Goal: Information Seeking & Learning: Learn about a topic

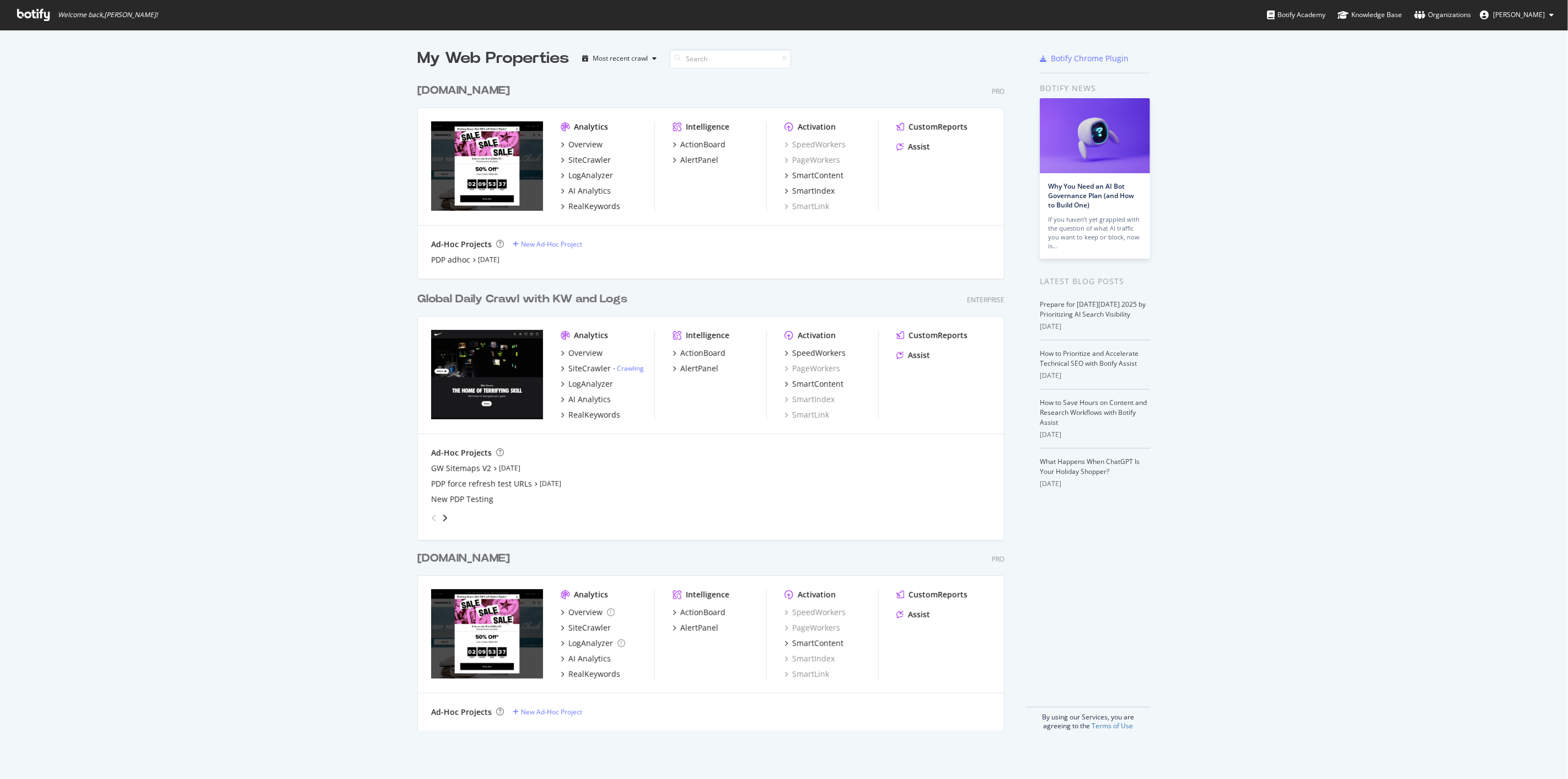
scroll to position [770, 1550]
click at [601, 207] on div "RealKeywords" at bounding box center [595, 206] width 52 height 11
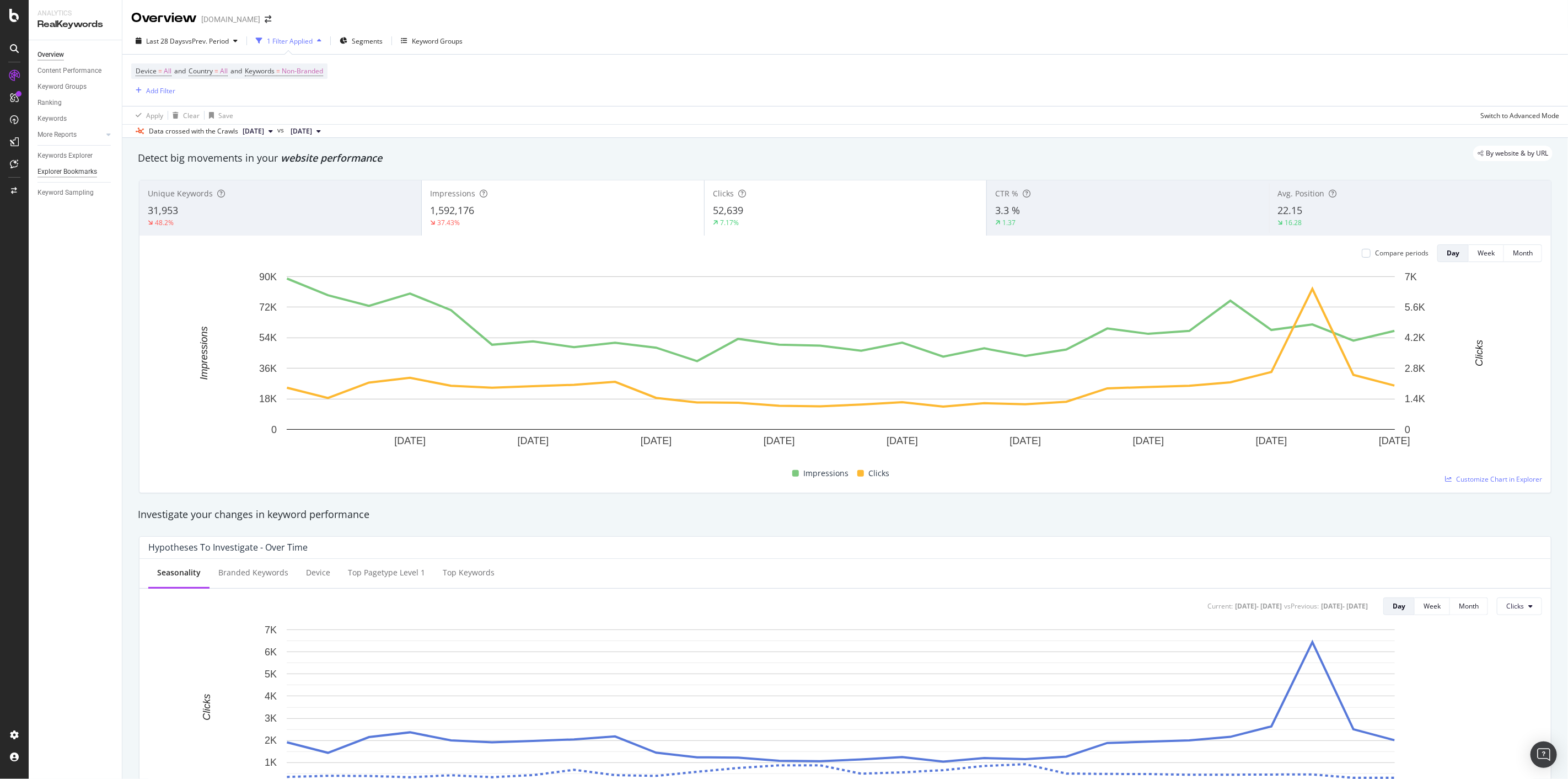
click at [77, 172] on div "Explorer Bookmarks" at bounding box center [68, 171] width 59 height 12
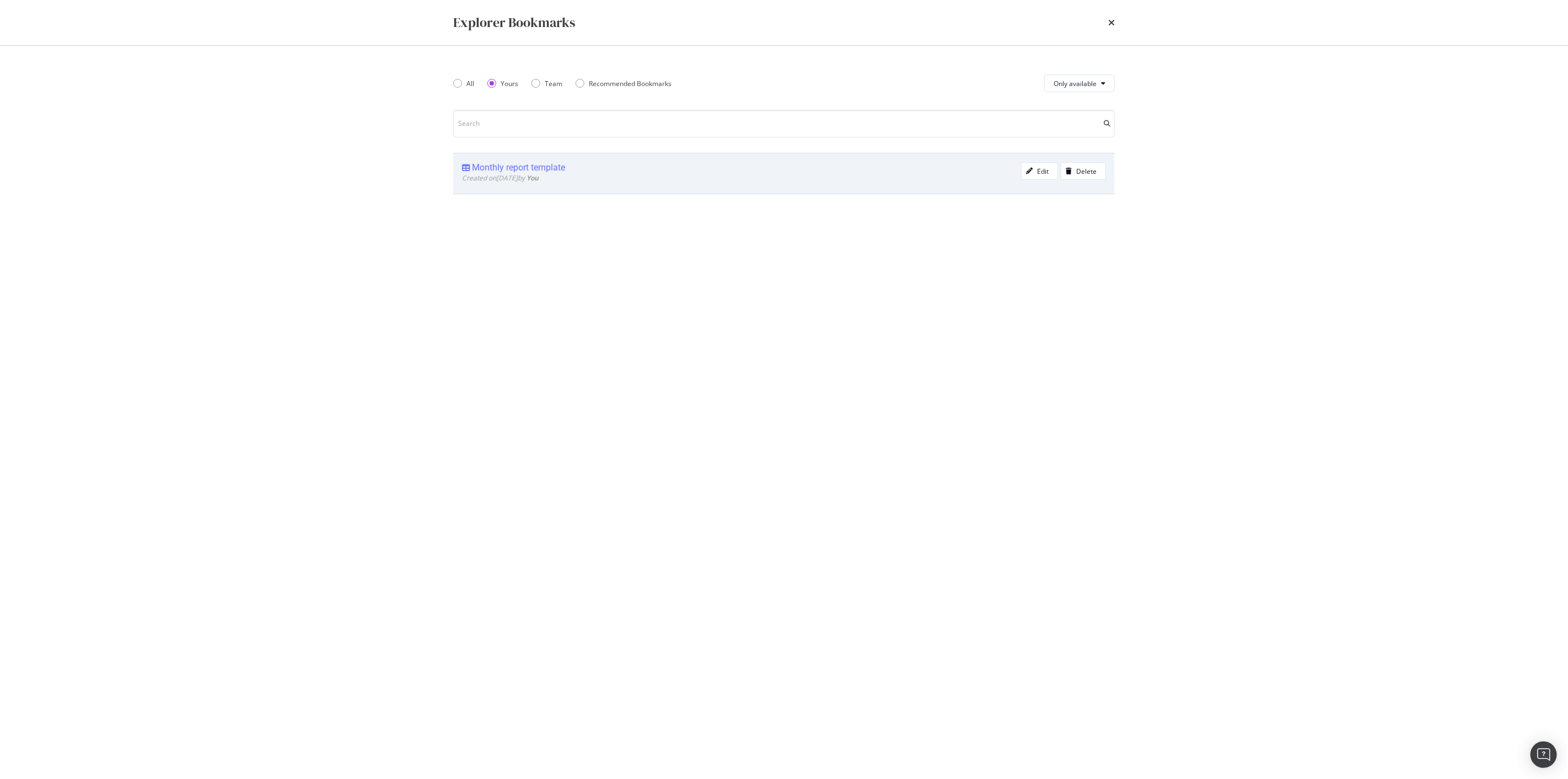
click at [553, 172] on div "Monthly report template" at bounding box center [518, 168] width 94 height 11
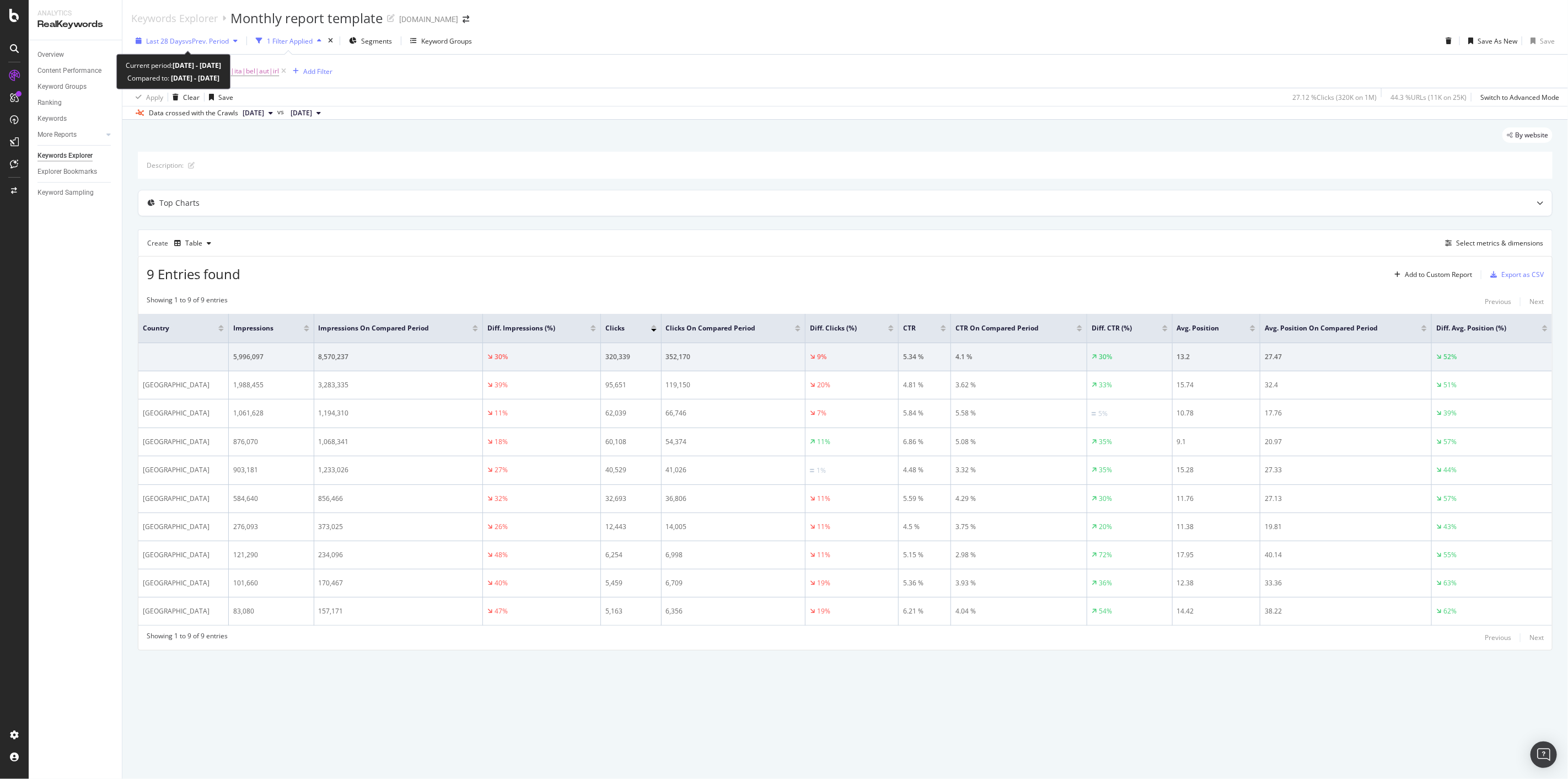
click at [195, 42] on span "vs Prev. Period" at bounding box center [207, 41] width 43 height 9
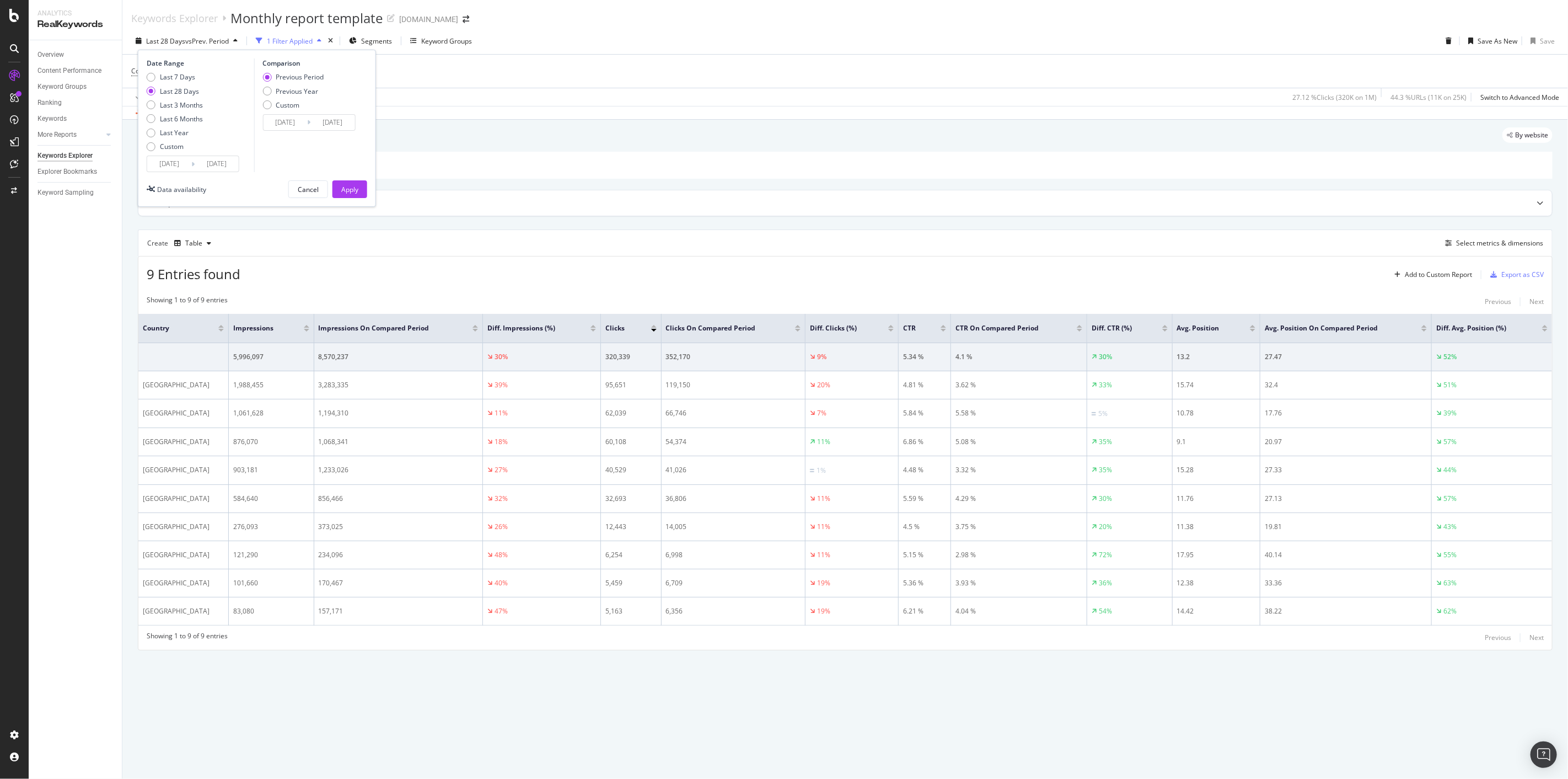
click at [173, 151] on div "Last 7 Days Last 28 Days Last 3 Months Last 6 Months Last Year Custom" at bounding box center [175, 113] width 56 height 84
click at [185, 146] on div "Custom" at bounding box center [175, 146] width 56 height 9
click at [174, 166] on input "[DATE]" at bounding box center [169, 163] width 44 height 15
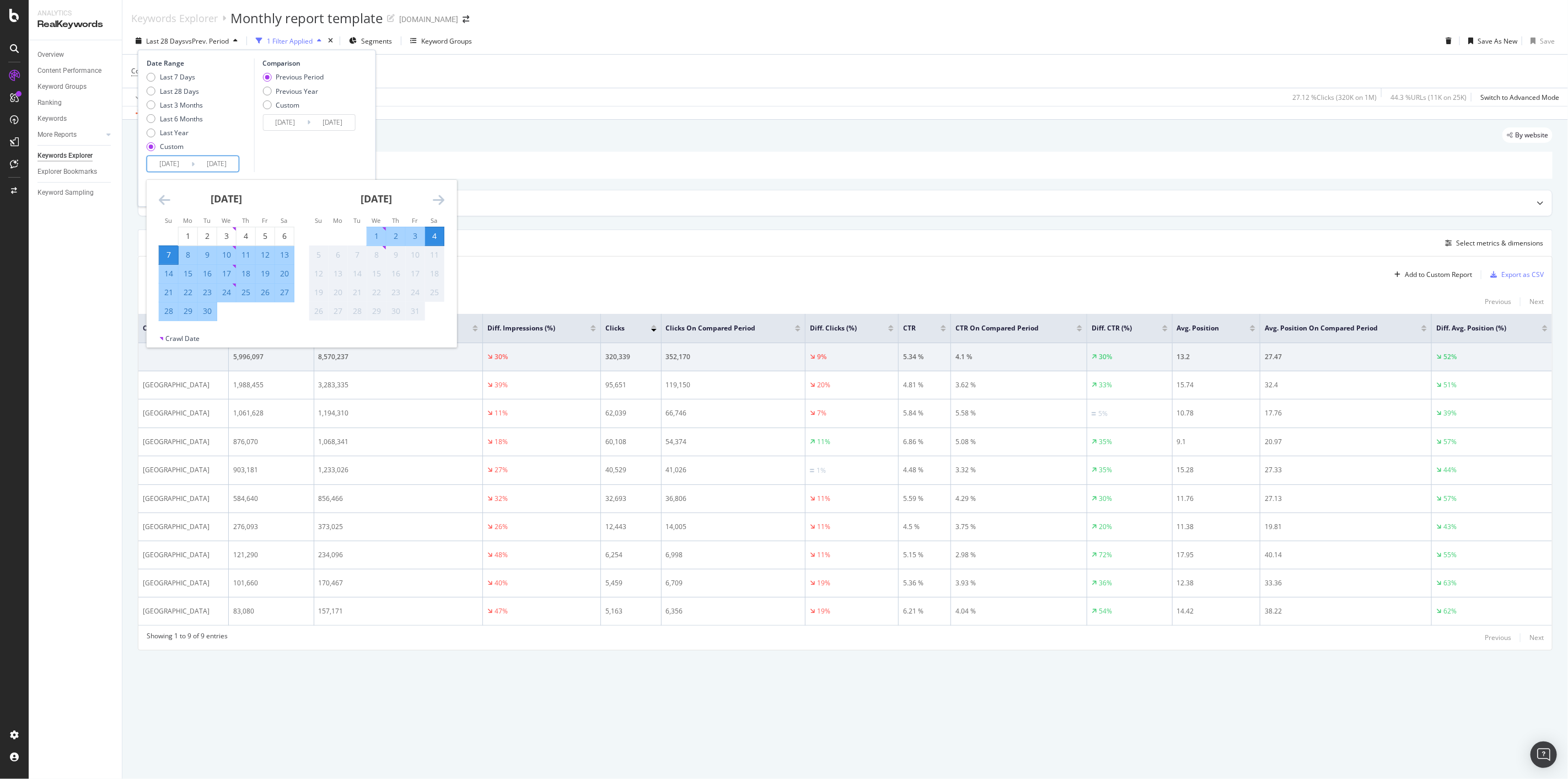
drag, startPoint x: 158, startPoint y: 210, endPoint x: 161, endPoint y: 203, distance: 7.6
click at [161, 203] on div "[DATE] 1 2 3 4 5 6 7 8 9 10 11 12 13 14 15 16 17 18 19 20 21 22 23 24 25 26 27 …" at bounding box center [302, 257] width 310 height 154
click at [161, 203] on icon "Move backward to switch to the previous month." at bounding box center [164, 199] width 12 height 14
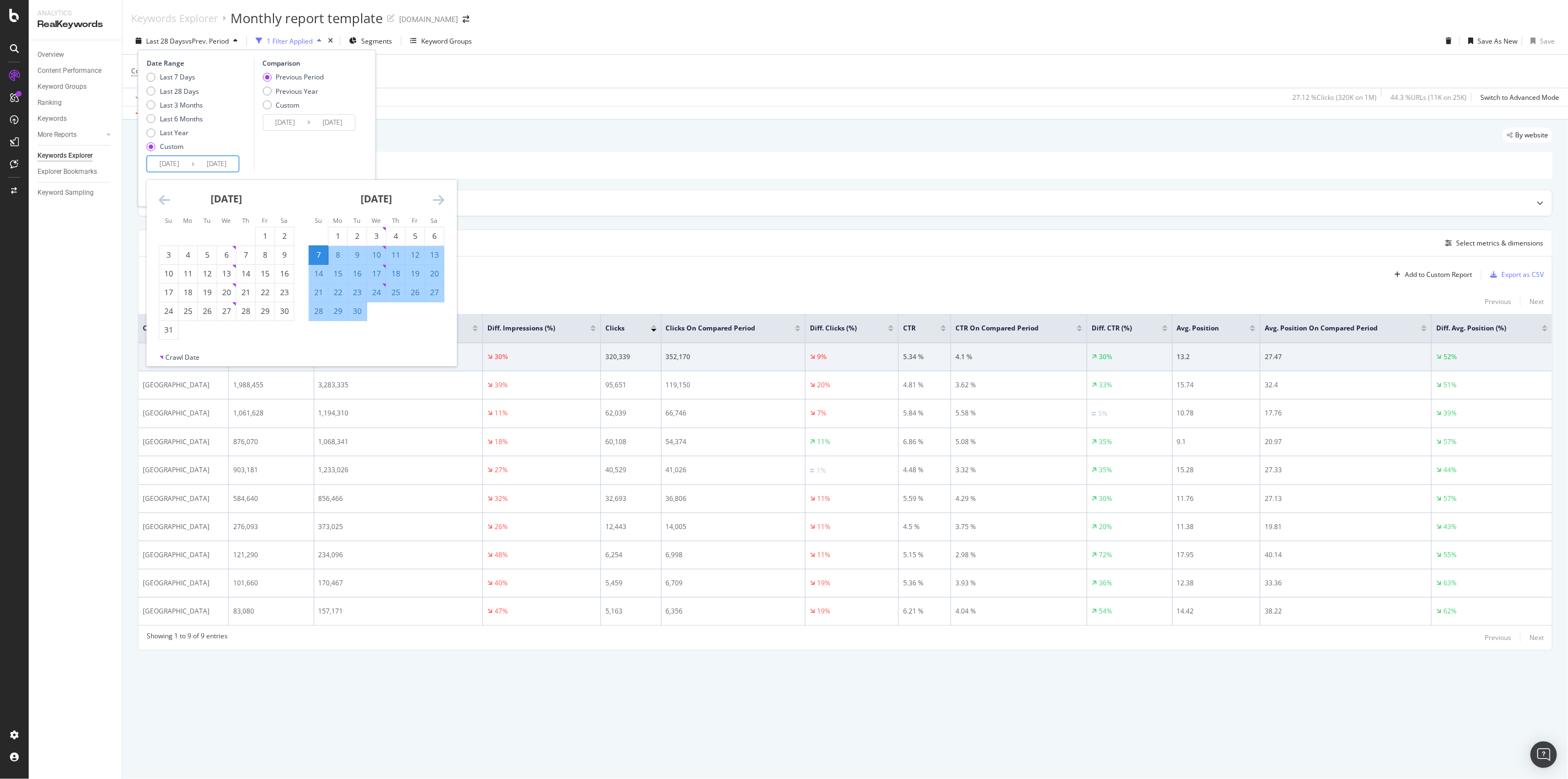
click at [161, 203] on icon "Move backward to switch to the previous month." at bounding box center [164, 199] width 12 height 14
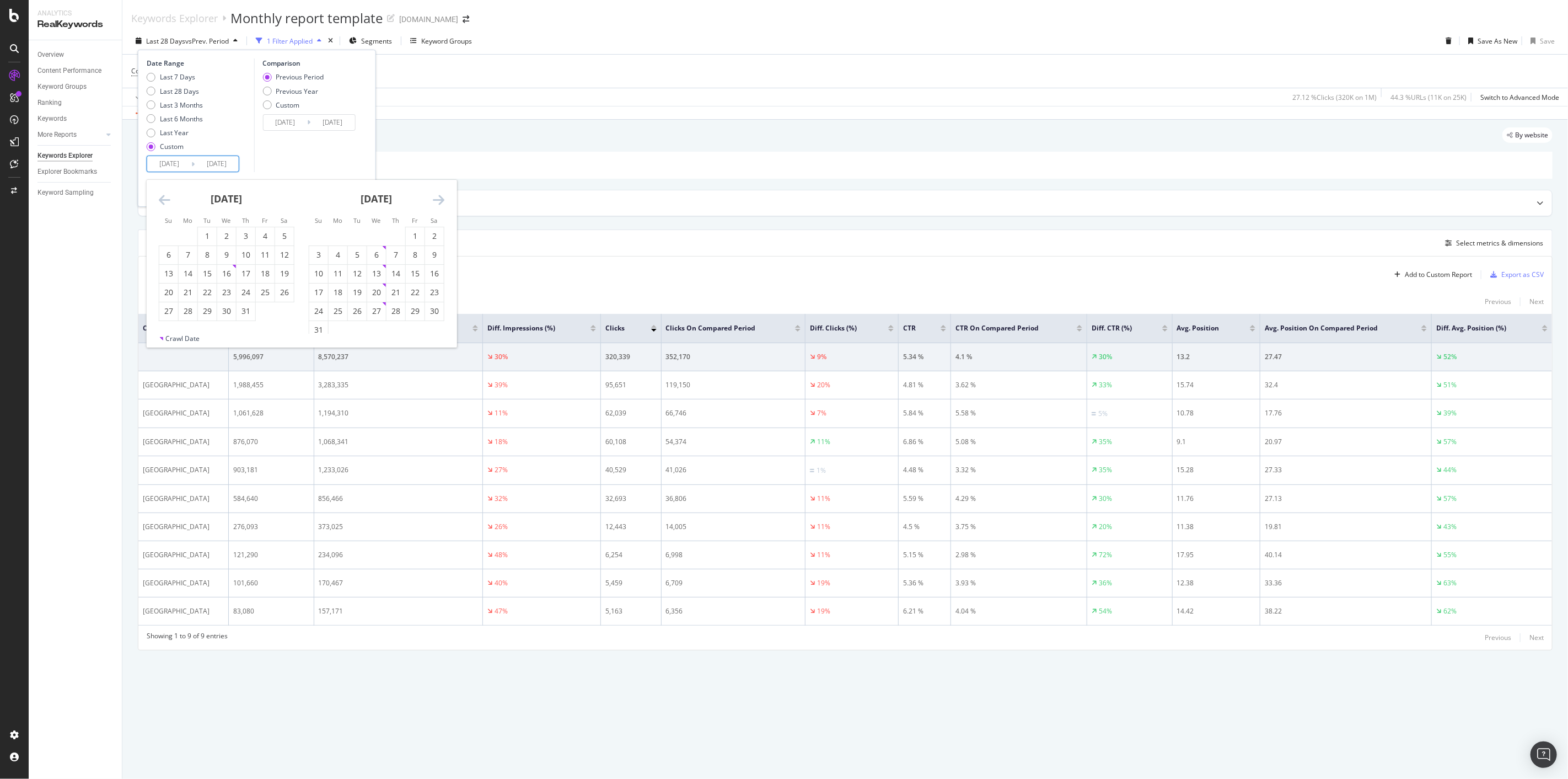
click at [161, 203] on icon "Move backward to switch to the previous month." at bounding box center [164, 199] width 12 height 14
click at [175, 236] on div "1" at bounding box center [168, 236] width 19 height 11
type input "[DATE]"
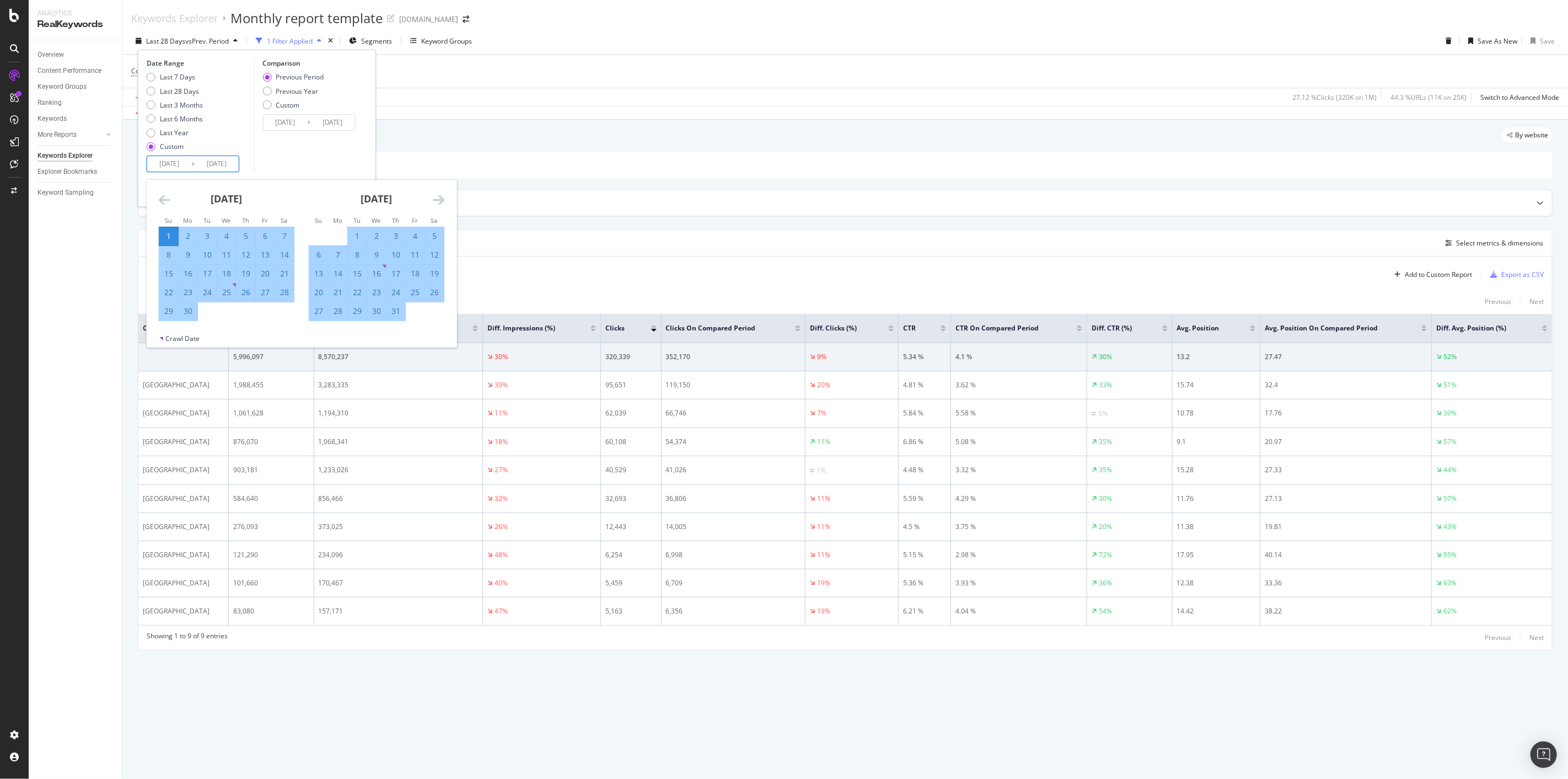
click at [436, 203] on icon "Move forward to switch to the next month." at bounding box center [438, 199] width 12 height 14
click at [315, 329] on div "31" at bounding box center [319, 330] width 19 height 11
type input "[DATE]"
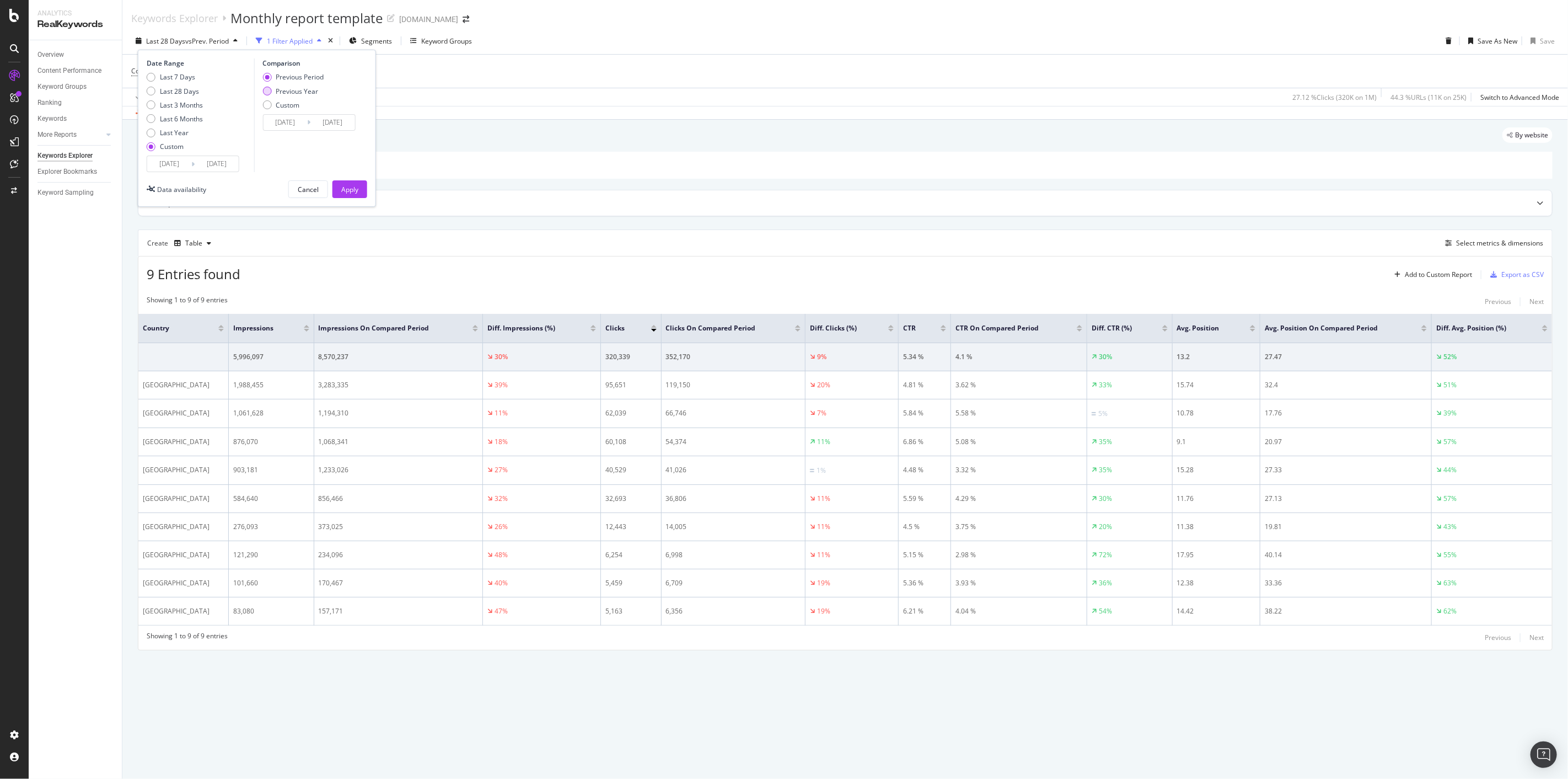
click at [291, 95] on div "Previous Year" at bounding box center [296, 91] width 42 height 9
type input "[DATE]"
click at [290, 123] on input "[DATE]" at bounding box center [284, 122] width 44 height 15
click at [283, 156] on icon "Move backward to switch to the previous month." at bounding box center [280, 158] width 12 height 14
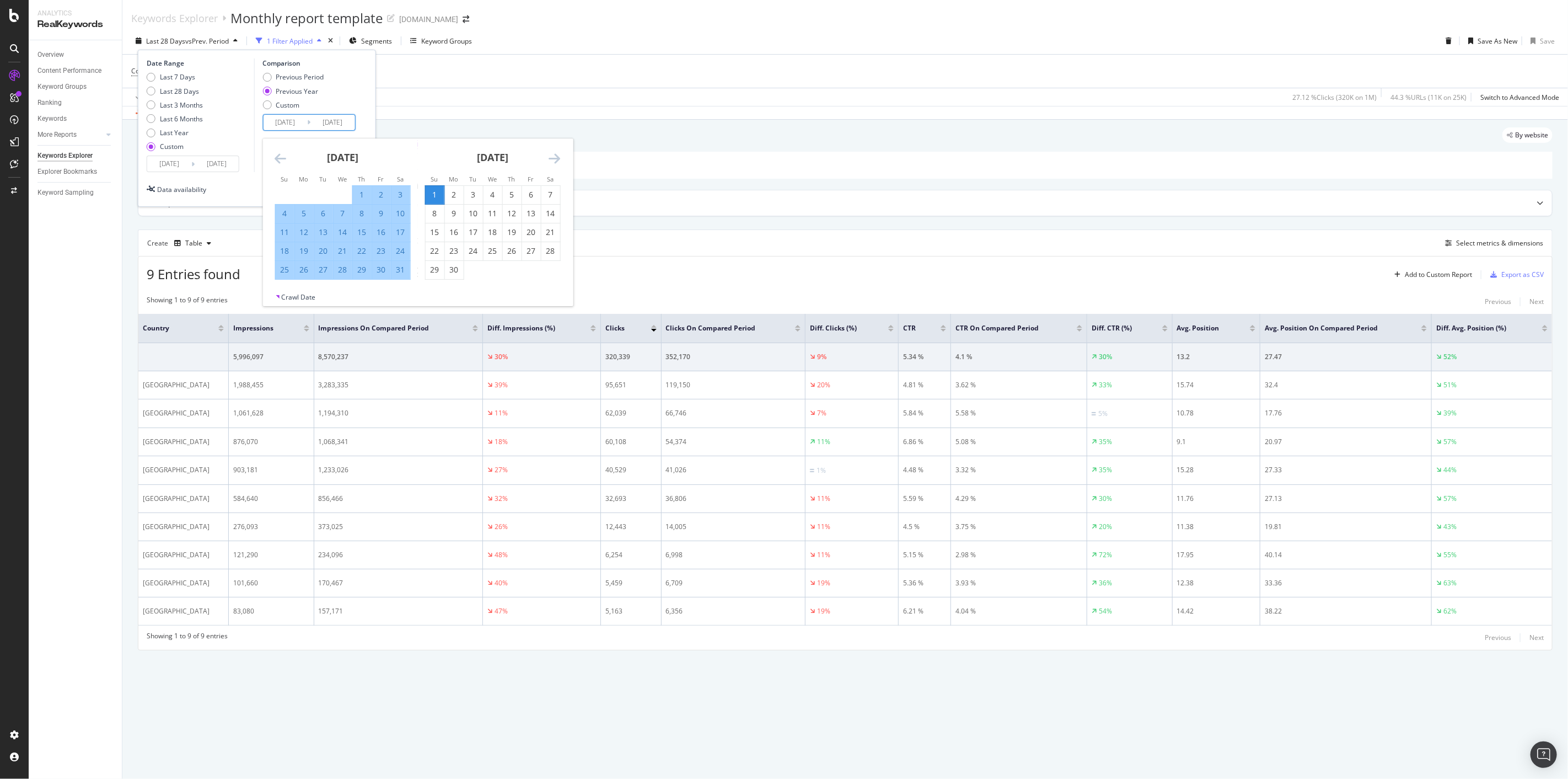
click at [283, 156] on icon "Move backward to switch to the previous month." at bounding box center [280, 158] width 12 height 14
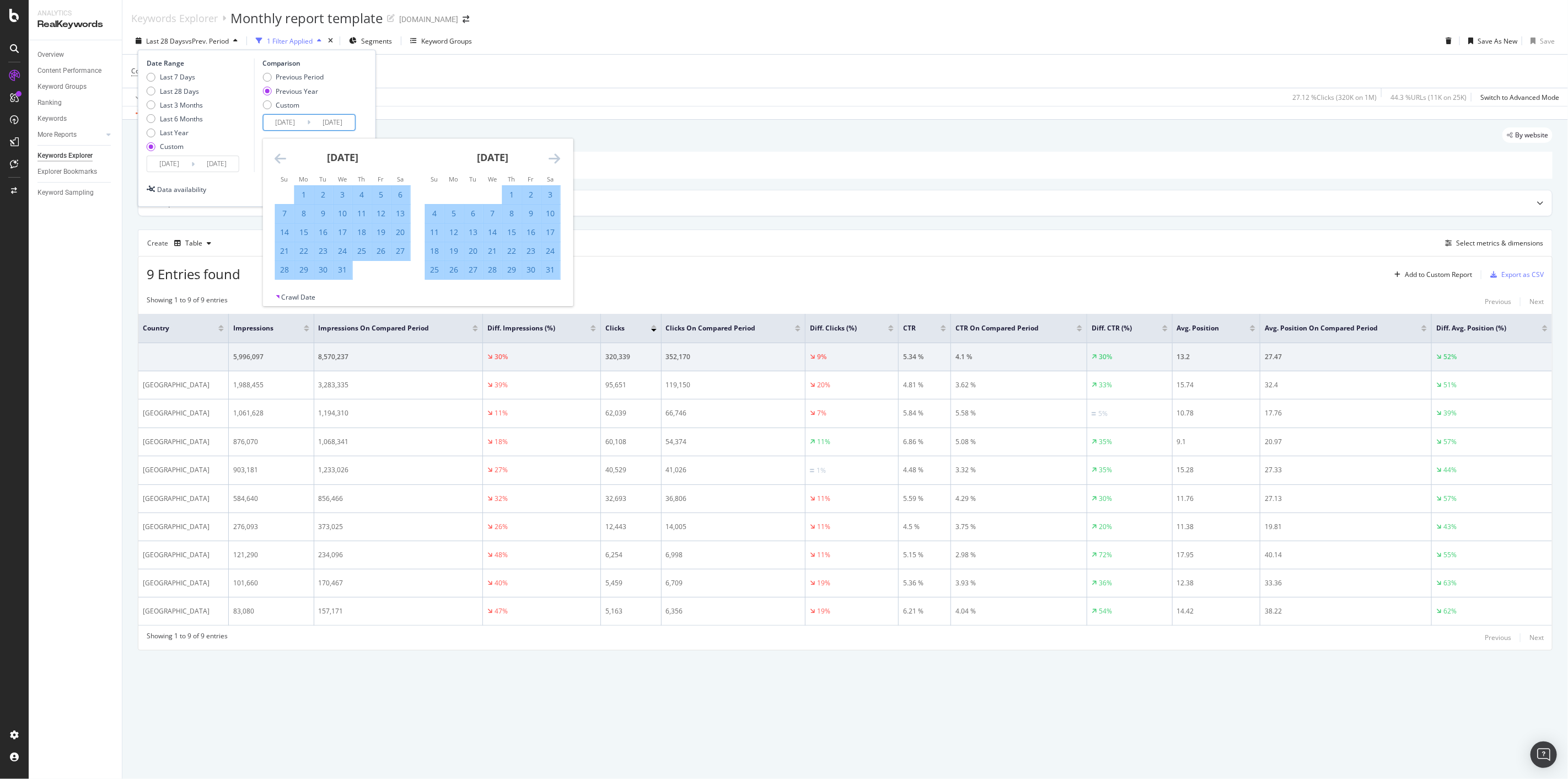
click at [283, 156] on icon "Move backward to switch to the previous month." at bounding box center [280, 158] width 12 height 14
click at [398, 196] on div "1" at bounding box center [400, 195] width 19 height 11
type input "[DATE]"
click at [553, 163] on icon "Move forward to switch to the next month." at bounding box center [554, 158] width 12 height 14
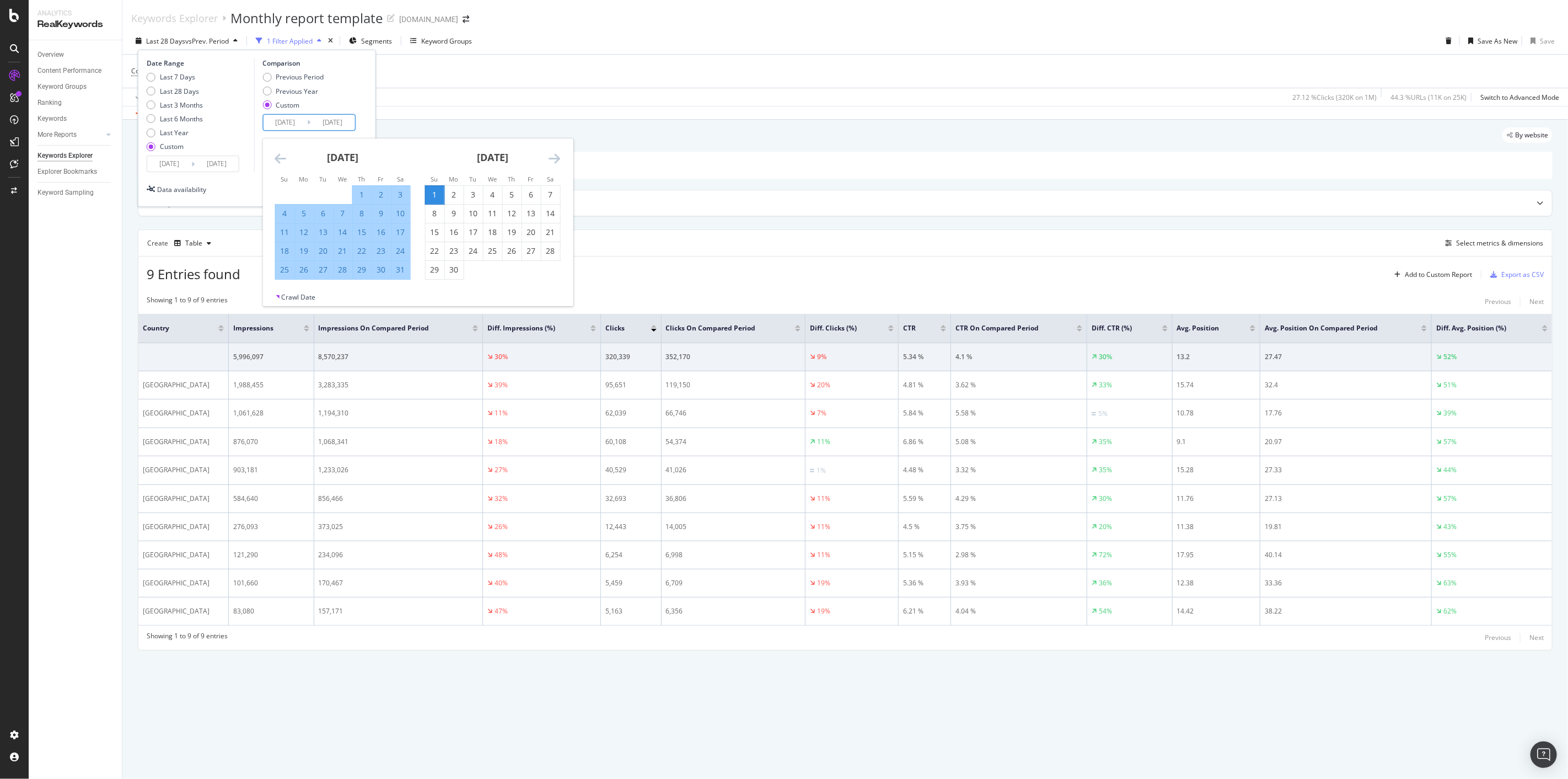
click at [405, 275] on div "31" at bounding box center [400, 269] width 19 height 11
type input "[DATE]"
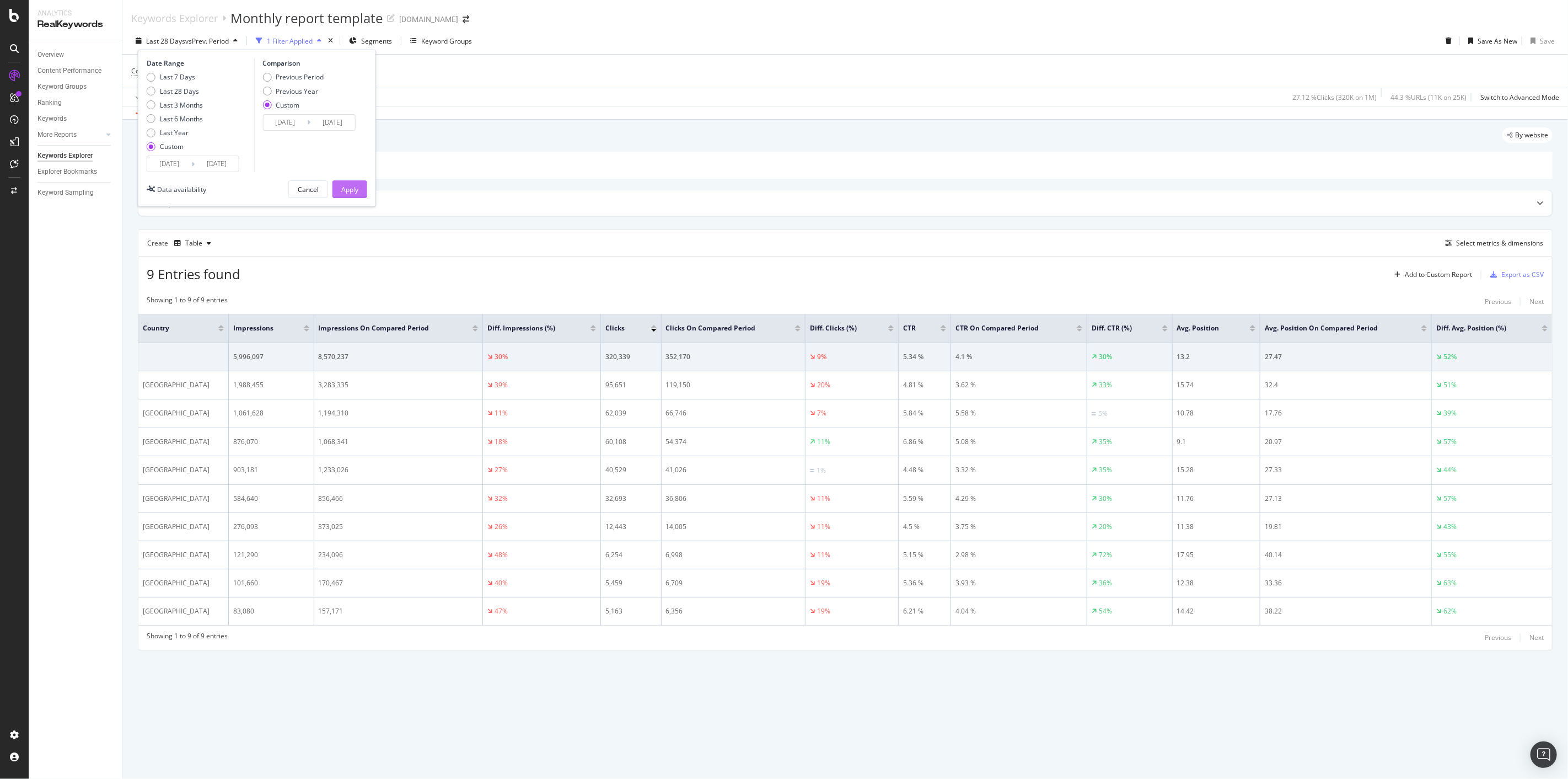
click at [348, 192] on div "Apply" at bounding box center [349, 189] width 17 height 9
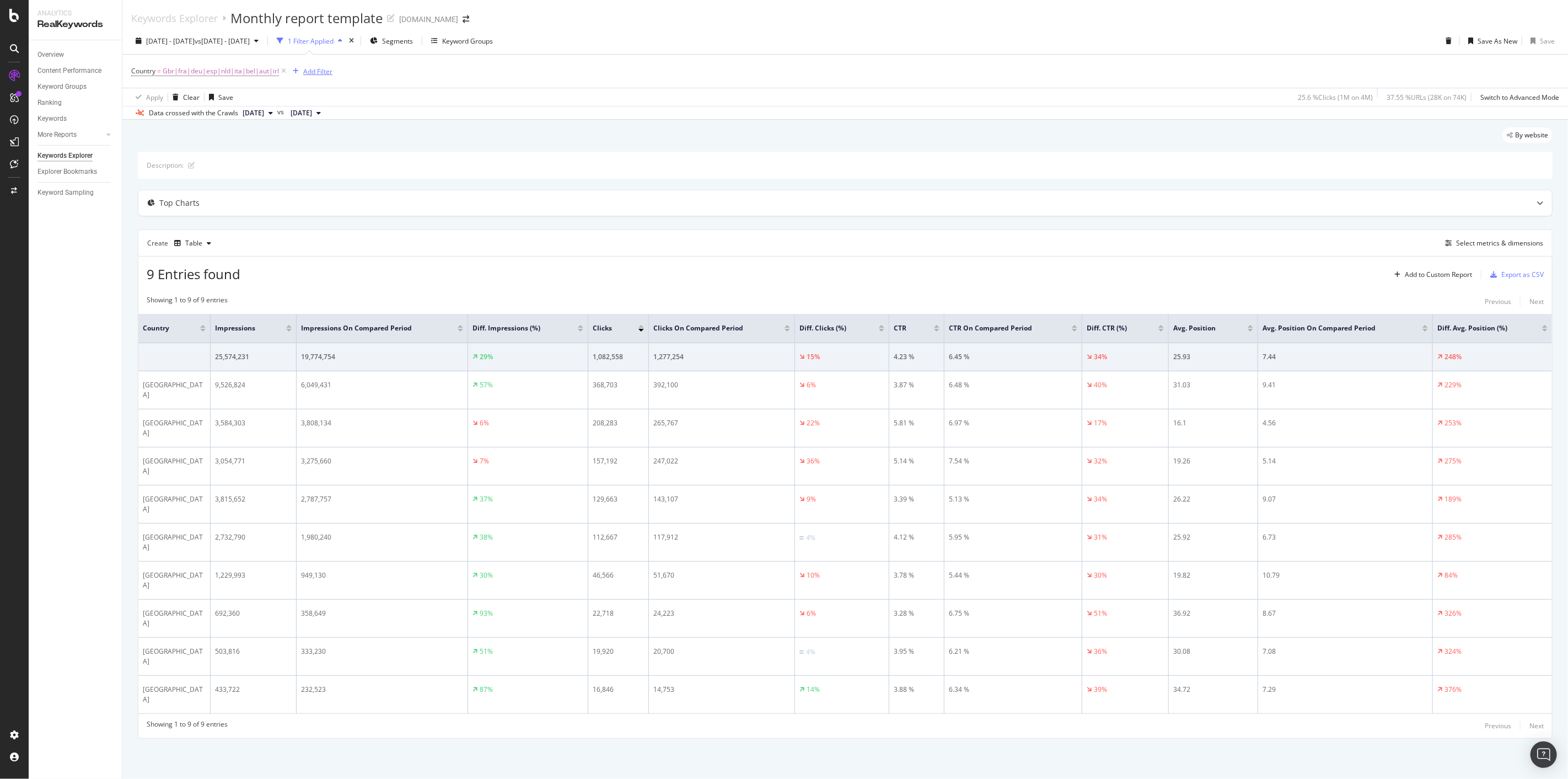
click at [327, 76] on div "Add Filter" at bounding box center [318, 71] width 29 height 9
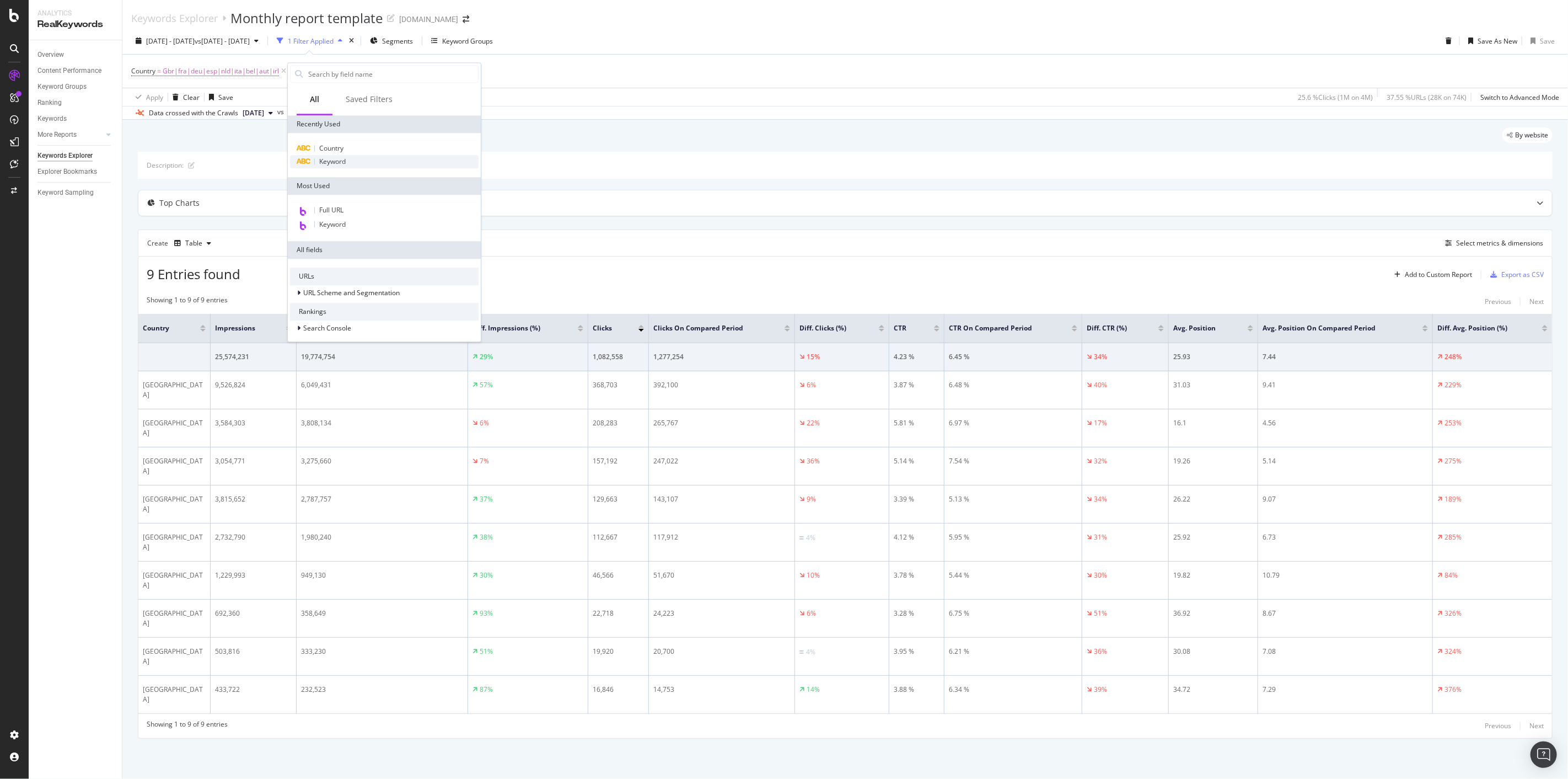
click at [364, 166] on div "Keyword" at bounding box center [384, 161] width 189 height 14
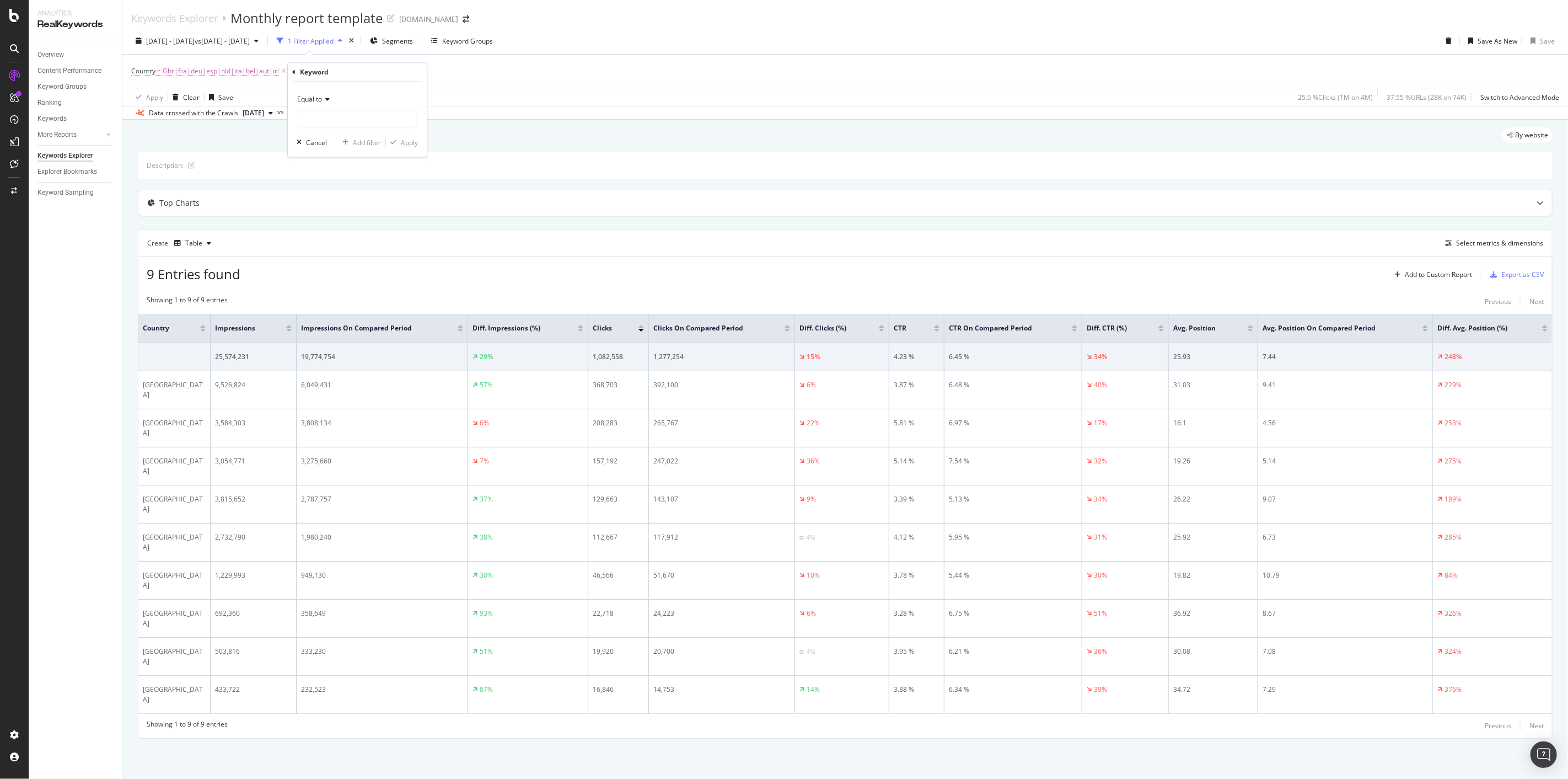
click at [320, 107] on div "Equal to" at bounding box center [357, 99] width 122 height 18
click at [493, 41] on div "Keyword Groups" at bounding box center [467, 41] width 50 height 9
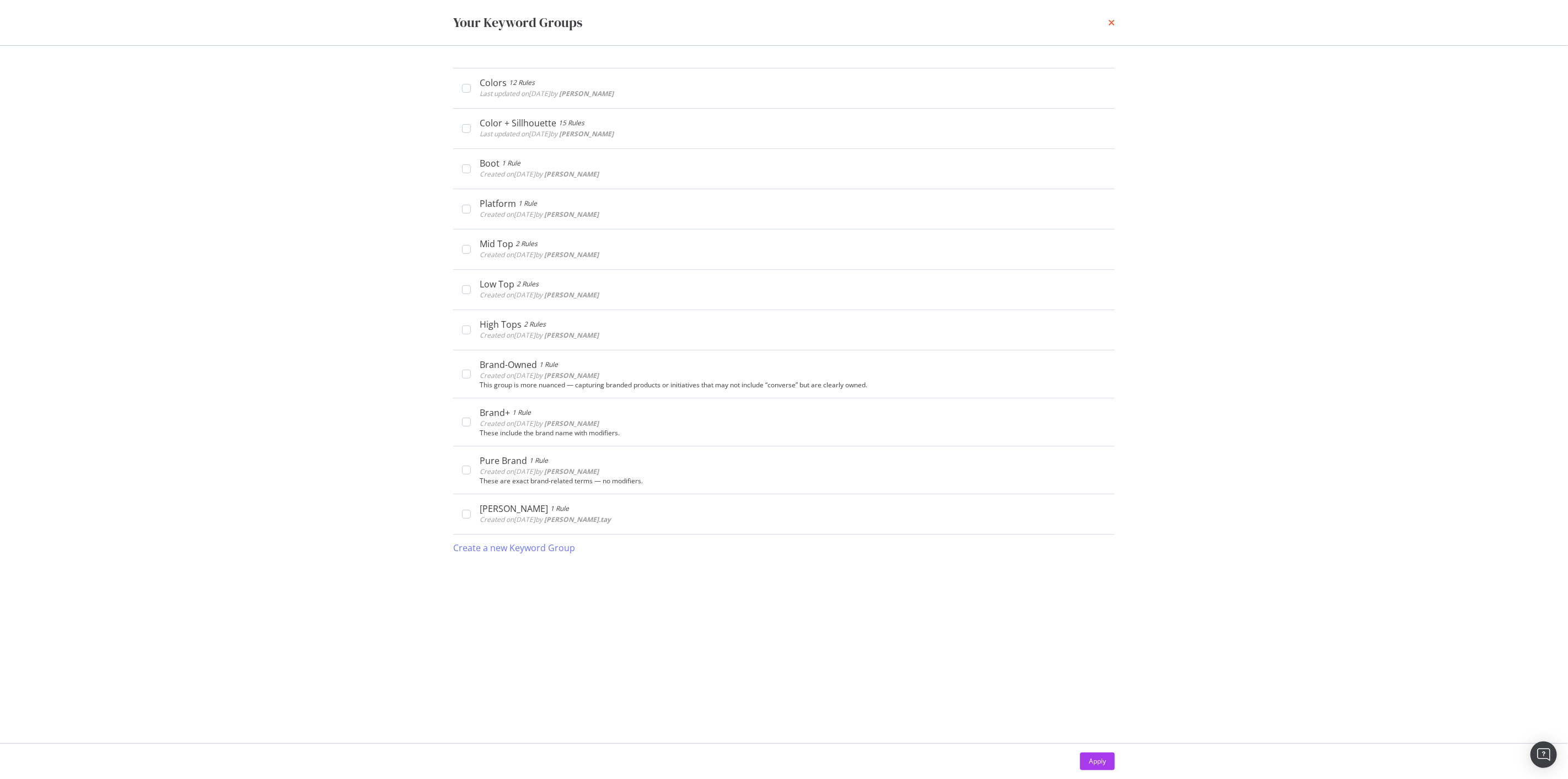
click at [1108, 23] on icon "times" at bounding box center [1111, 23] width 6 height 9
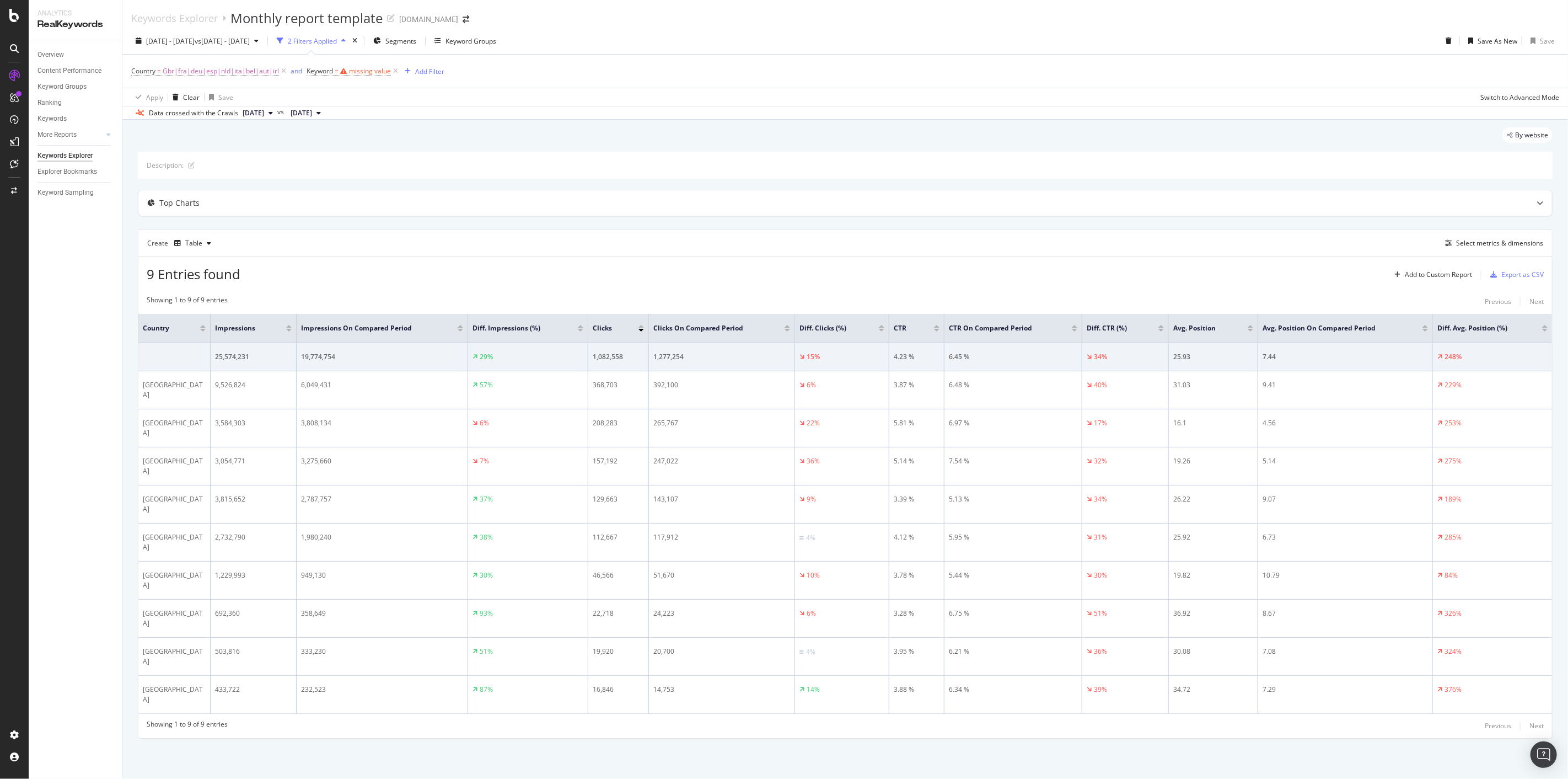
click at [364, 77] on span "Keyword = missing value" at bounding box center [354, 70] width 94 height 15
click at [373, 72] on div "missing value" at bounding box center [370, 71] width 42 height 9
click at [337, 104] on div "Equal to" at bounding box center [375, 98] width 122 height 18
click at [365, 219] on span "Doesn't contain" at bounding box center [344, 221] width 48 height 9
click at [360, 114] on input "text" at bounding box center [375, 118] width 121 height 18
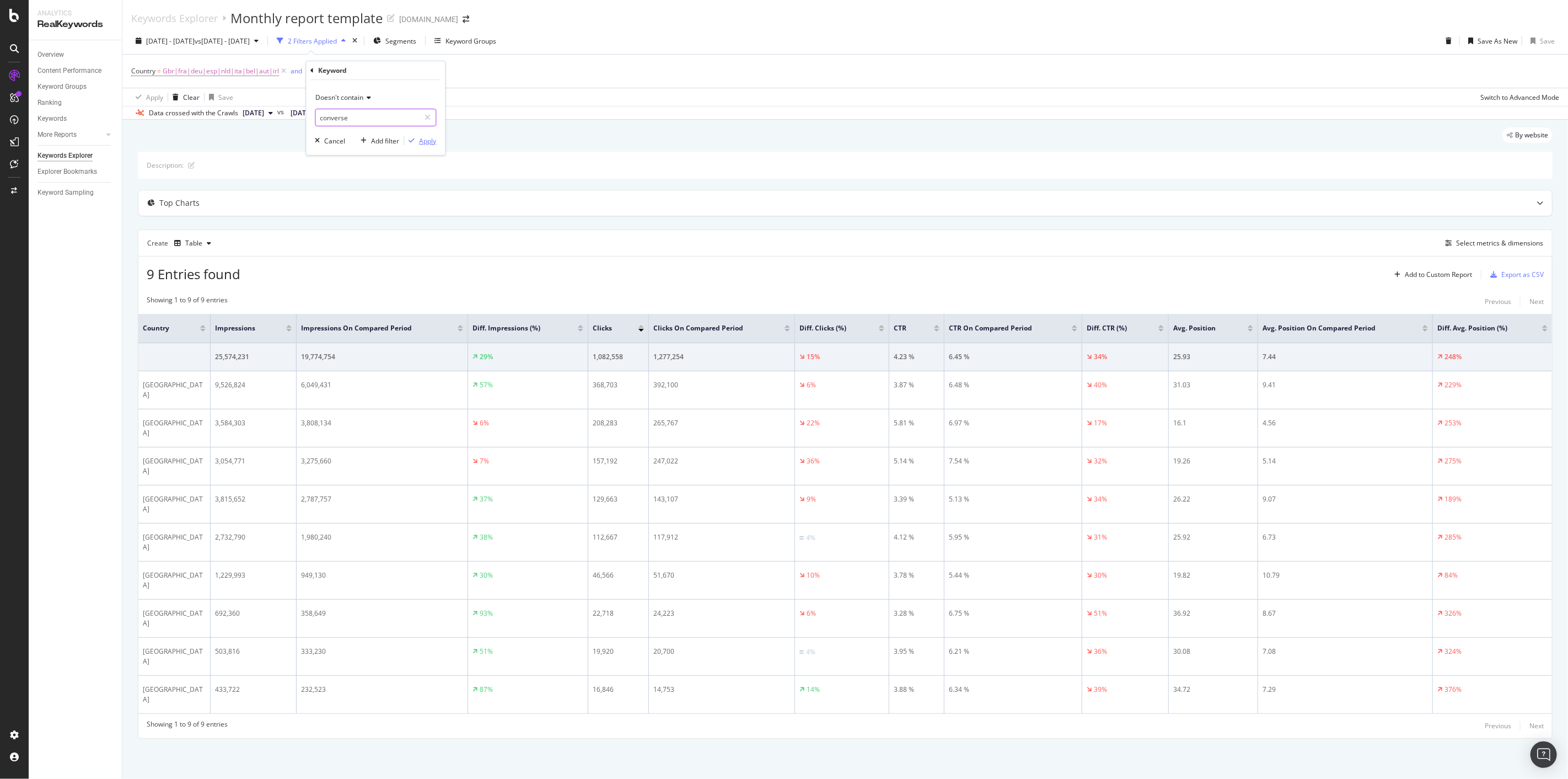
type input "converse"
click at [427, 145] on div "Apply" at bounding box center [428, 140] width 17 height 9
click at [1513, 246] on div "Select metrics & dimensions" at bounding box center [1500, 243] width 87 height 9
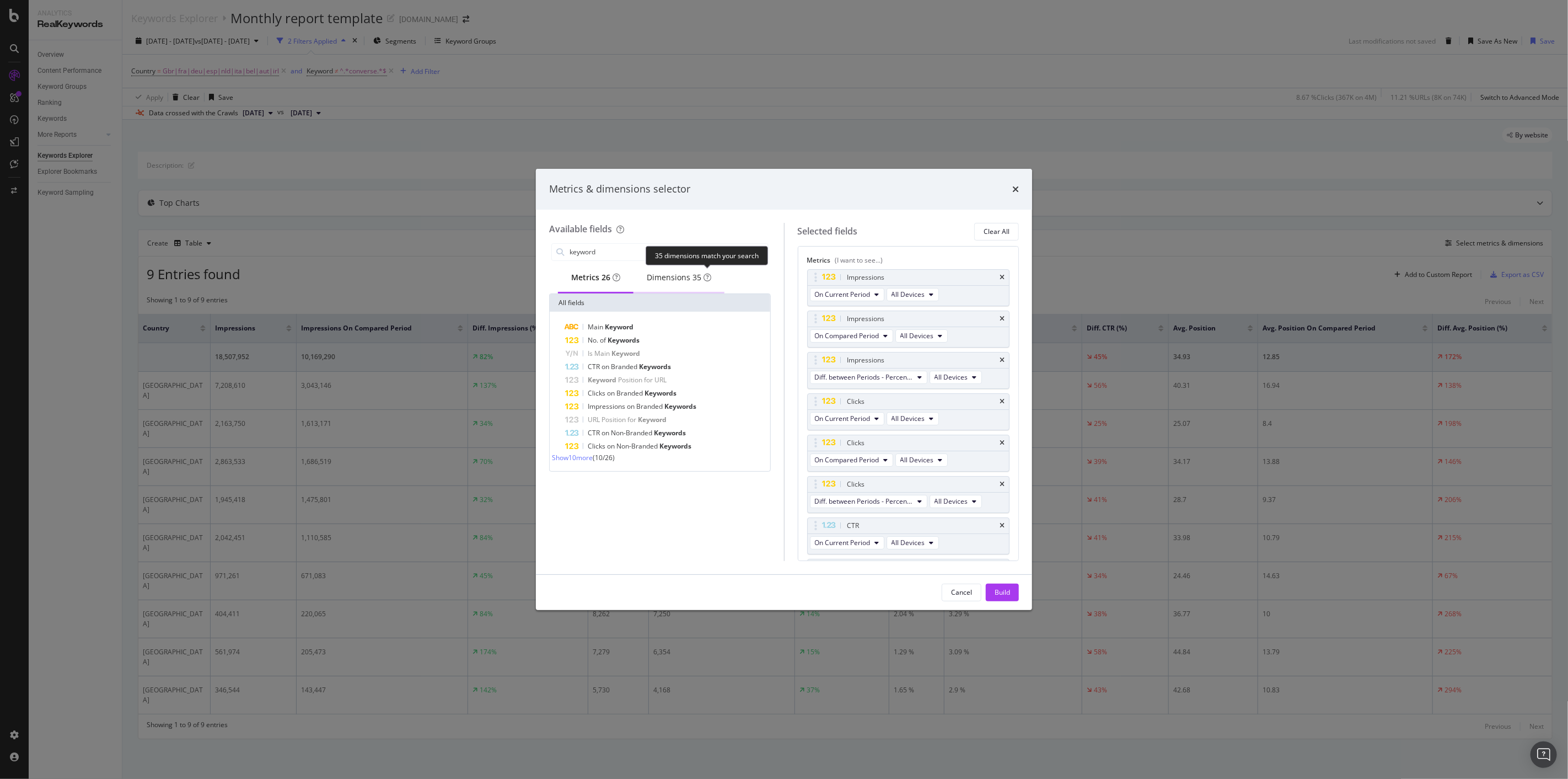
type input "keyword"
click at [698, 273] on span "35" at bounding box center [697, 277] width 9 height 11
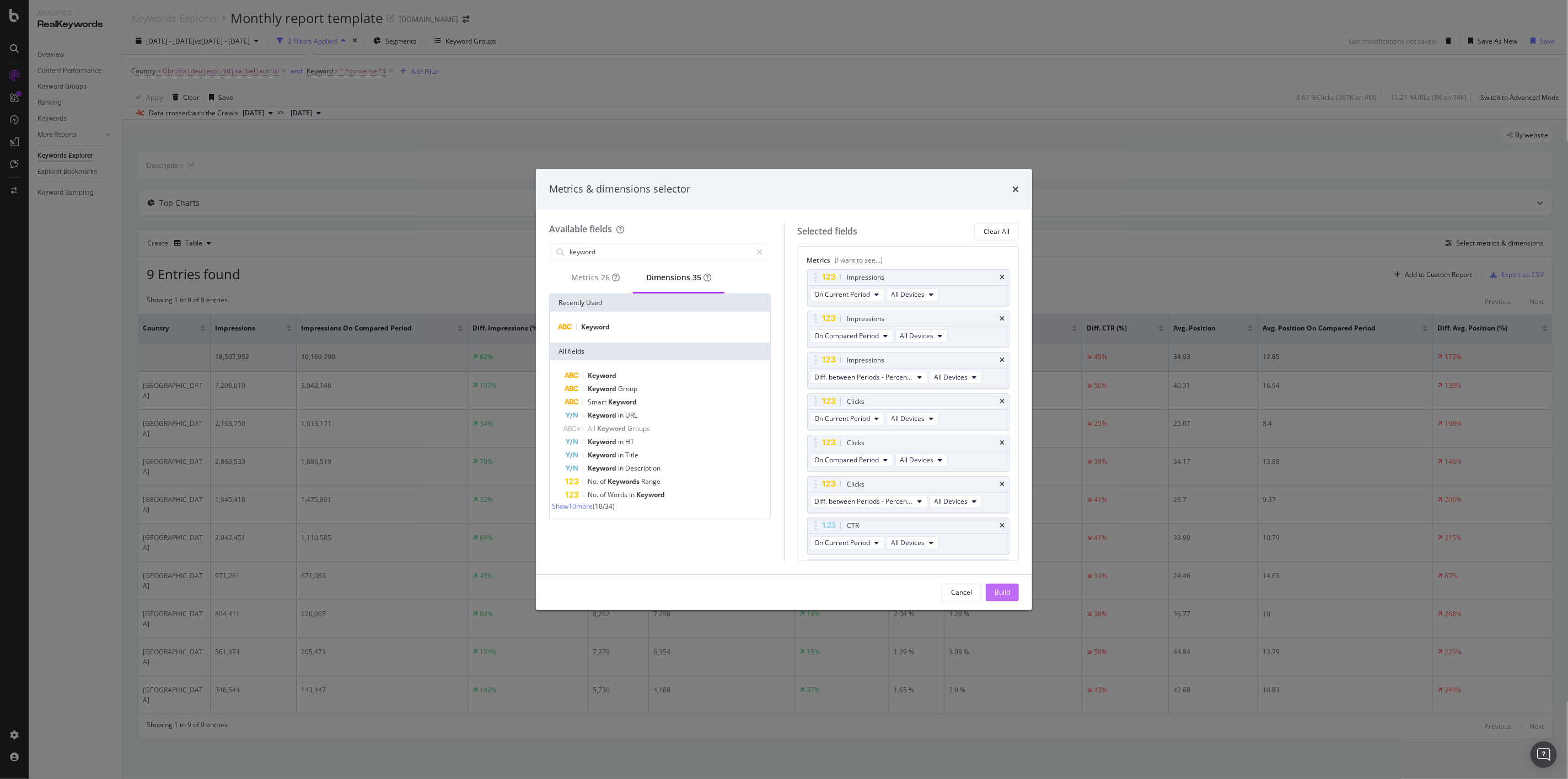
click at [1002, 593] on div "Build" at bounding box center [1002, 592] width 15 height 9
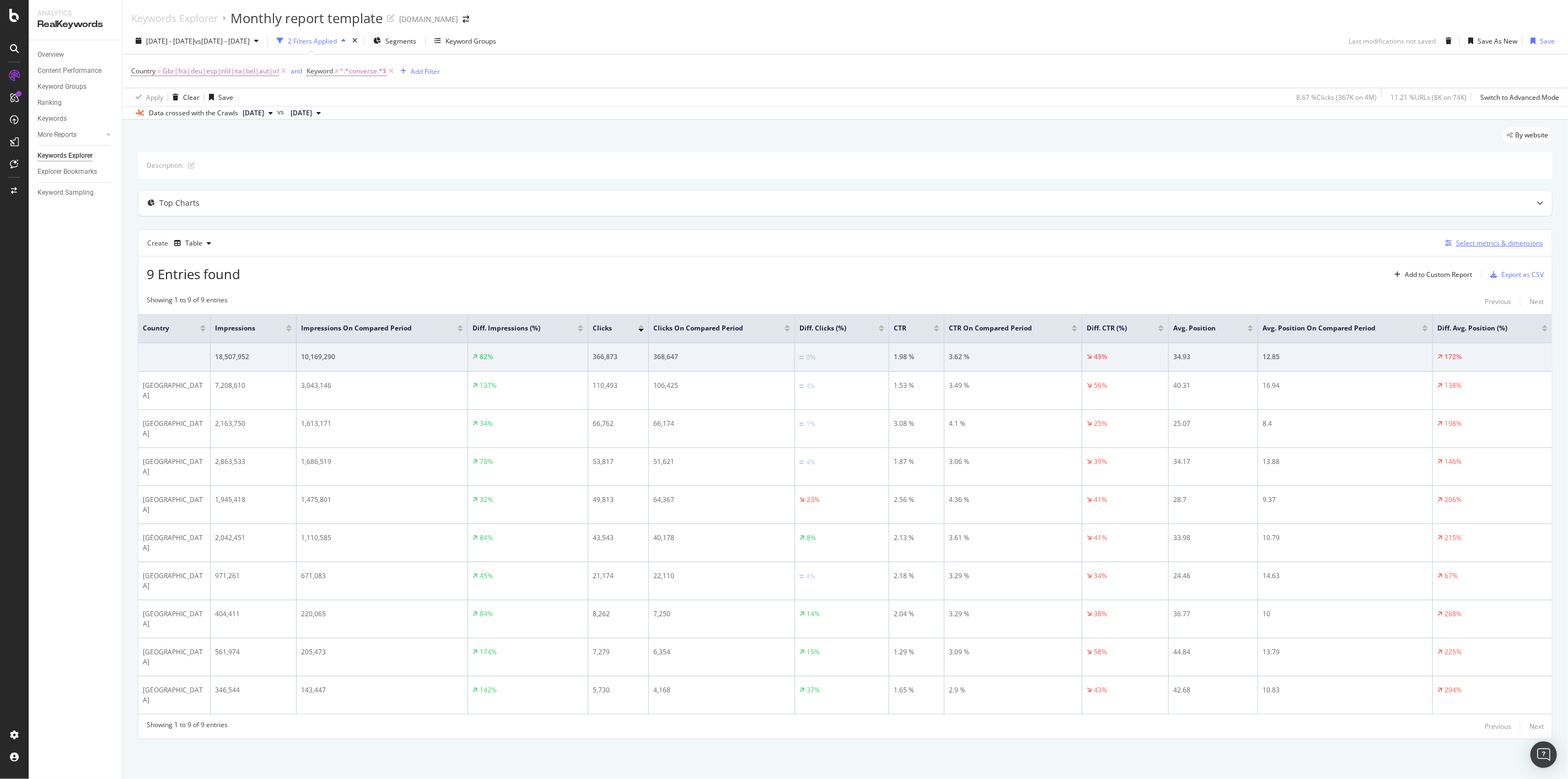
click at [1497, 240] on div "Select metrics & dimensions" at bounding box center [1500, 243] width 87 height 9
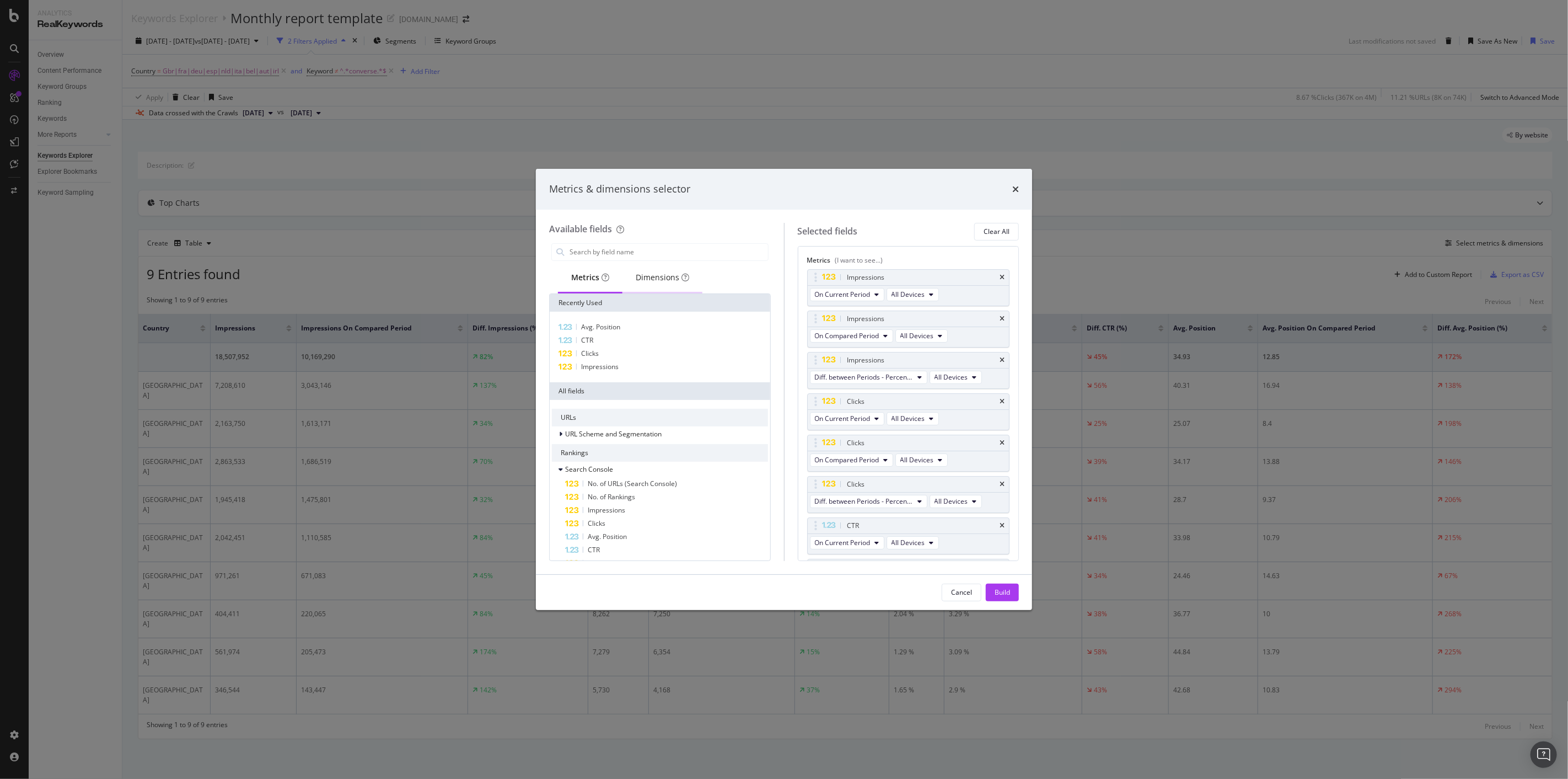
click at [642, 285] on div "Dimensions" at bounding box center [662, 278] width 80 height 31
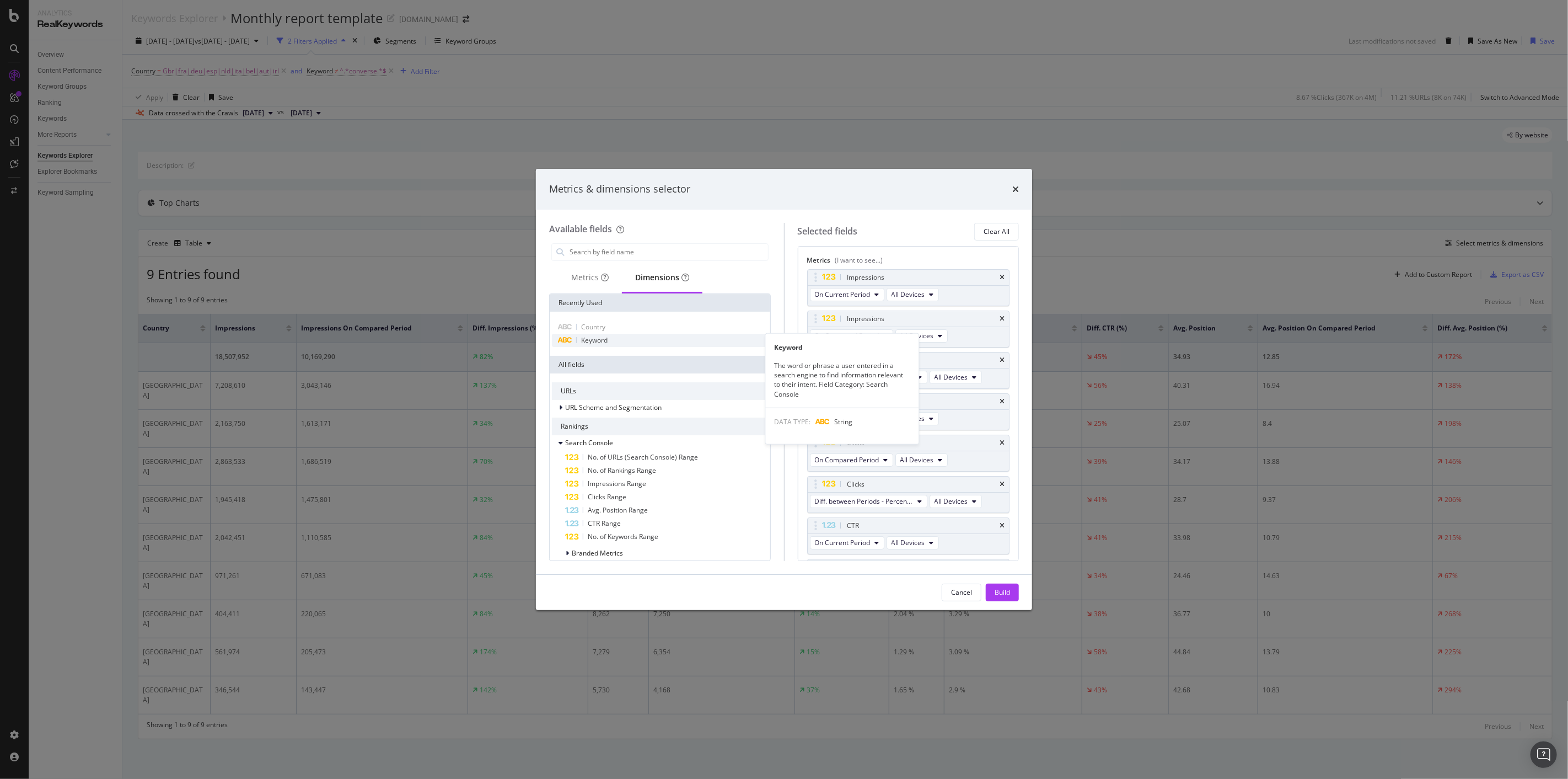
click at [620, 335] on div "Keyword" at bounding box center [660, 340] width 216 height 14
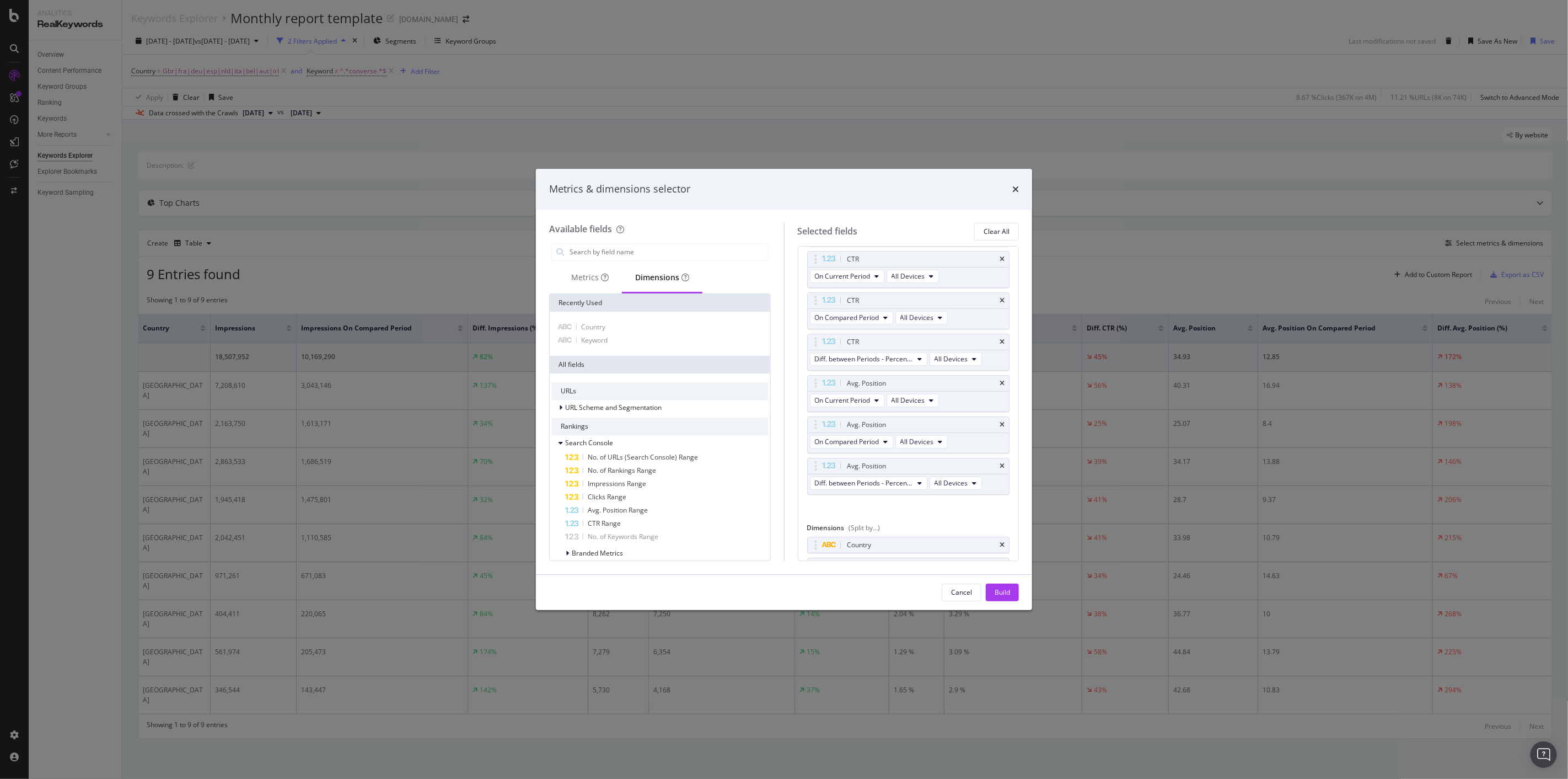
scroll to position [282, 0]
click at [1008, 587] on div "Build" at bounding box center [1002, 592] width 15 height 9
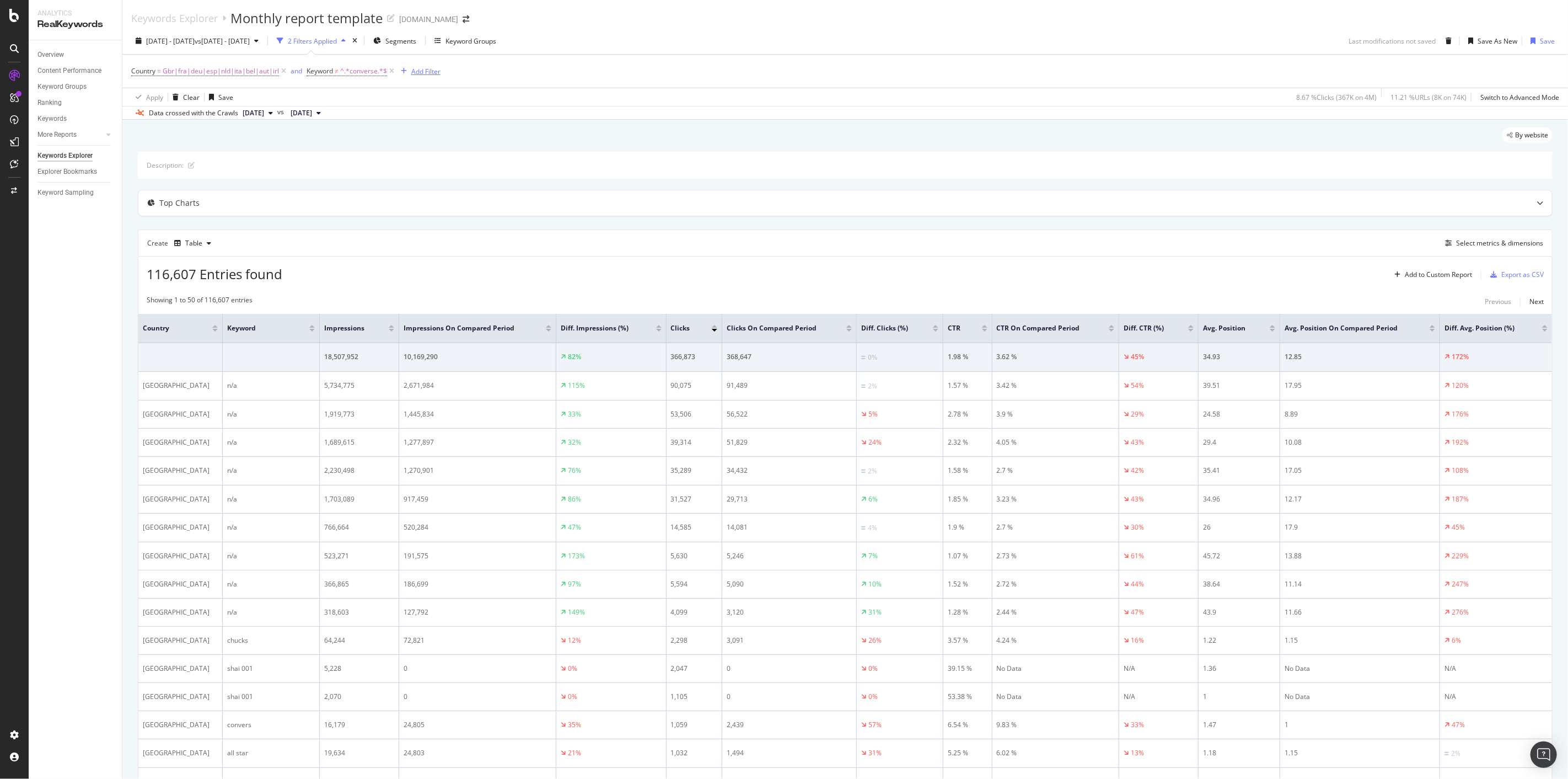
click at [418, 67] on div "Add Filter" at bounding box center [419, 70] width 44 height 12
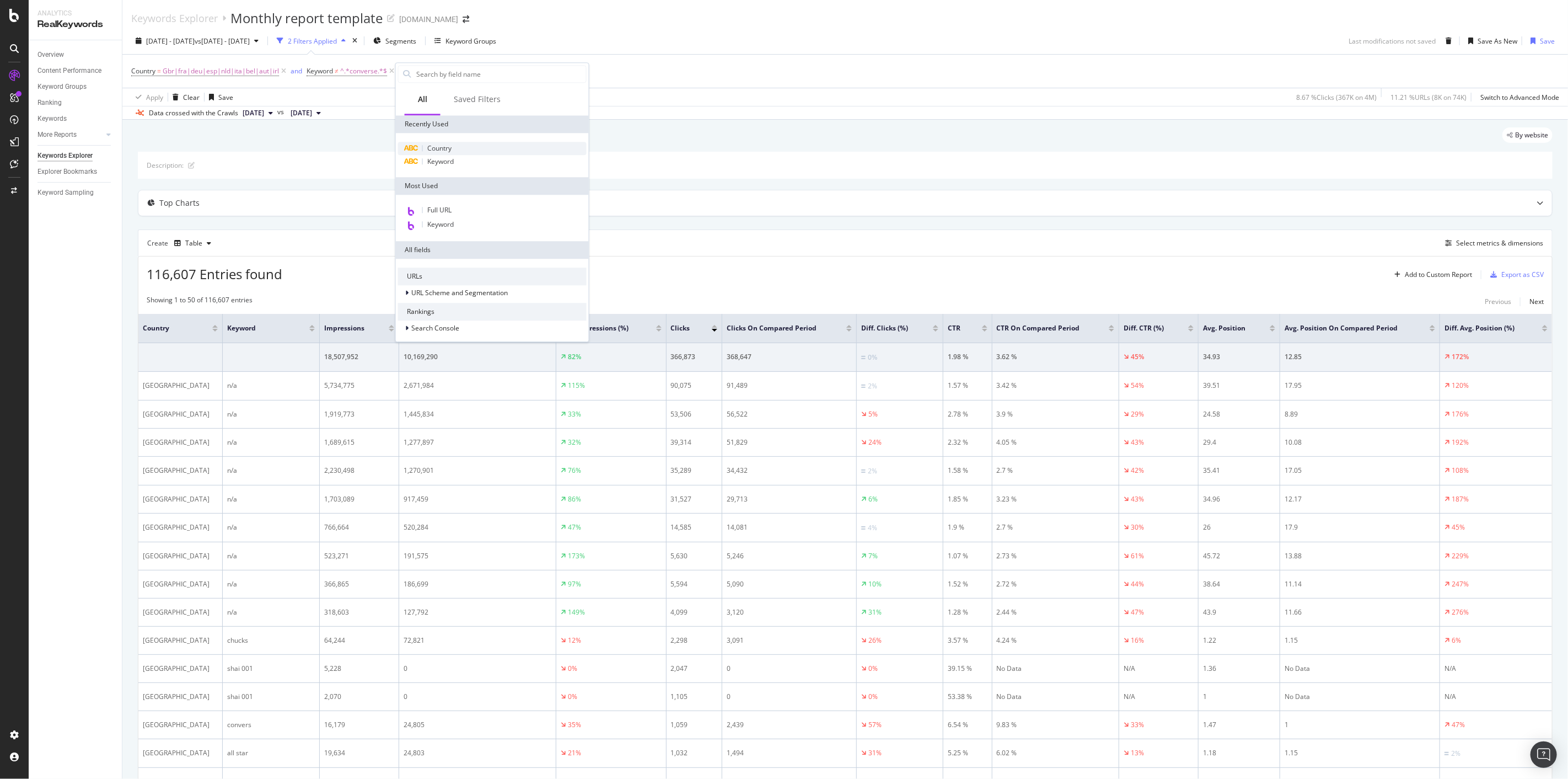
click at [486, 153] on div "Country" at bounding box center [492, 148] width 189 height 14
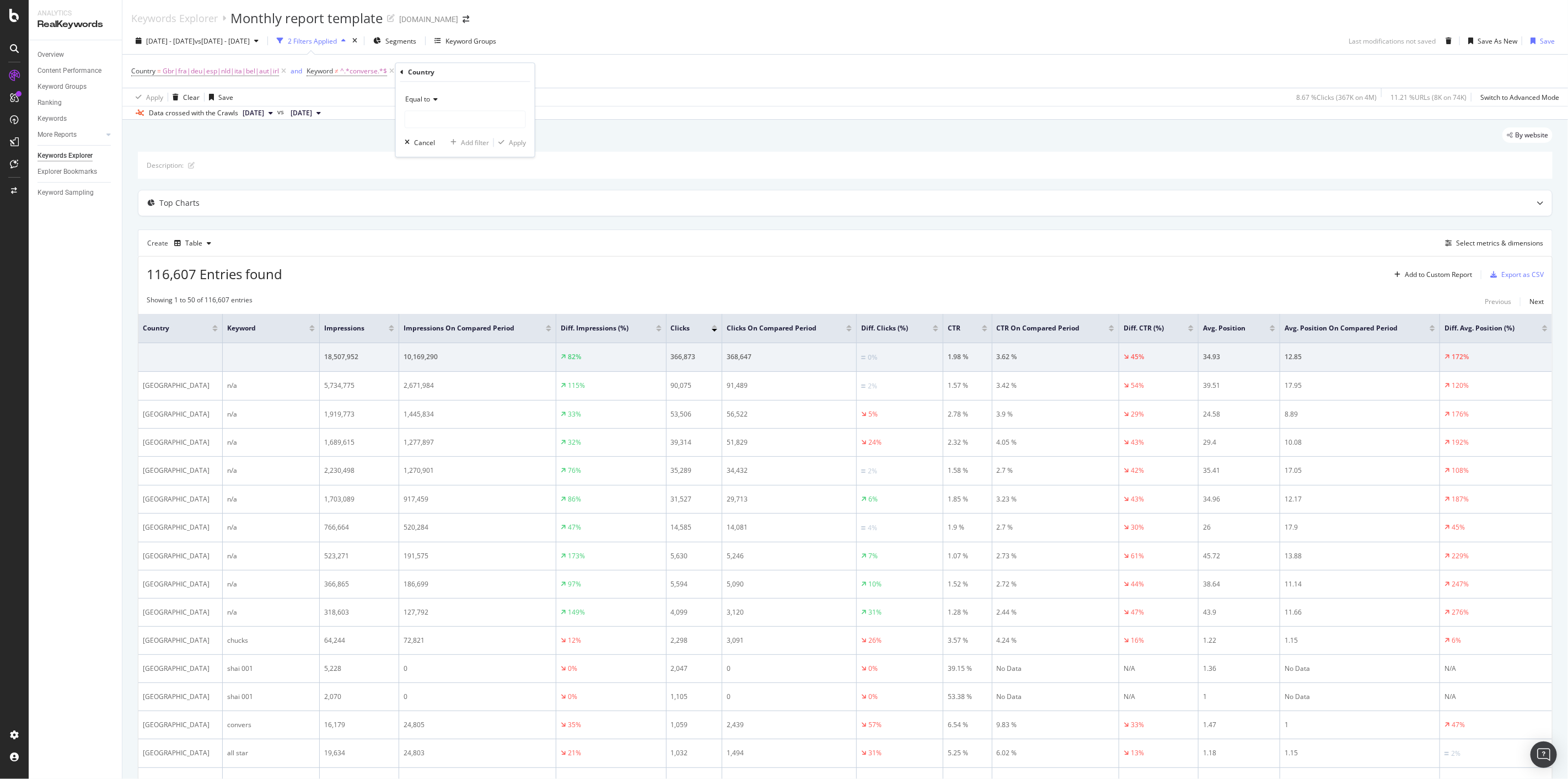
click at [398, 74] on div "Country Equal to Cancel Add filter Apply" at bounding box center [465, 110] width 139 height 94
click at [400, 70] on div "Country Equal to Cancel Add filter Apply" at bounding box center [465, 110] width 139 height 94
click at [405, 74] on div "Country" at bounding box center [465, 72] width 131 height 19
click at [401, 69] on icon at bounding box center [402, 72] width 4 height 6
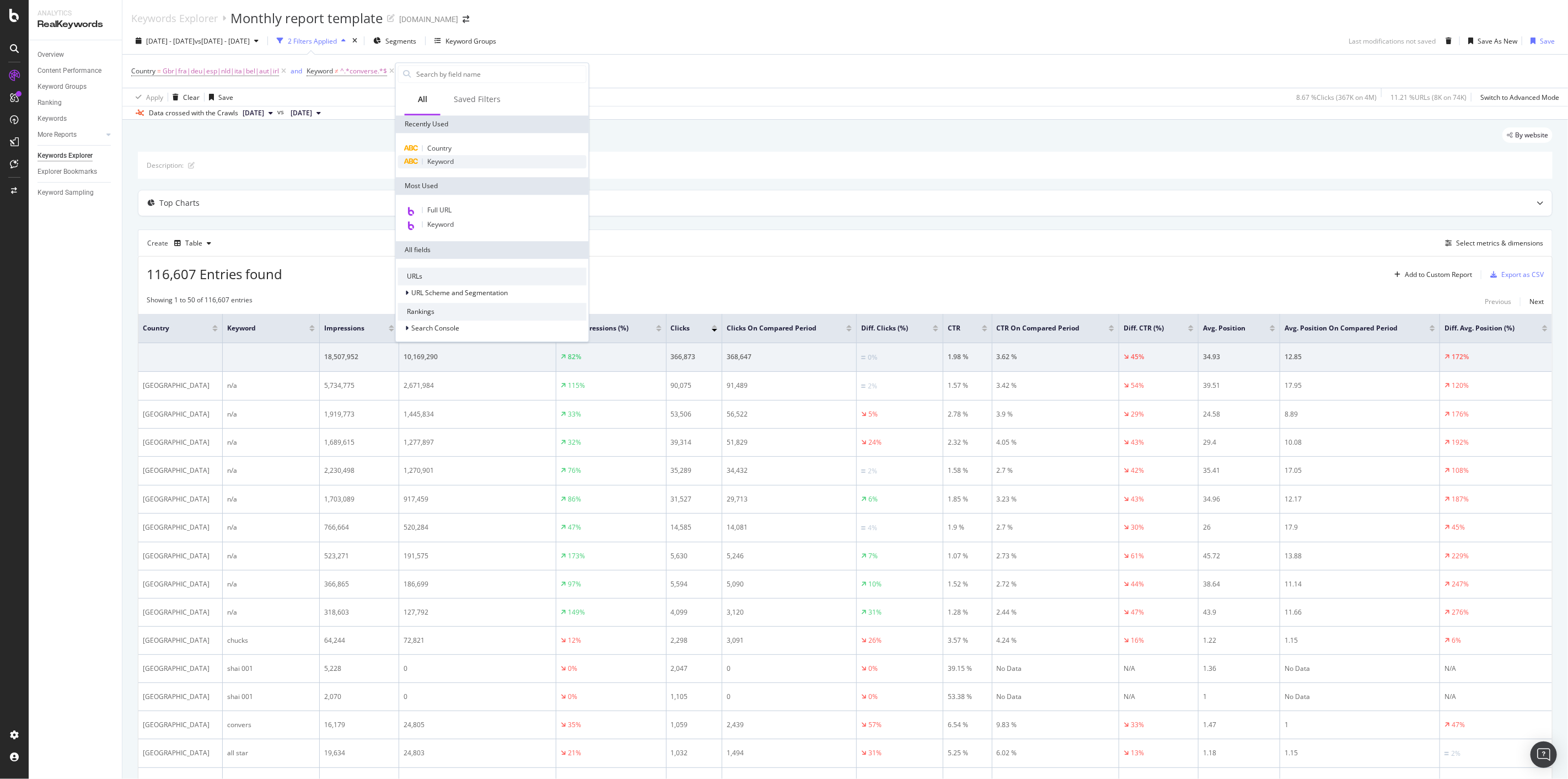
click at [459, 160] on div "Keyword" at bounding box center [492, 161] width 189 height 14
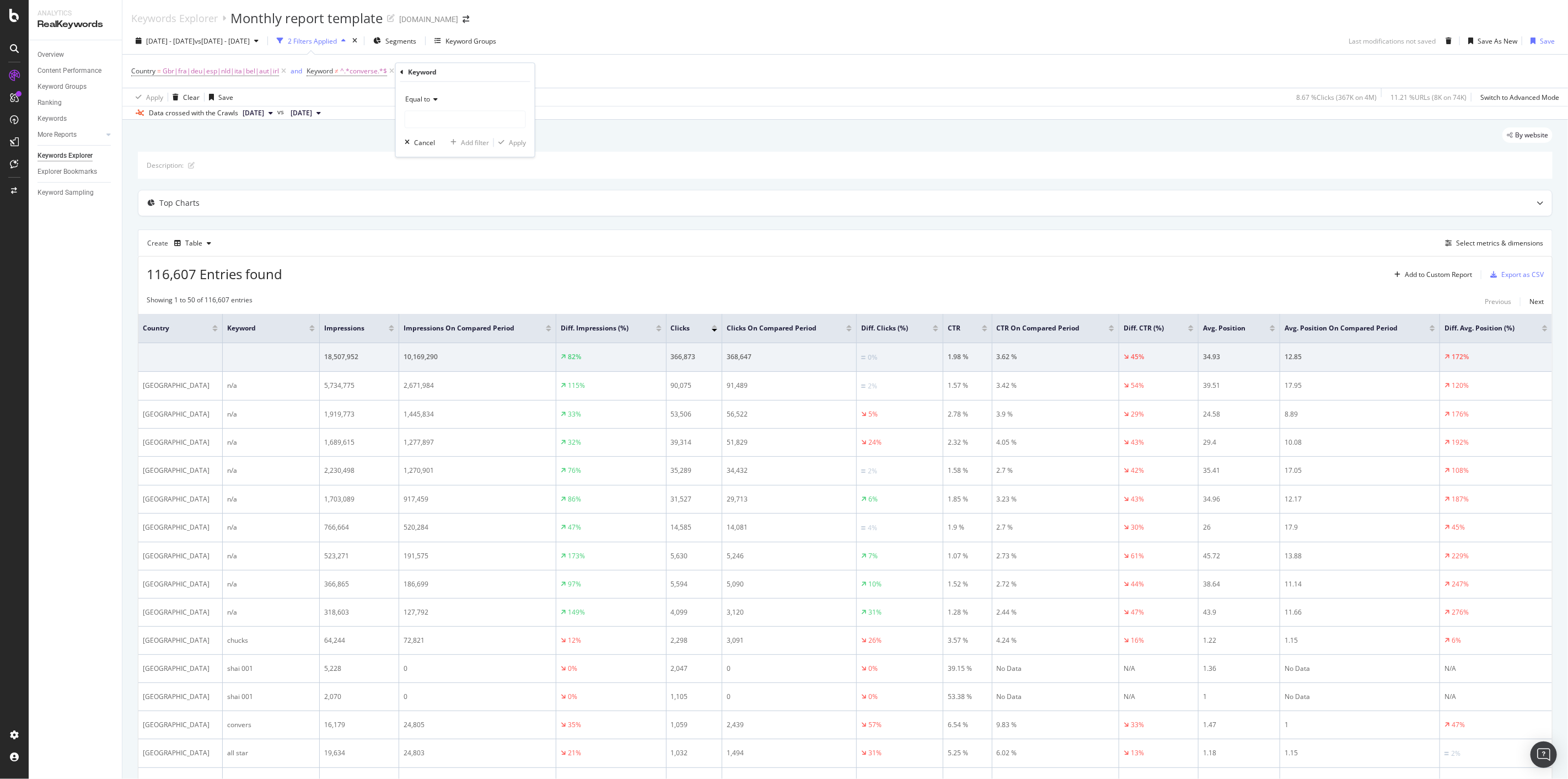
click at [430, 99] on icon at bounding box center [434, 99] width 8 height 6
click at [455, 218] on span "Doesn't contain" at bounding box center [434, 222] width 48 height 9
click at [455, 119] on input "text" at bounding box center [465, 120] width 121 height 18
type input "[PERSON_NAME]"
click at [512, 143] on div "Apply" at bounding box center [517, 142] width 17 height 9
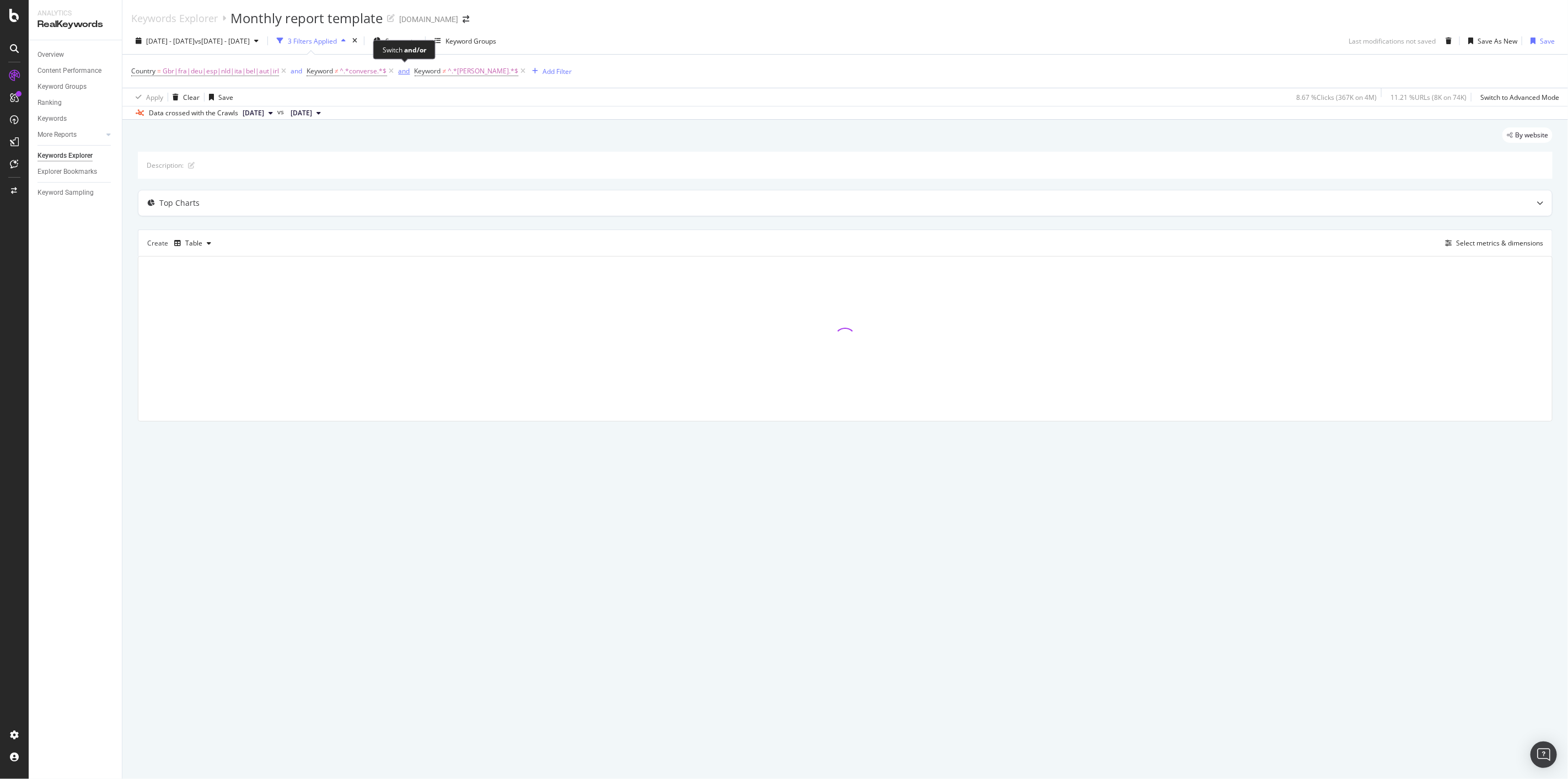
click at [404, 72] on div "and" at bounding box center [404, 71] width 12 height 9
click at [293, 72] on div "or" at bounding box center [293, 71] width 6 height 9
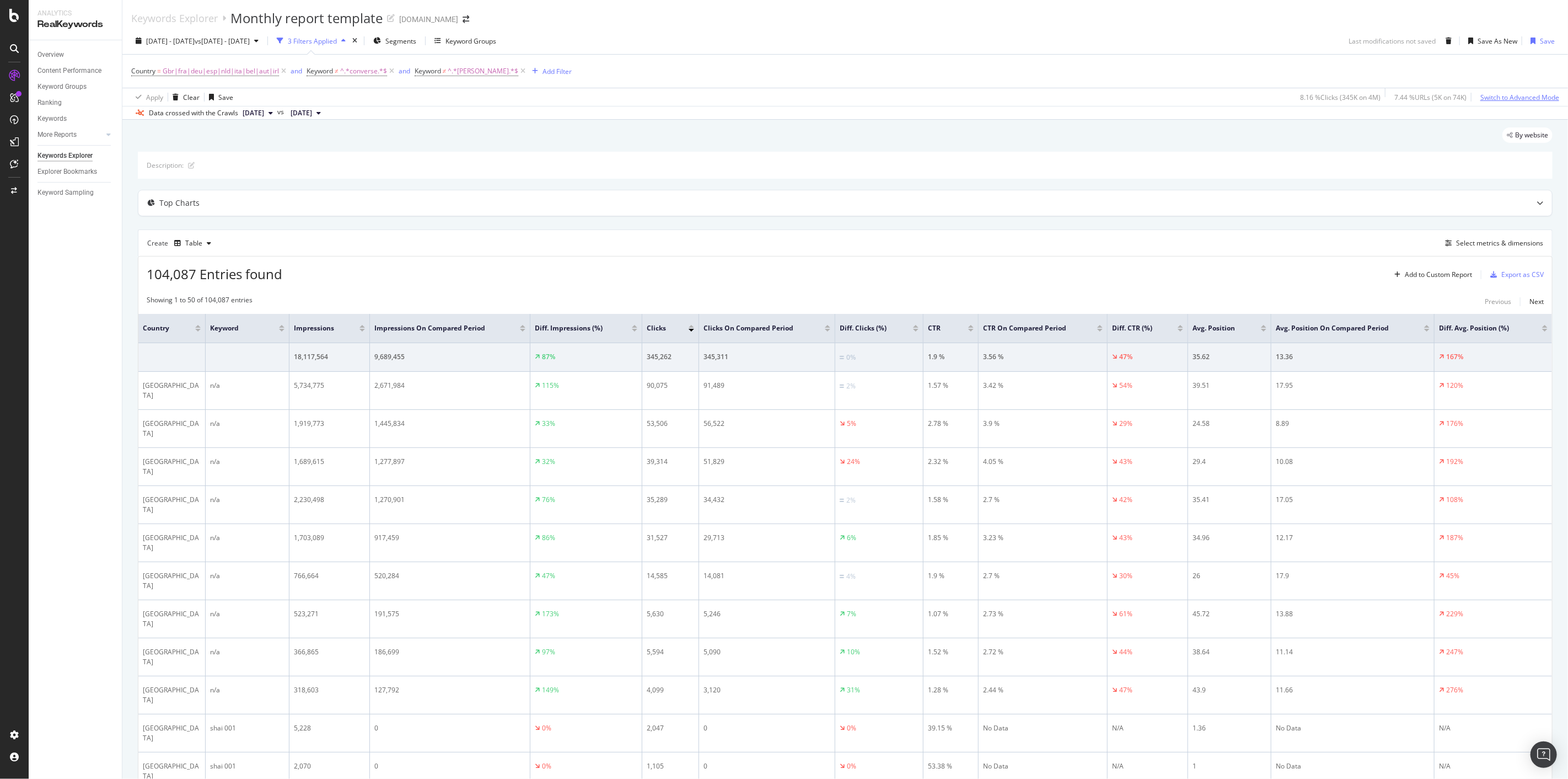
click at [1517, 95] on div "Switch to Advanced Mode" at bounding box center [1520, 97] width 79 height 9
click at [596, 77] on div "Add Filter Group" at bounding box center [609, 70] width 65 height 12
click at [518, 72] on icon at bounding box center [523, 71] width 9 height 11
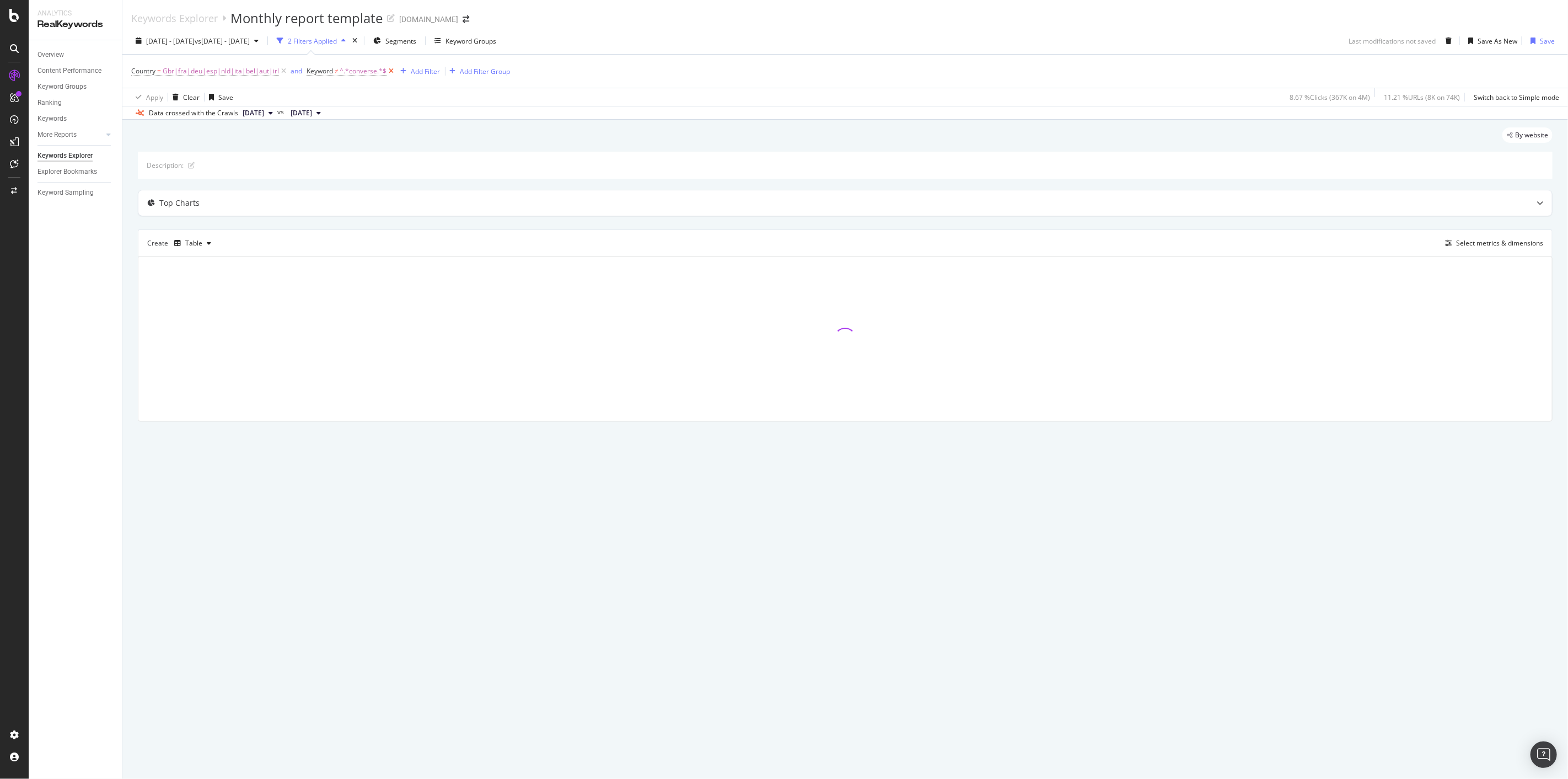
click at [388, 68] on icon at bounding box center [392, 71] width 9 height 11
click at [373, 69] on div "Add Filter Group" at bounding box center [377, 71] width 50 height 9
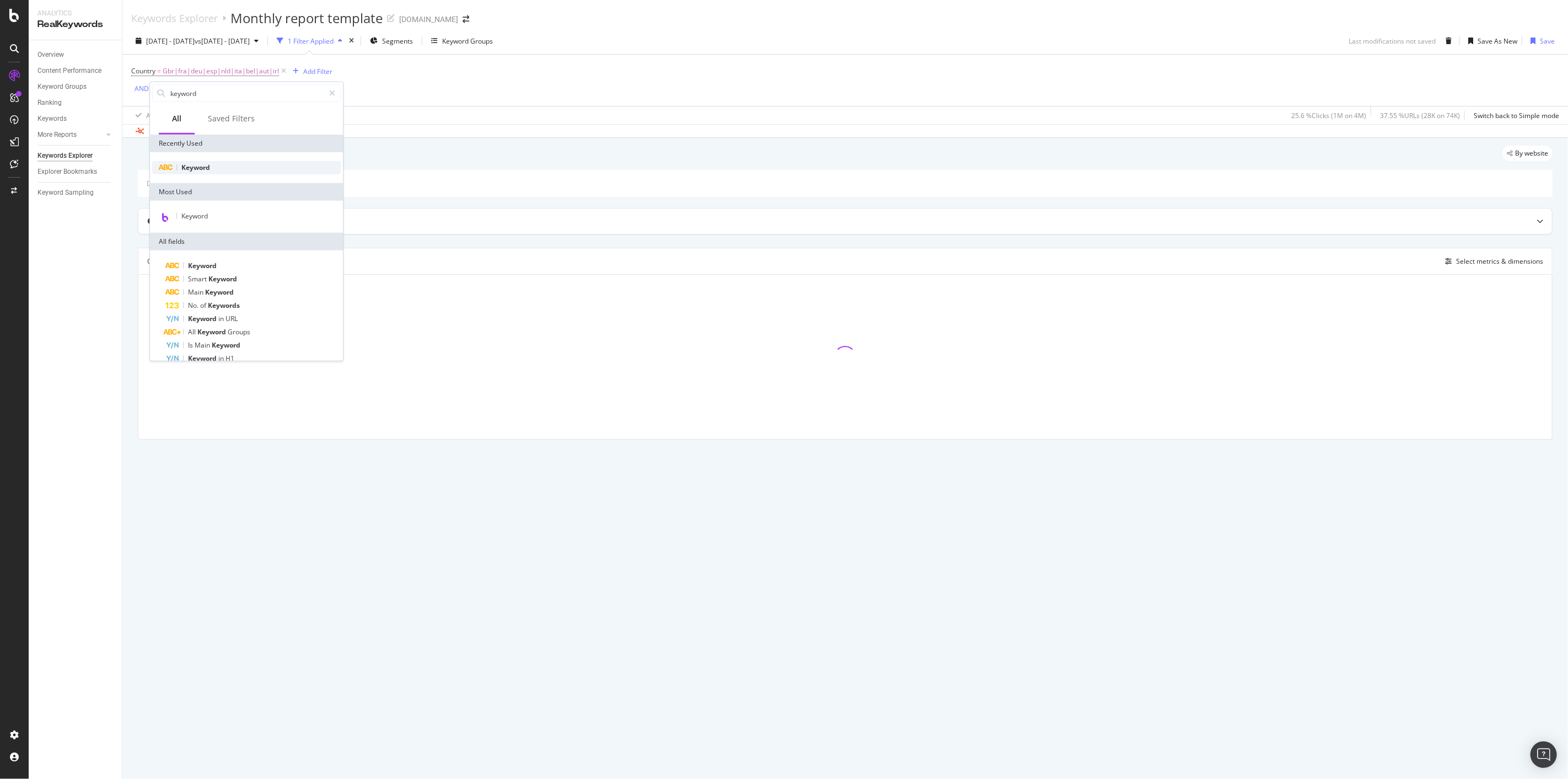
type input "keyword"
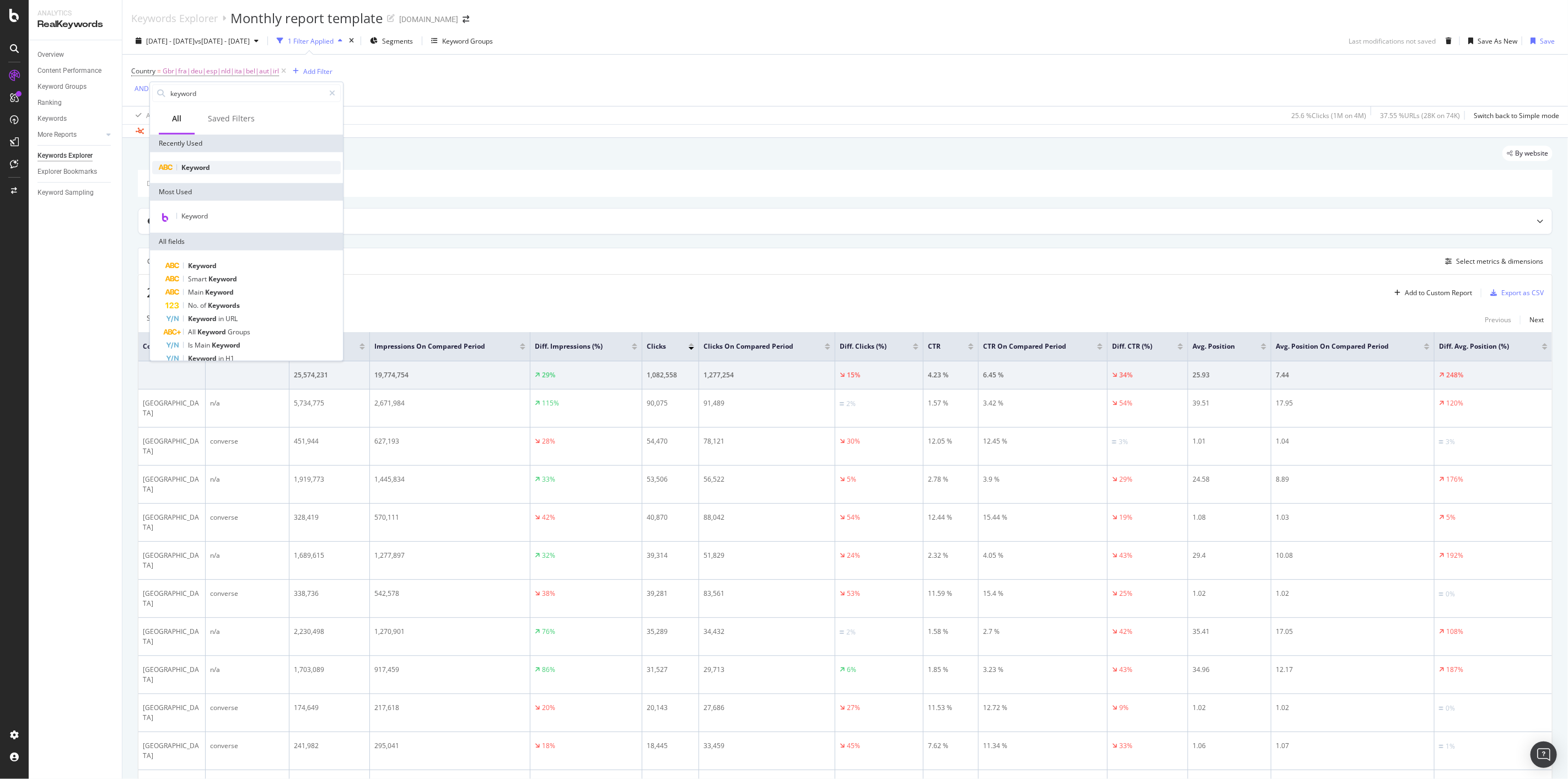
click at [213, 166] on div "Keyword" at bounding box center [247, 168] width 189 height 14
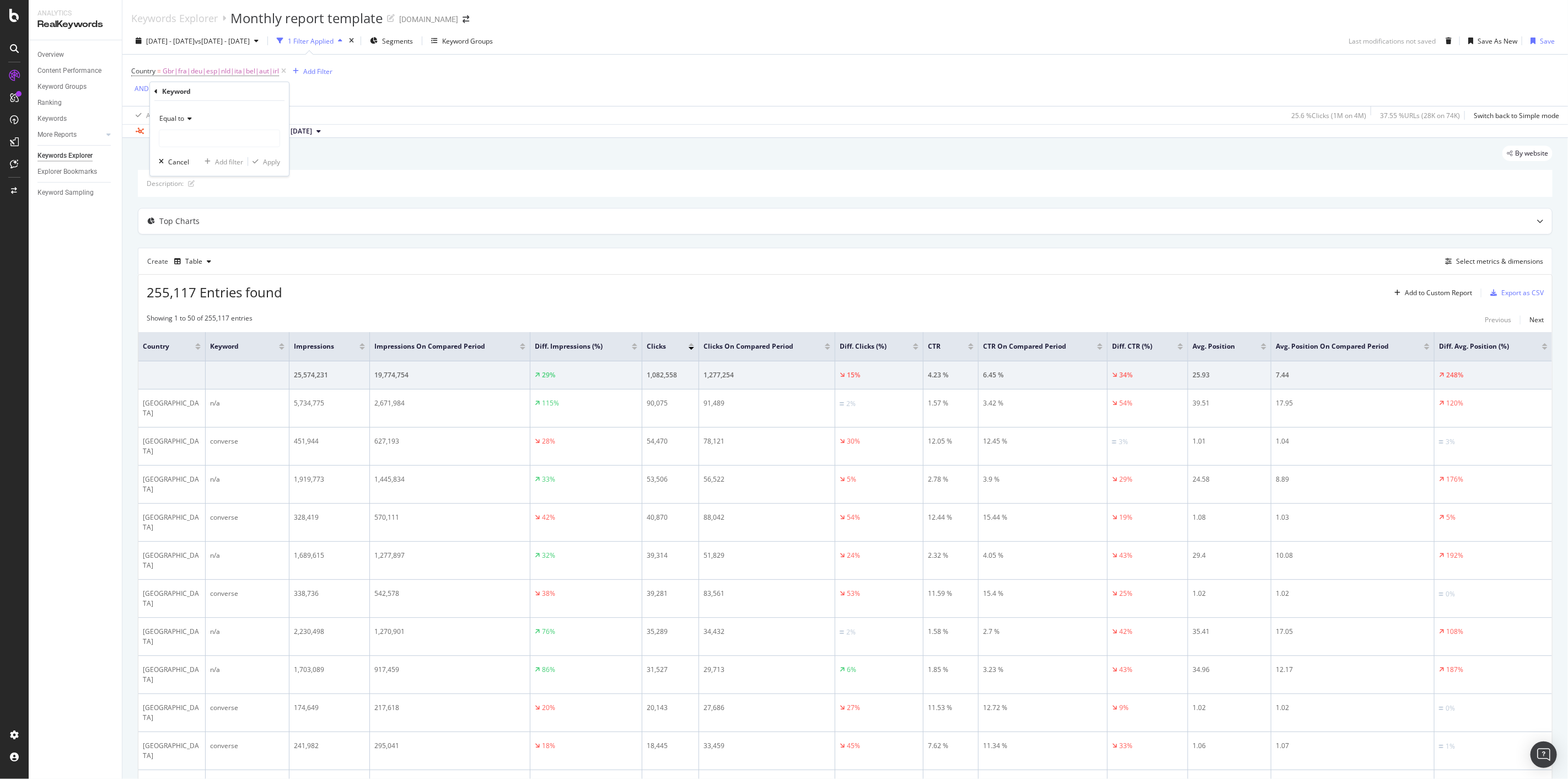
click at [178, 122] on span "Equal to" at bounding box center [172, 118] width 25 height 9
click at [210, 241] on span "Doesn't contain" at bounding box center [188, 241] width 48 height 9
click at [196, 131] on input "text" at bounding box center [220, 139] width 121 height 18
type input "conver"
click at [266, 159] on div "Apply" at bounding box center [271, 161] width 17 height 9
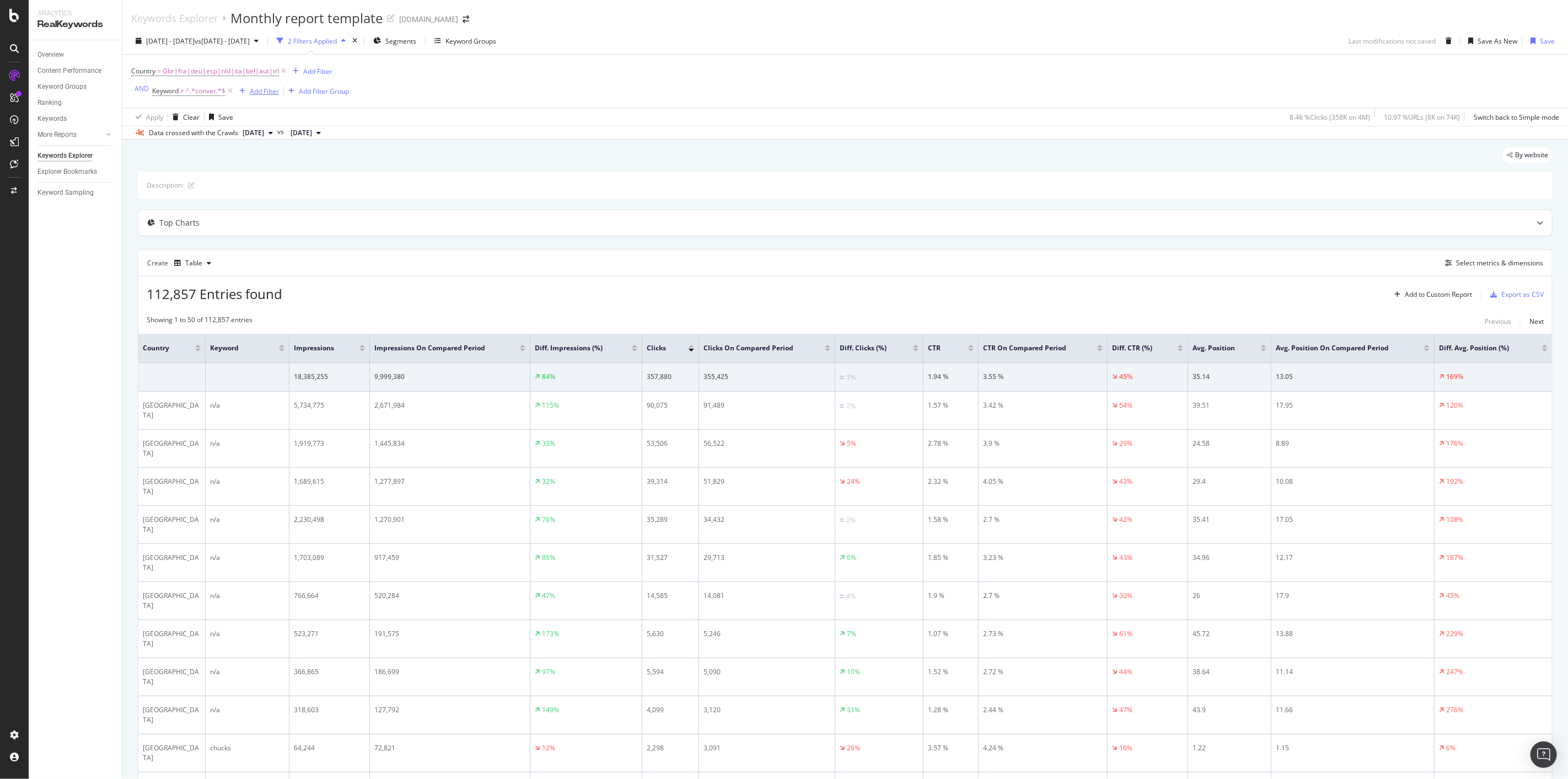
click at [254, 92] on div "Add Filter" at bounding box center [265, 91] width 29 height 9
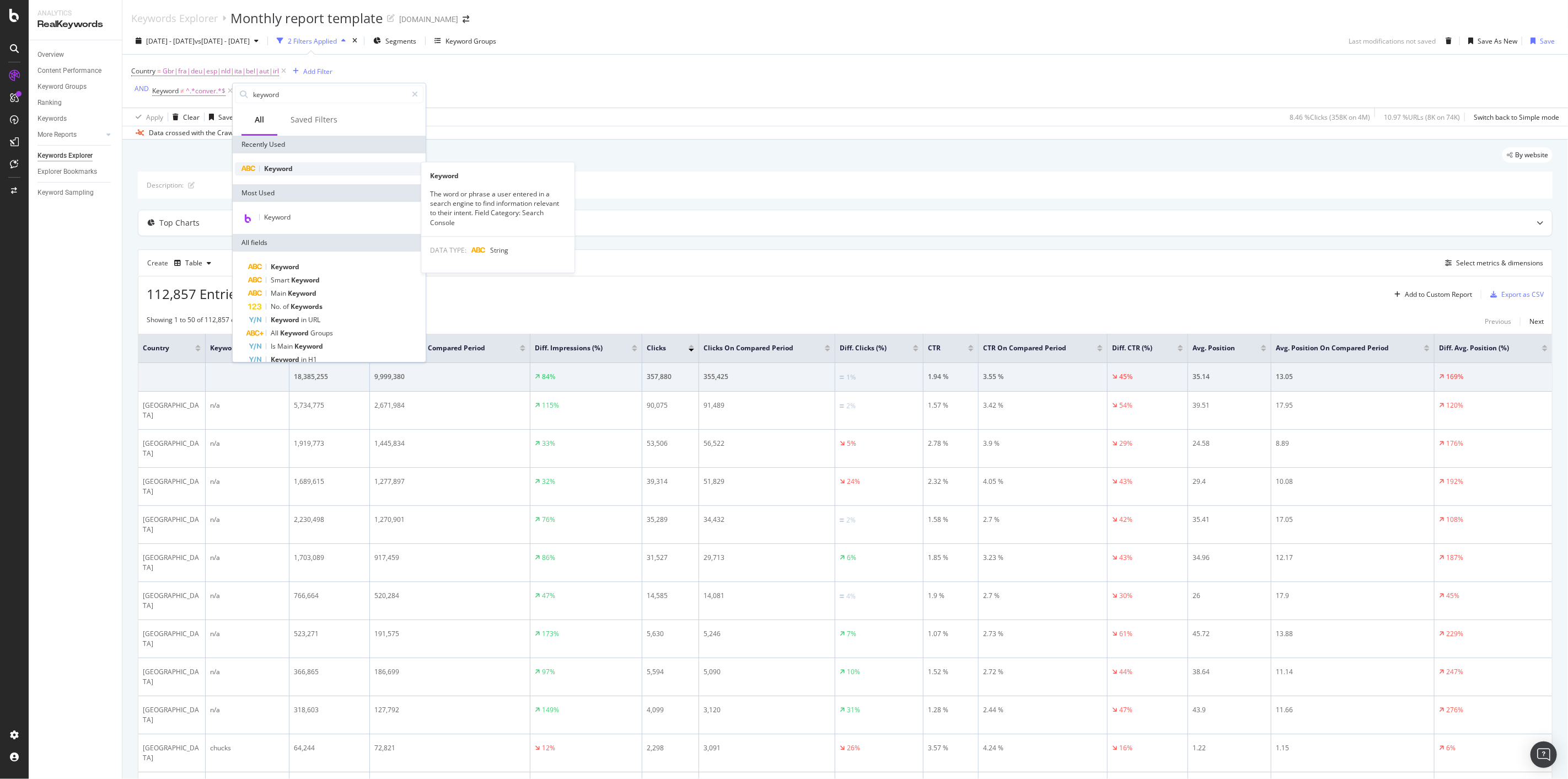
click at [287, 166] on span "Keyword" at bounding box center [278, 168] width 29 height 9
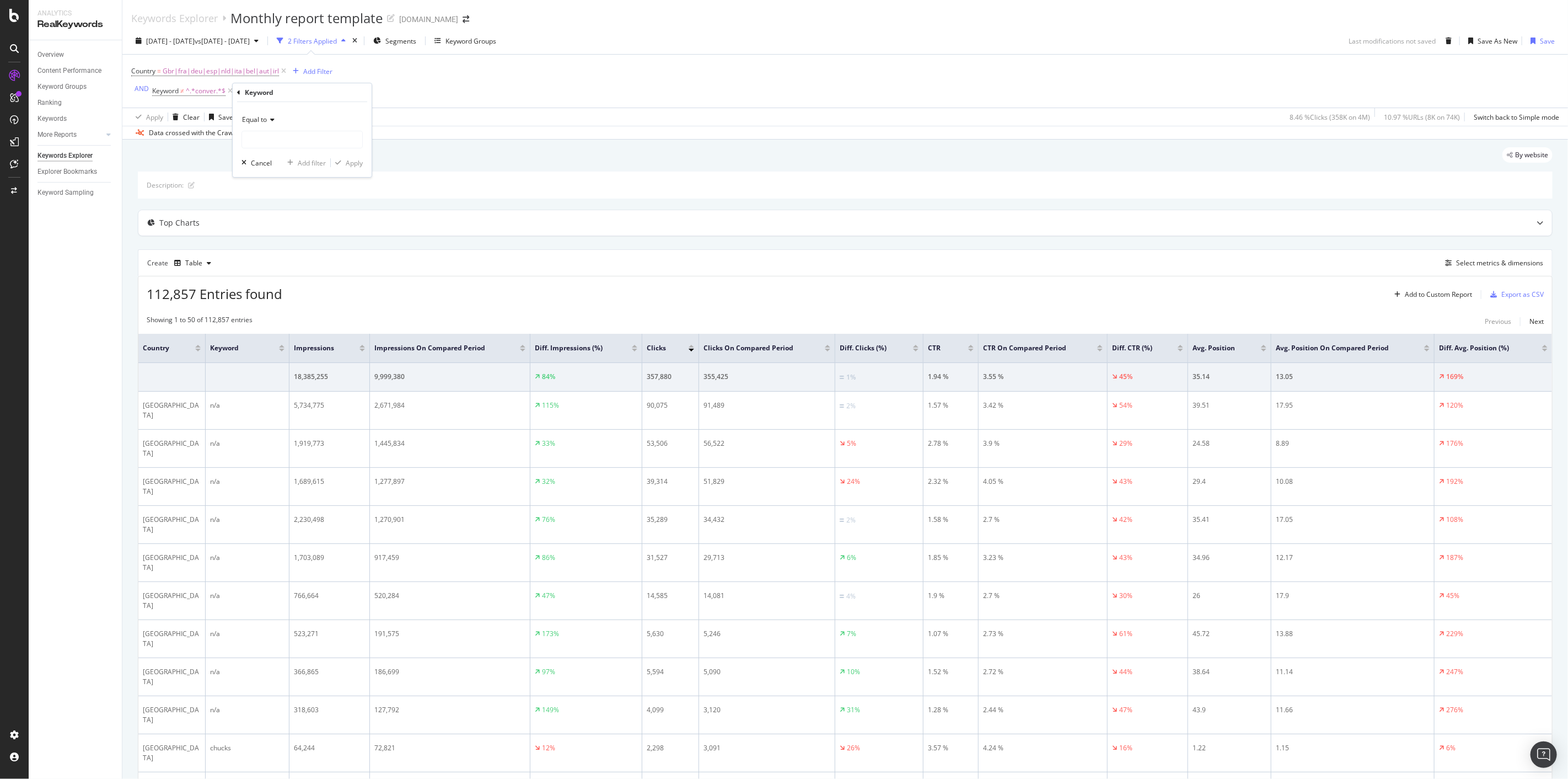
click at [260, 117] on span "Equal to" at bounding box center [255, 119] width 25 height 9
click at [287, 243] on span "Doesn't contain" at bounding box center [270, 243] width 48 height 9
click at [289, 136] on input "text" at bounding box center [302, 140] width 121 height 18
type input "shai"
click at [356, 166] on div "Apply" at bounding box center [354, 163] width 17 height 9
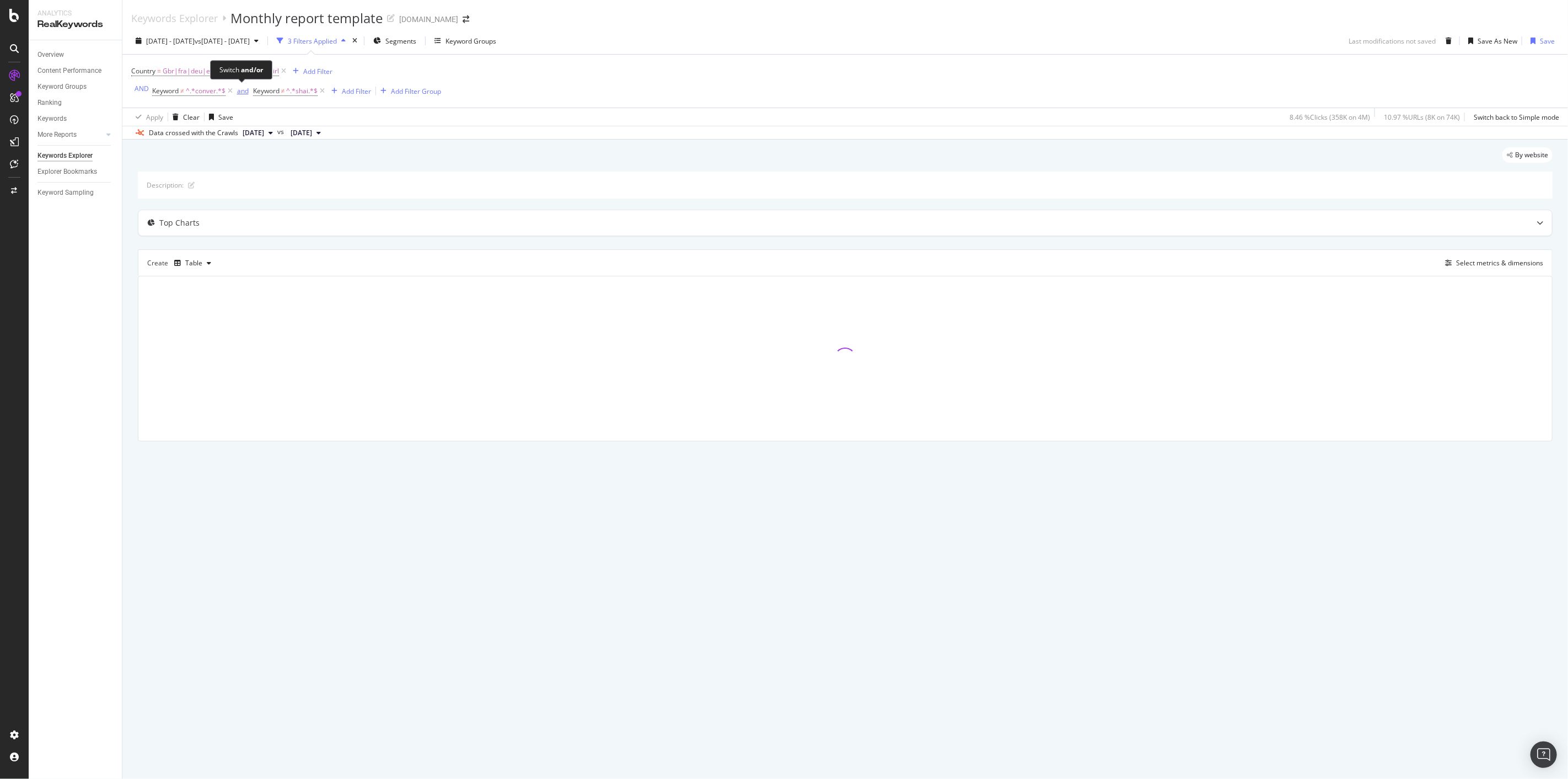
click at [239, 92] on div "and" at bounding box center [242, 91] width 12 height 9
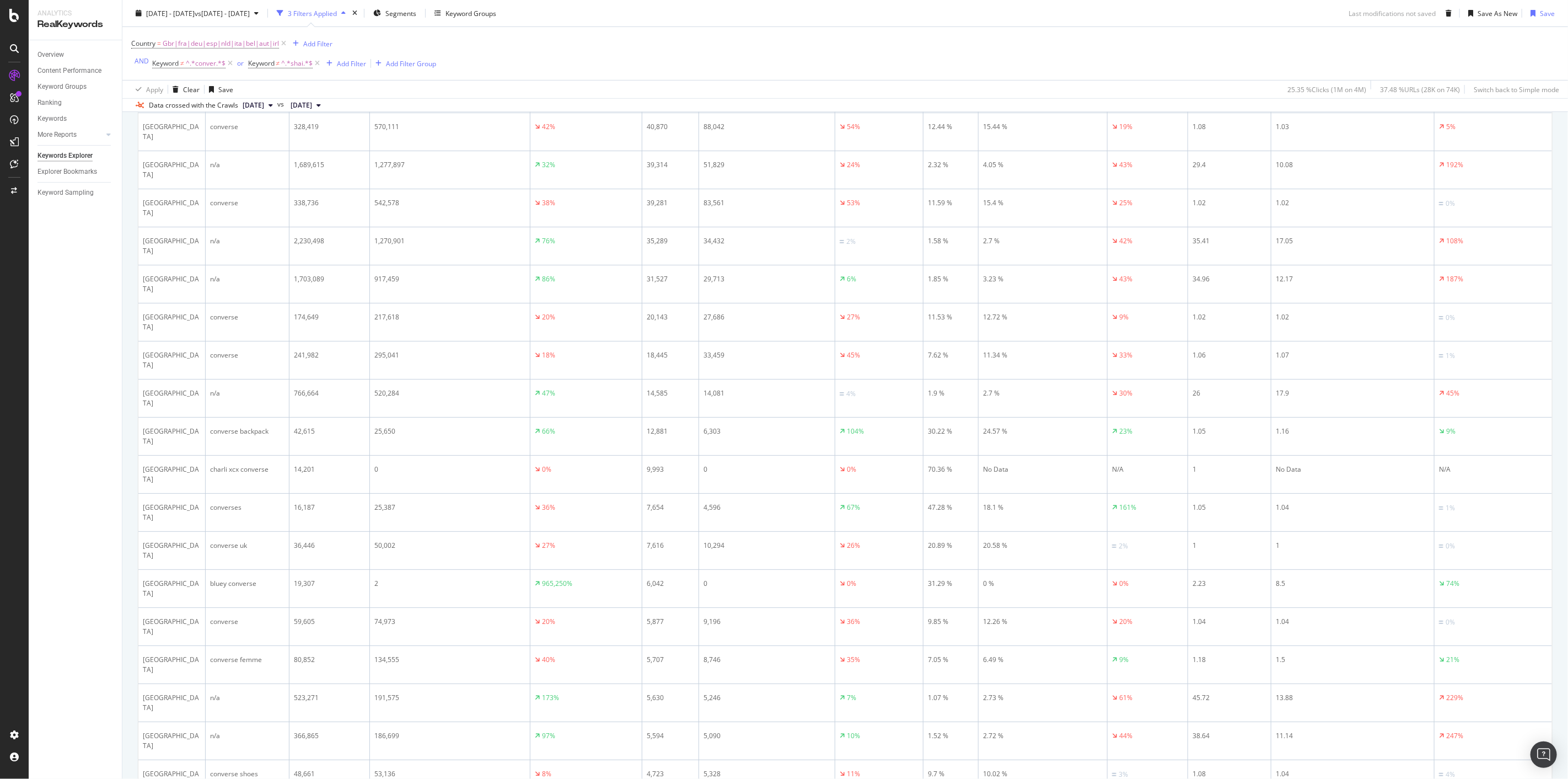
scroll to position [395, 0]
click at [345, 62] on div "Add Filter" at bounding box center [351, 63] width 29 height 9
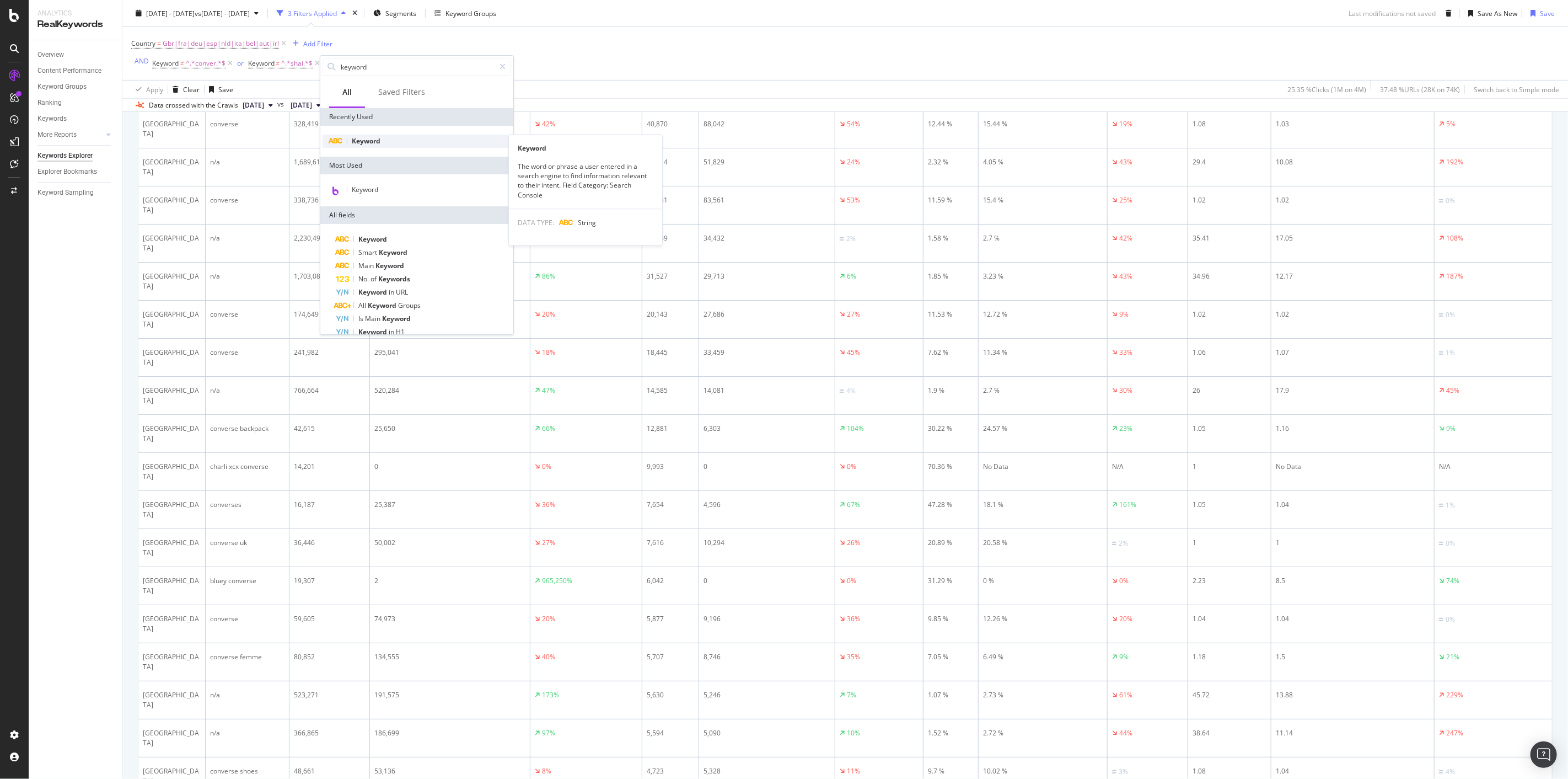
click at [374, 140] on span "Keyword" at bounding box center [366, 140] width 29 height 9
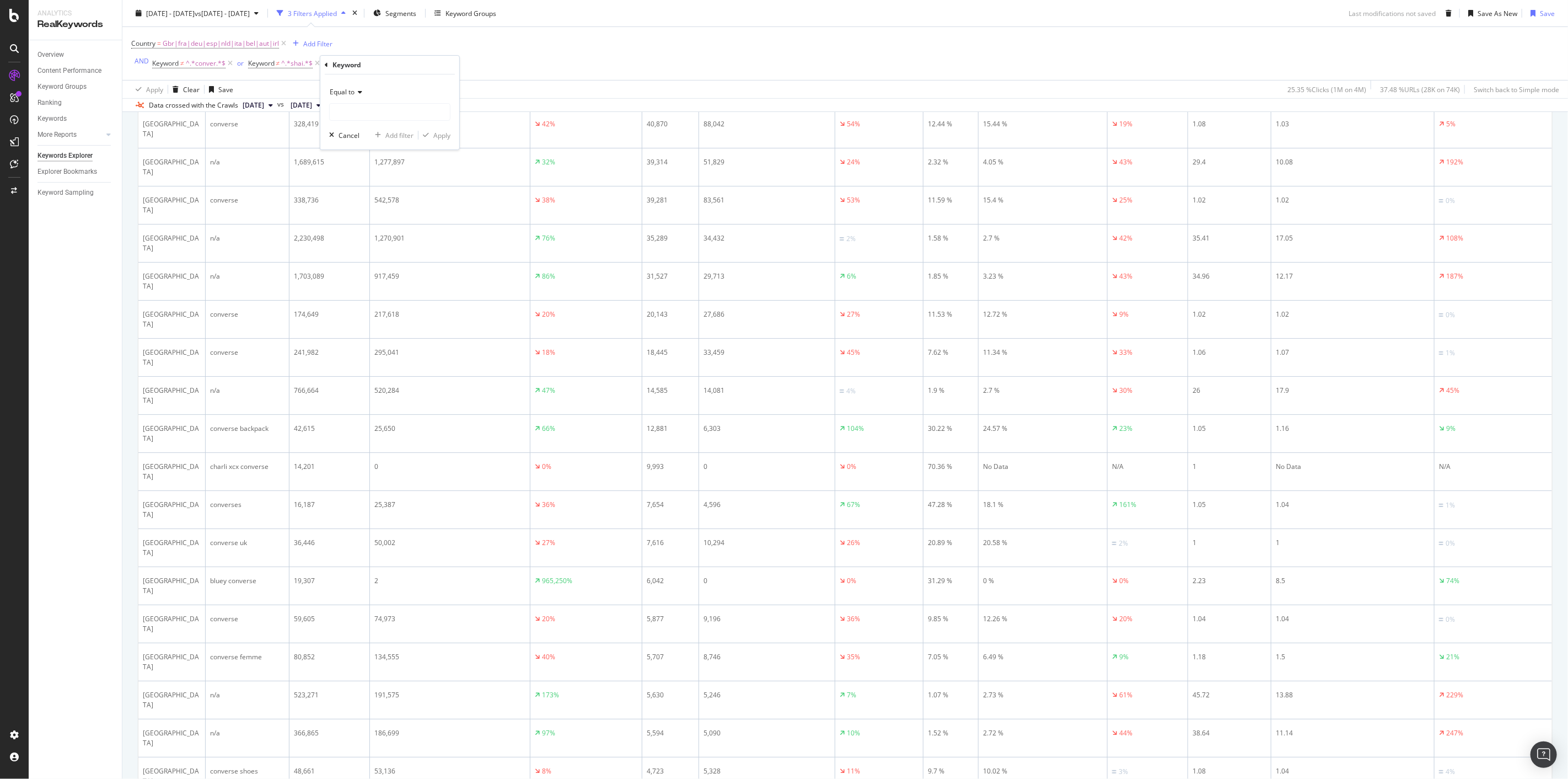
click at [348, 87] on span "Equal to" at bounding box center [342, 92] width 25 height 9
click at [383, 213] on span "Doesn't contain" at bounding box center [358, 215] width 48 height 9
click at [375, 111] on input "text" at bounding box center [390, 113] width 121 height 18
type input "[PERSON_NAME]"
click at [437, 133] on div "Apply" at bounding box center [442, 135] width 17 height 9
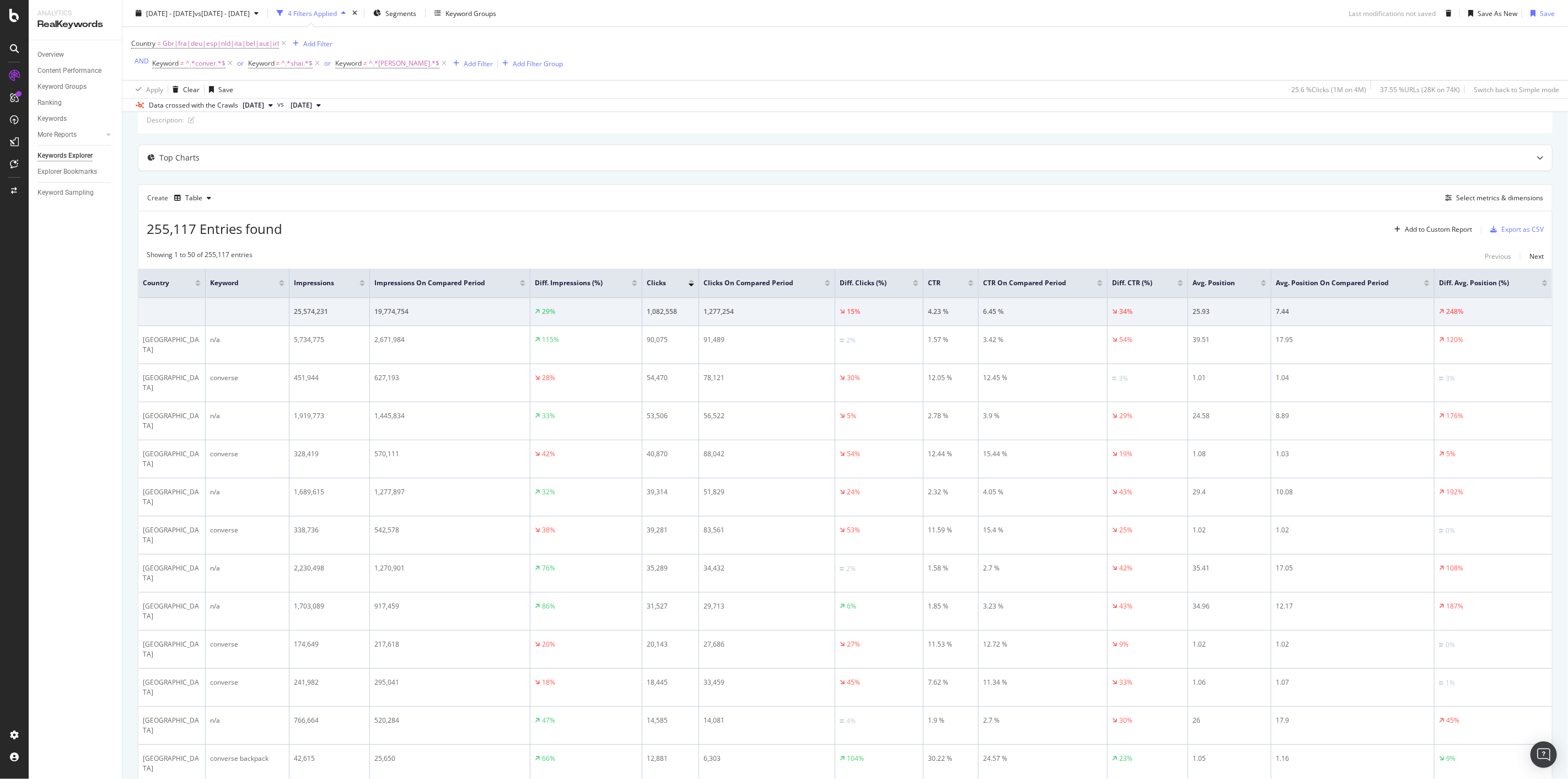
scroll to position [67, 0]
click at [204, 65] on span "^.*conver.*$" at bounding box center [205, 63] width 40 height 15
click at [213, 111] on input "conver" at bounding box center [212, 111] width 104 height 18
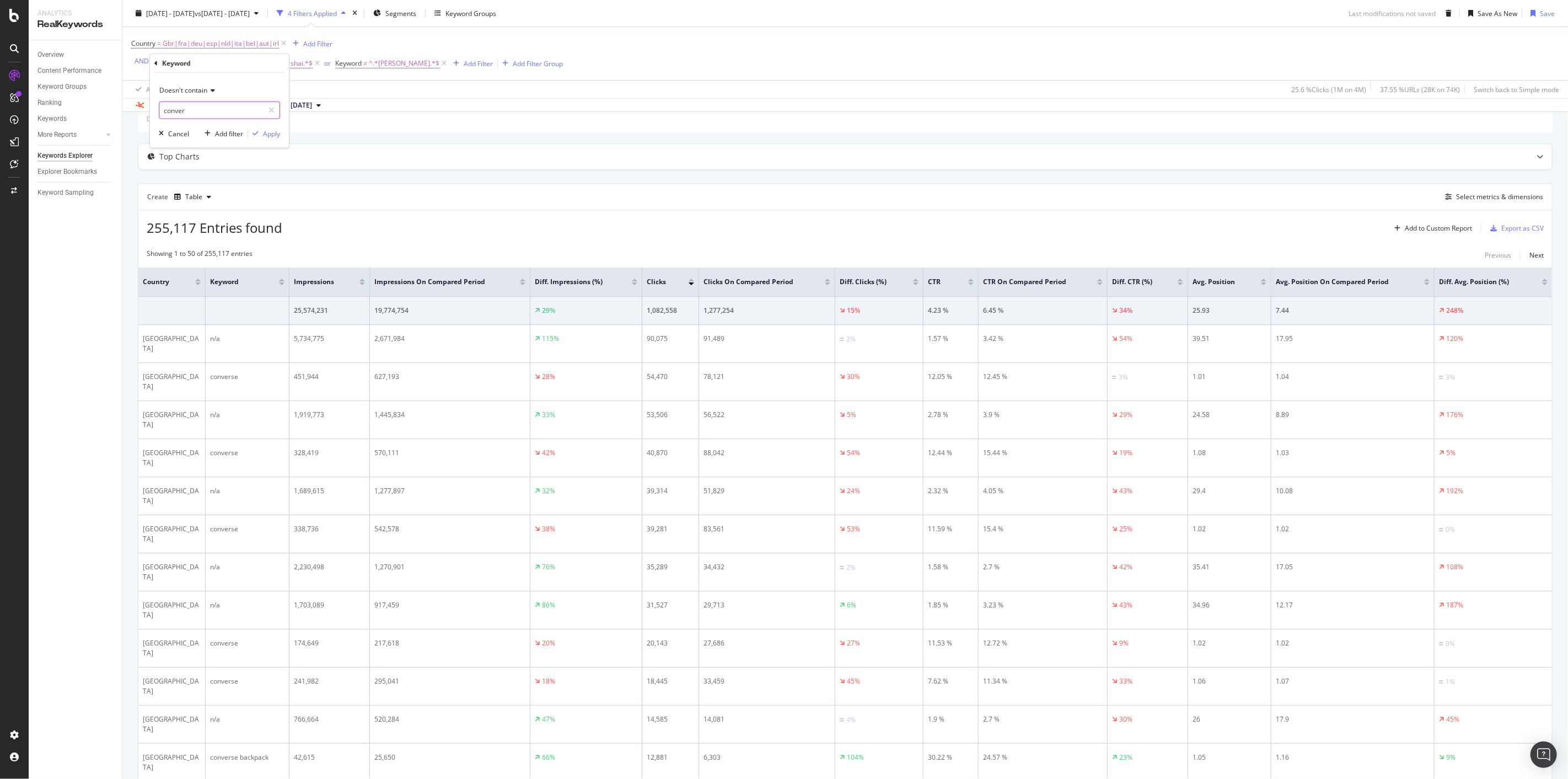
click at [197, 114] on input "conver" at bounding box center [212, 111] width 104 height 18
type input "converse"
click at [266, 131] on div "Apply" at bounding box center [271, 133] width 17 height 9
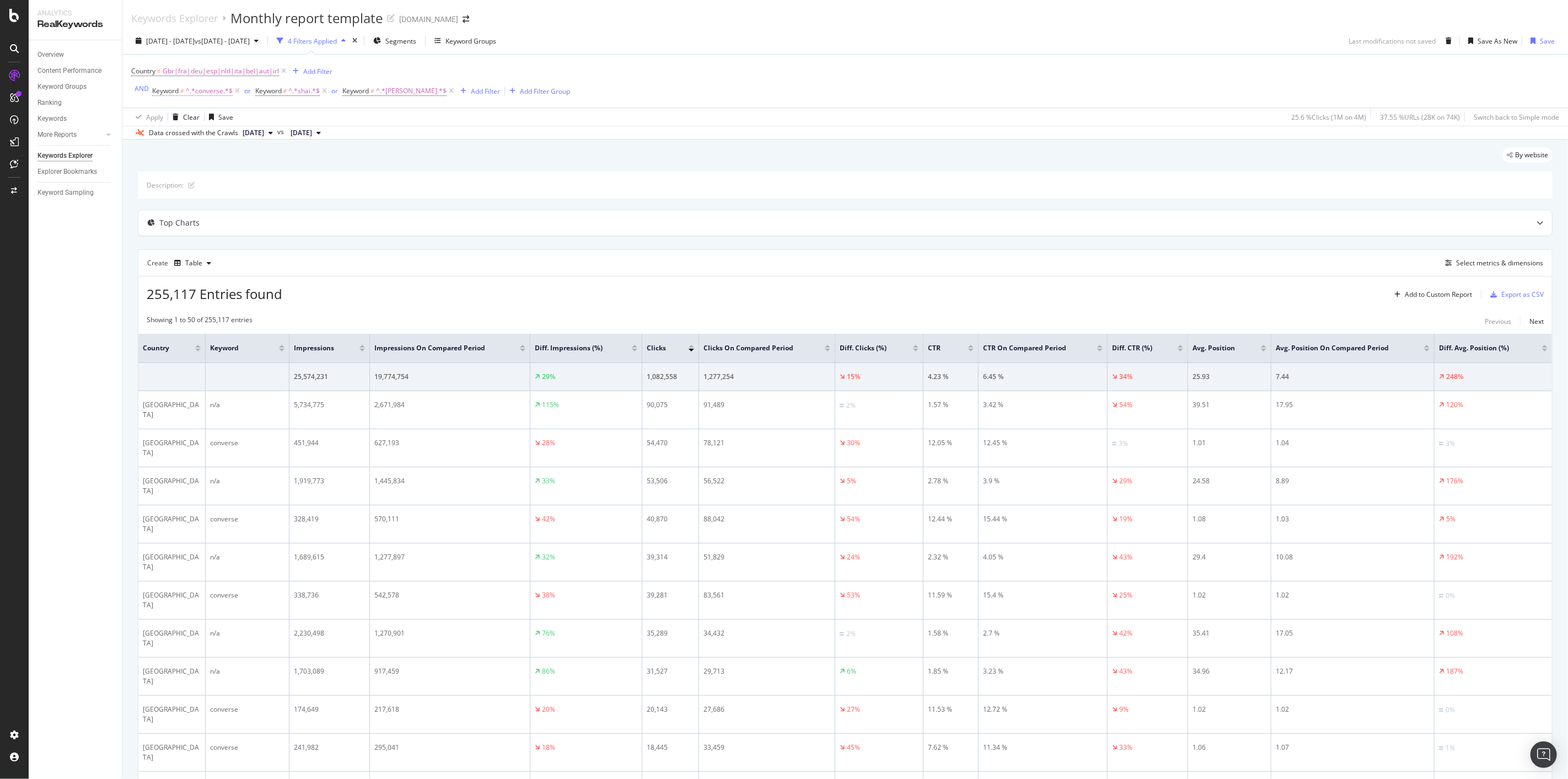
click at [207, 91] on span "^.*converse.*$" at bounding box center [209, 91] width 47 height 15
click at [337, 107] on div "Country = Gbr|fra|deu|esp|nld|ita|bel|aut|irl Add Filter AND Keyword ≠ ^.*conve…" at bounding box center [845, 81] width 1428 height 53
click at [302, 90] on span "^.*shai.*$" at bounding box center [303, 91] width 32 height 15
click at [410, 119] on div "Apply Clear Save 25.6 % Clicks ( 1M on 4M ) 37.55 % URLs ( 28K on 74K ) Switch …" at bounding box center [845, 116] width 1446 height 18
click at [392, 93] on span "^.*[PERSON_NAME].*$" at bounding box center [411, 91] width 70 height 15
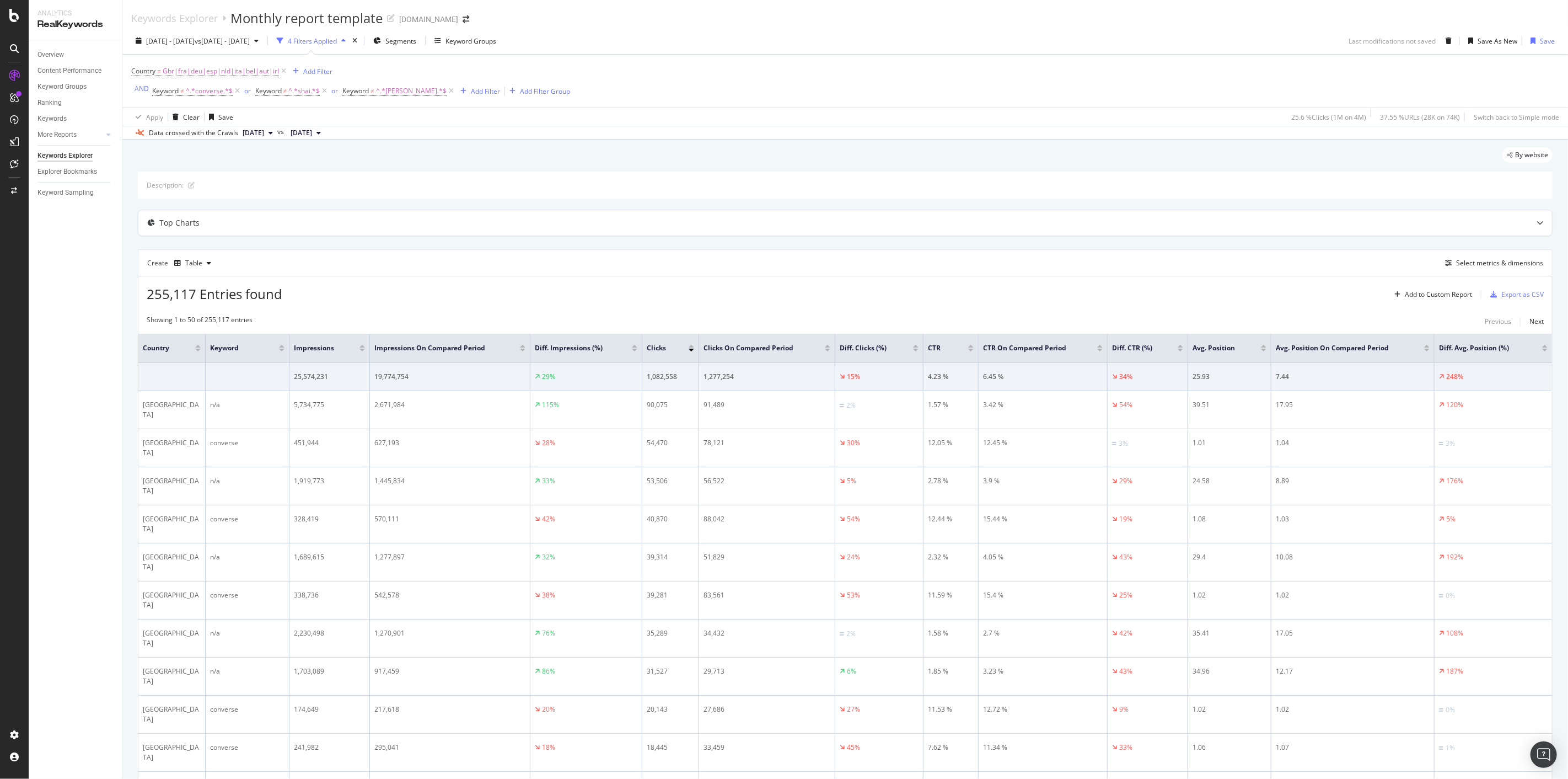
click at [509, 109] on div "Apply Clear Save 25.6 % Clicks ( 1M on 4M ) 37.55 % URLs ( 28K on 74K ) Switch …" at bounding box center [845, 116] width 1446 height 18
click at [206, 90] on span "^.*converse.*$" at bounding box center [209, 91] width 47 height 15
click at [202, 116] on span "Doesn't contain" at bounding box center [183, 118] width 48 height 9
click at [235, 106] on div "Doesn't contain converse Cancel Add filter Apply" at bounding box center [220, 138] width 139 height 75
click at [215, 135] on input "converse" at bounding box center [212, 138] width 104 height 18
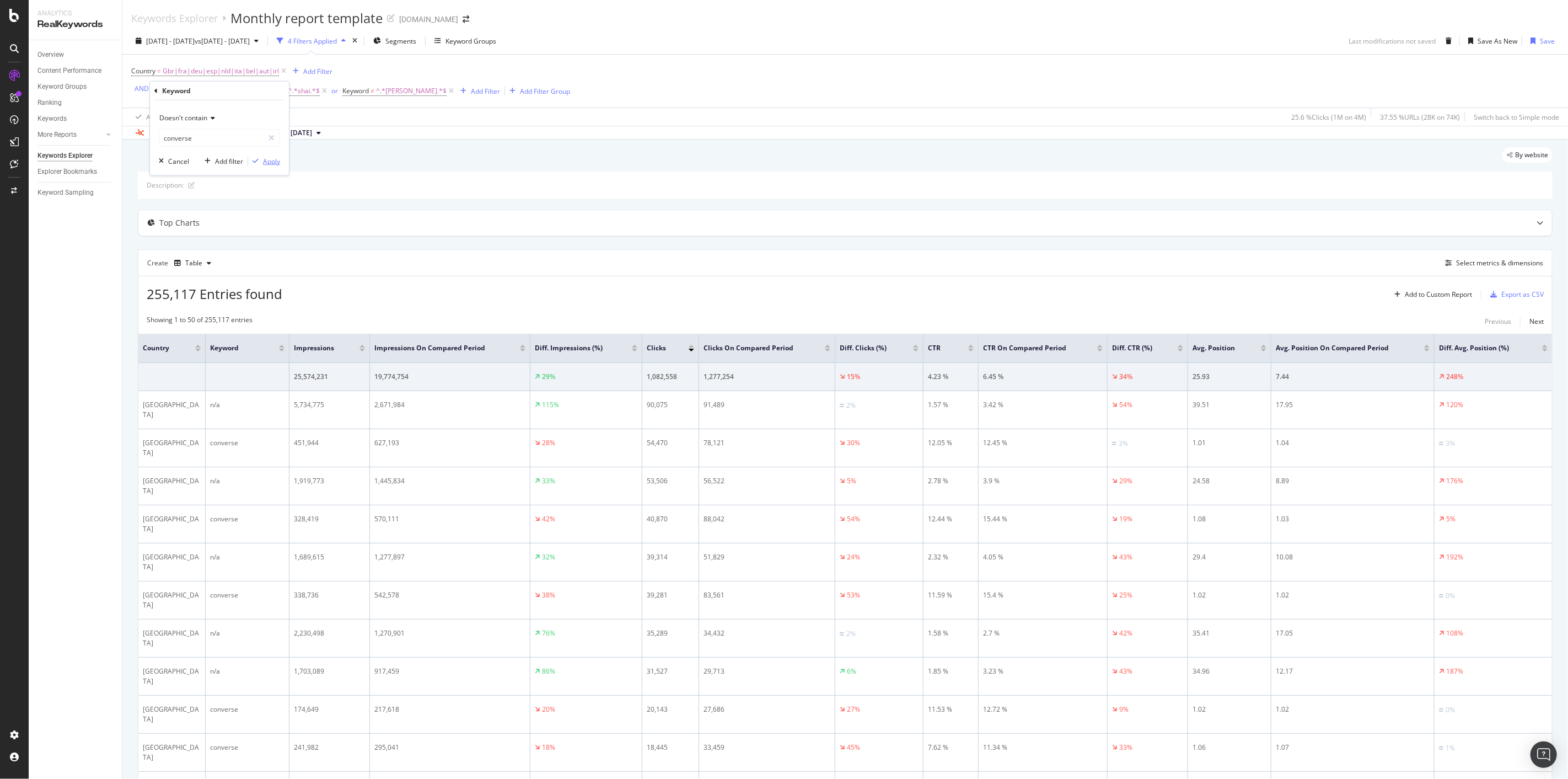
click at [277, 163] on div "Apply" at bounding box center [271, 160] width 17 height 9
click at [244, 90] on div "or" at bounding box center [247, 91] width 6 height 9
click at [481, 95] on div "Add Filter" at bounding box center [495, 91] width 29 height 9
click at [368, 175] on div "Description:" at bounding box center [845, 186] width 1415 height 27
click at [1485, 263] on div "Select metrics & dimensions" at bounding box center [1500, 263] width 87 height 9
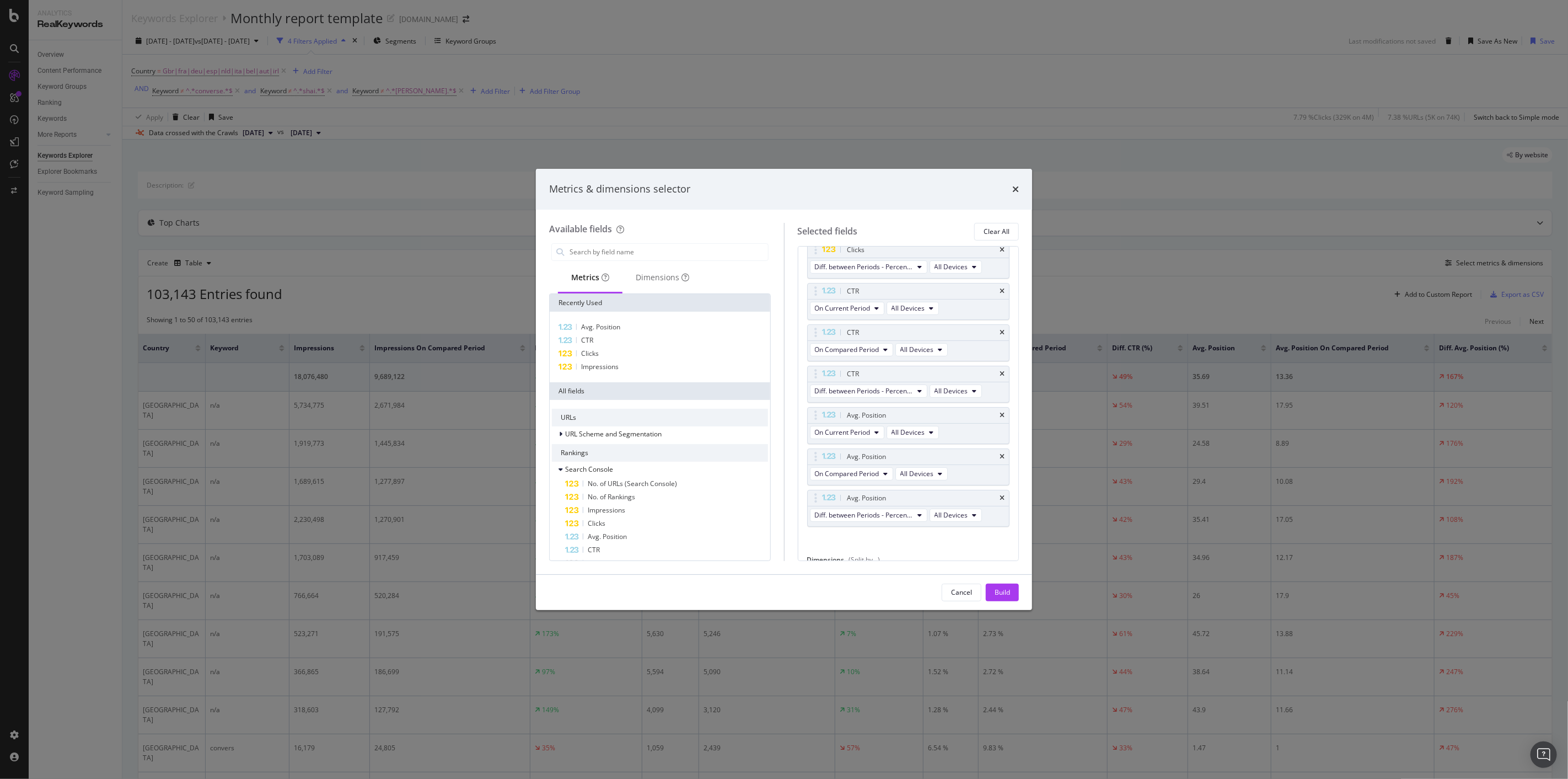
scroll to position [319, 0]
click at [1000, 496] on icon "times" at bounding box center [1003, 494] width 5 height 6
click at [1005, 591] on div "Build" at bounding box center [1002, 592] width 15 height 9
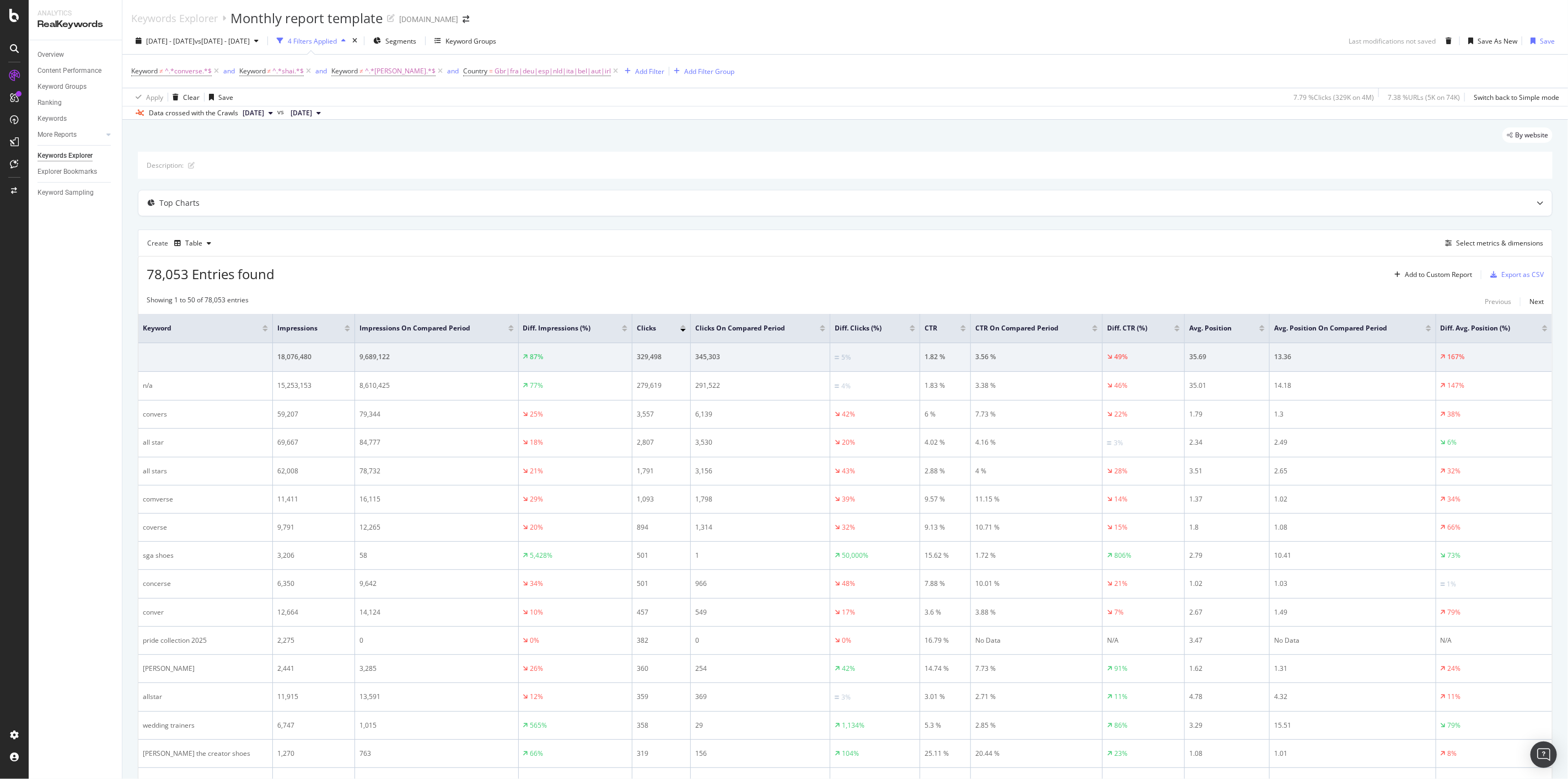
scroll to position [5, 0]
click at [820, 322] on div at bounding box center [823, 322] width 5 height 3
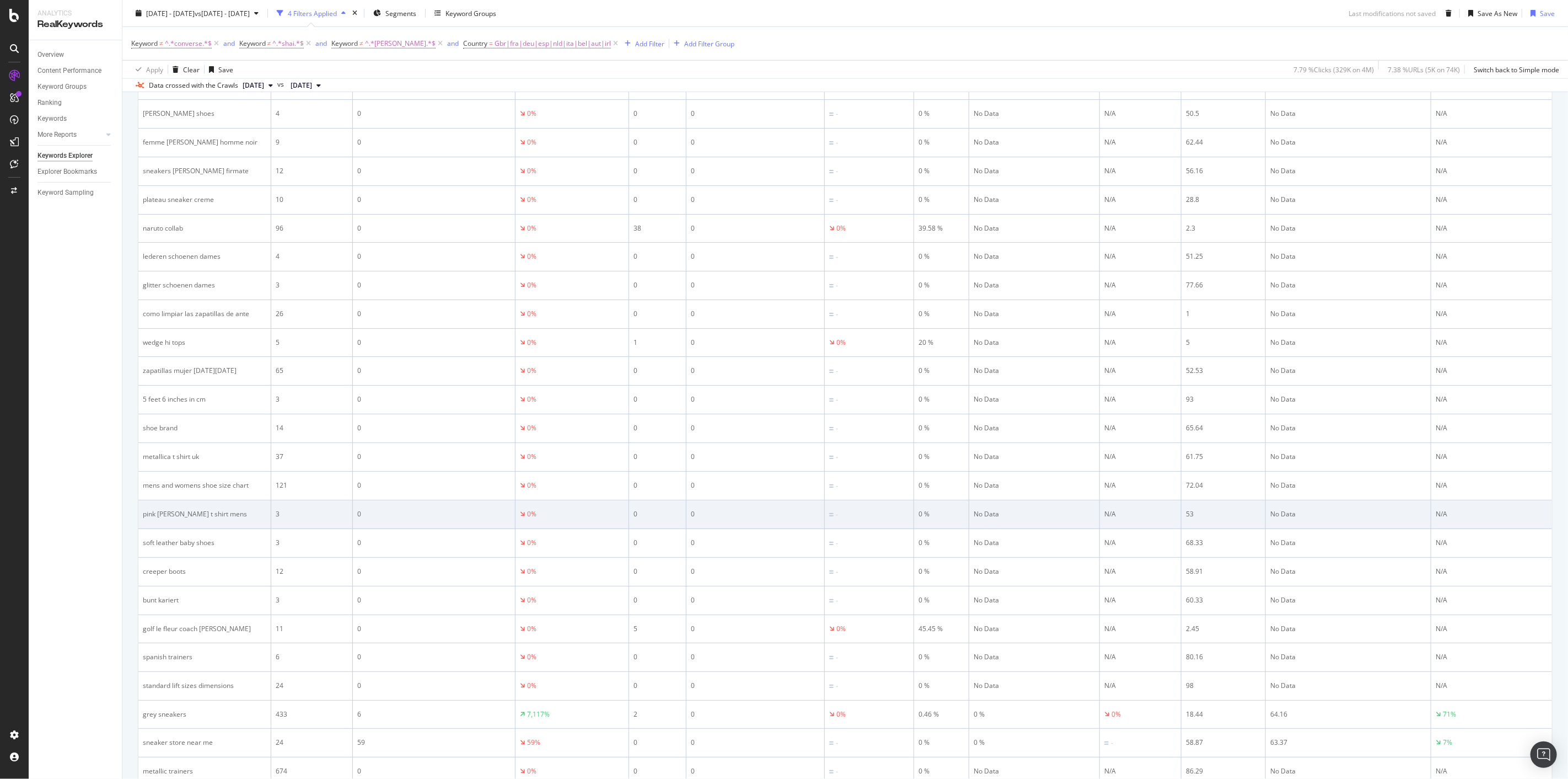
scroll to position [1101, 0]
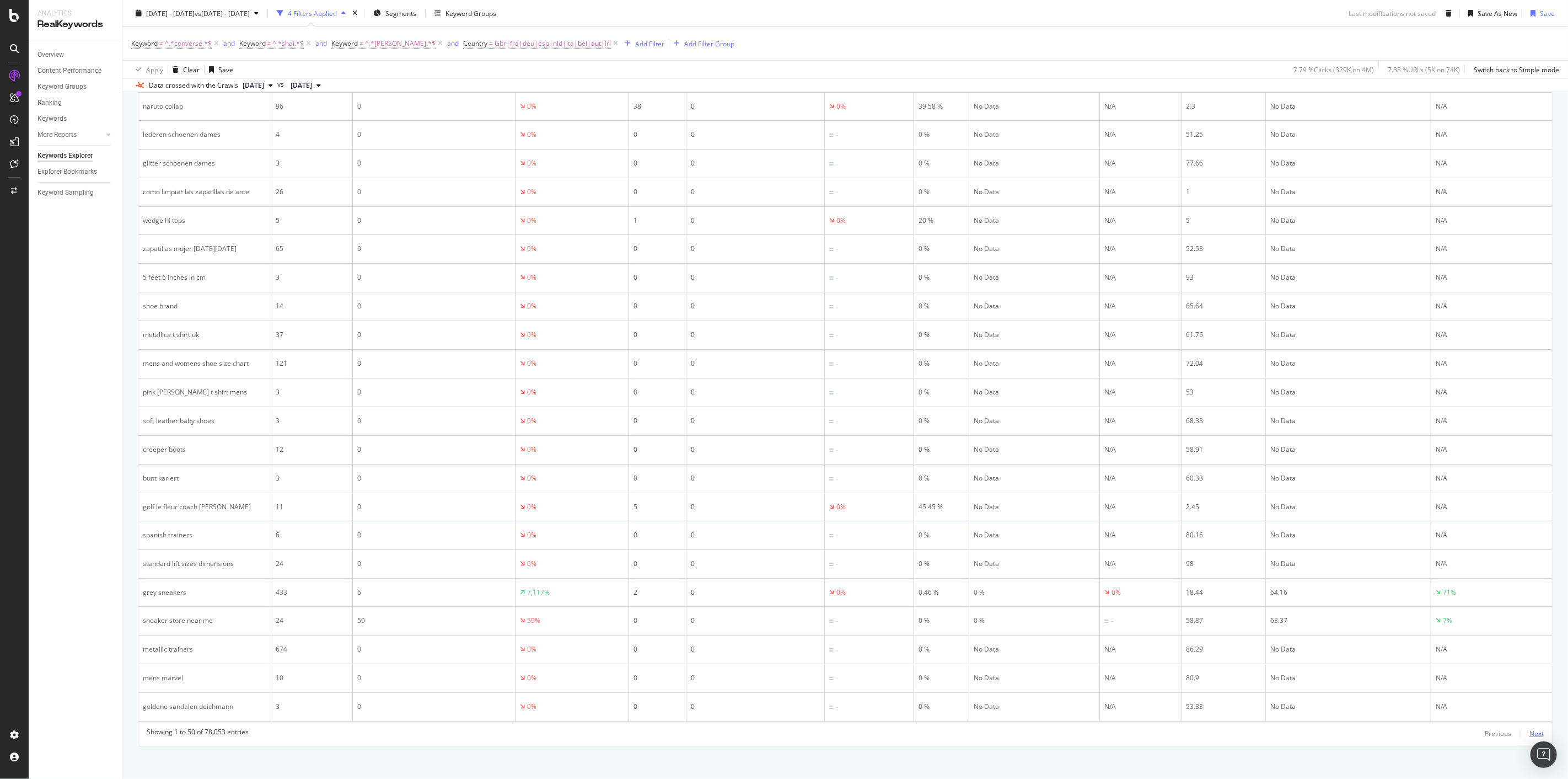
click at [1530, 729] on div "Next" at bounding box center [1537, 733] width 14 height 9
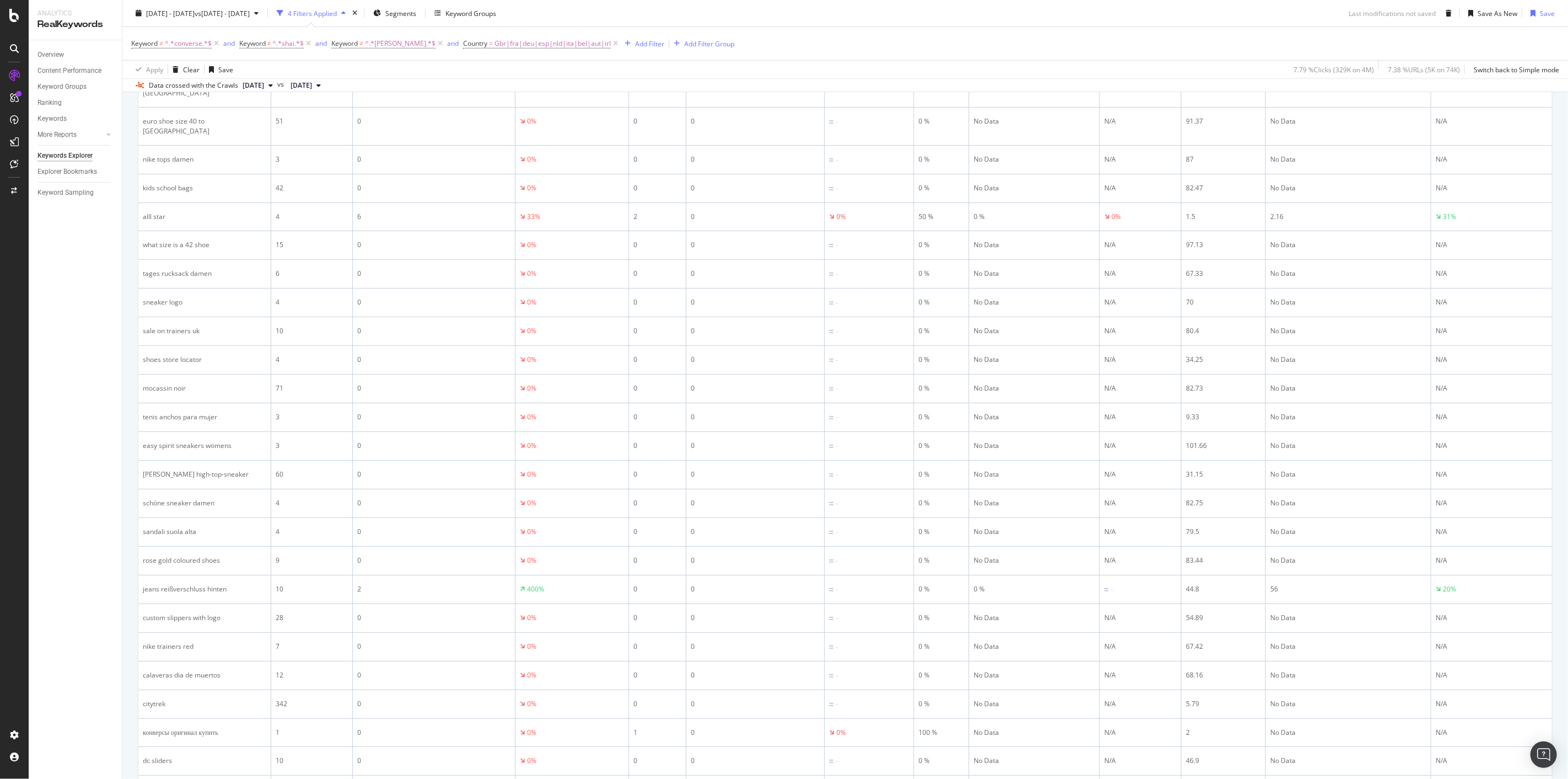
scroll to position [1101, 0]
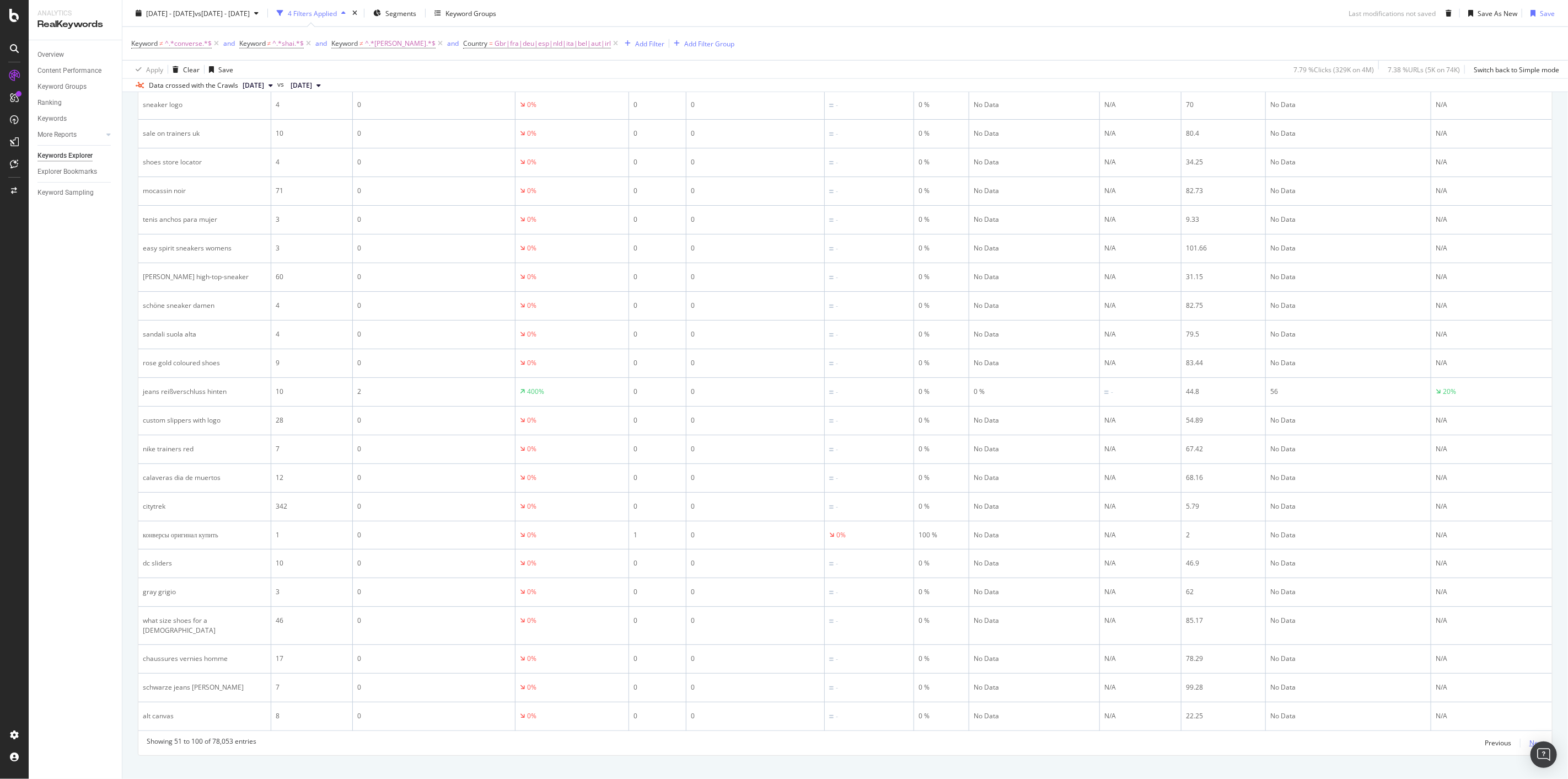
click at [1530, 738] on div "Next" at bounding box center [1537, 743] width 14 height 9
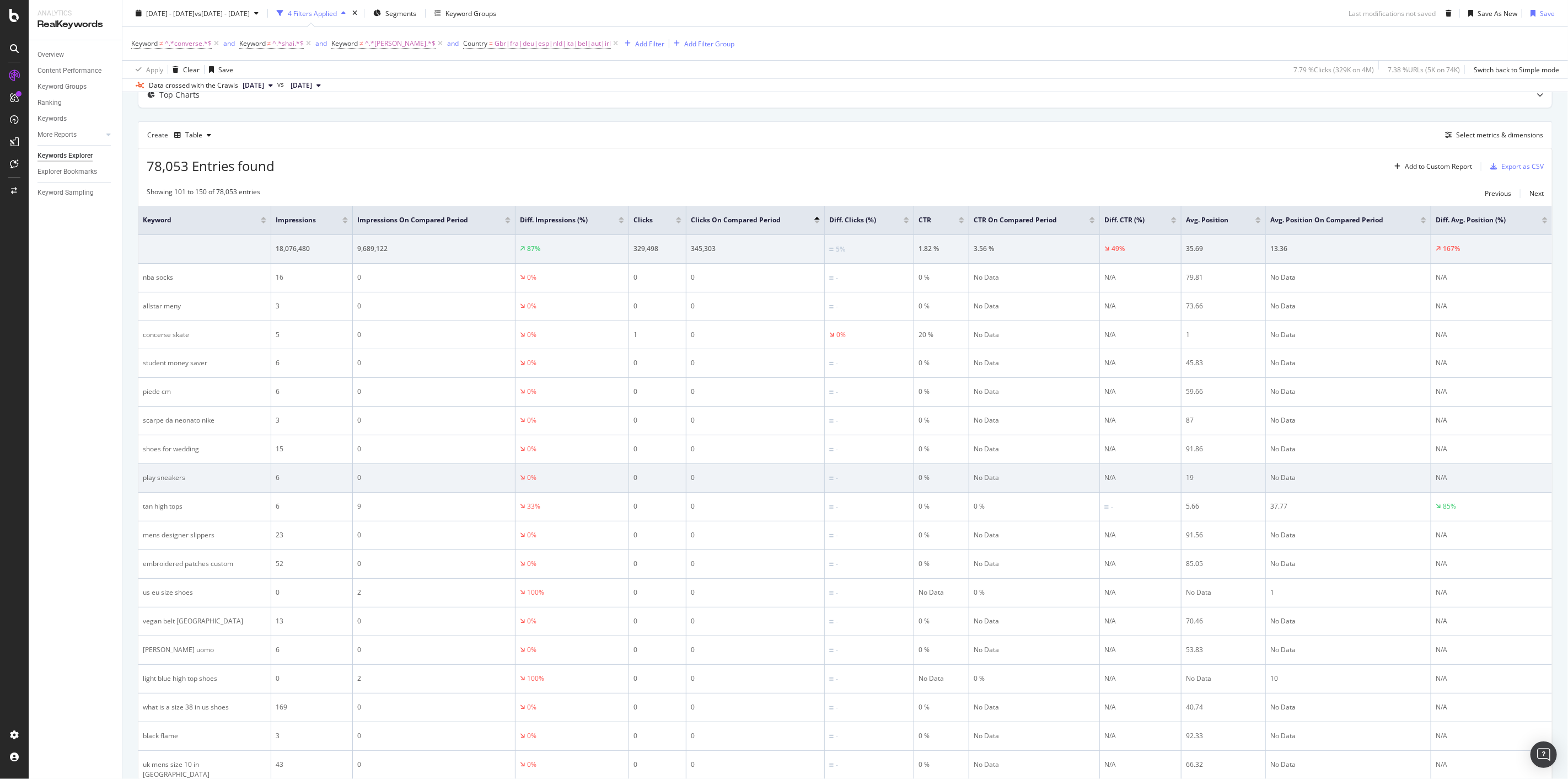
scroll to position [0, 0]
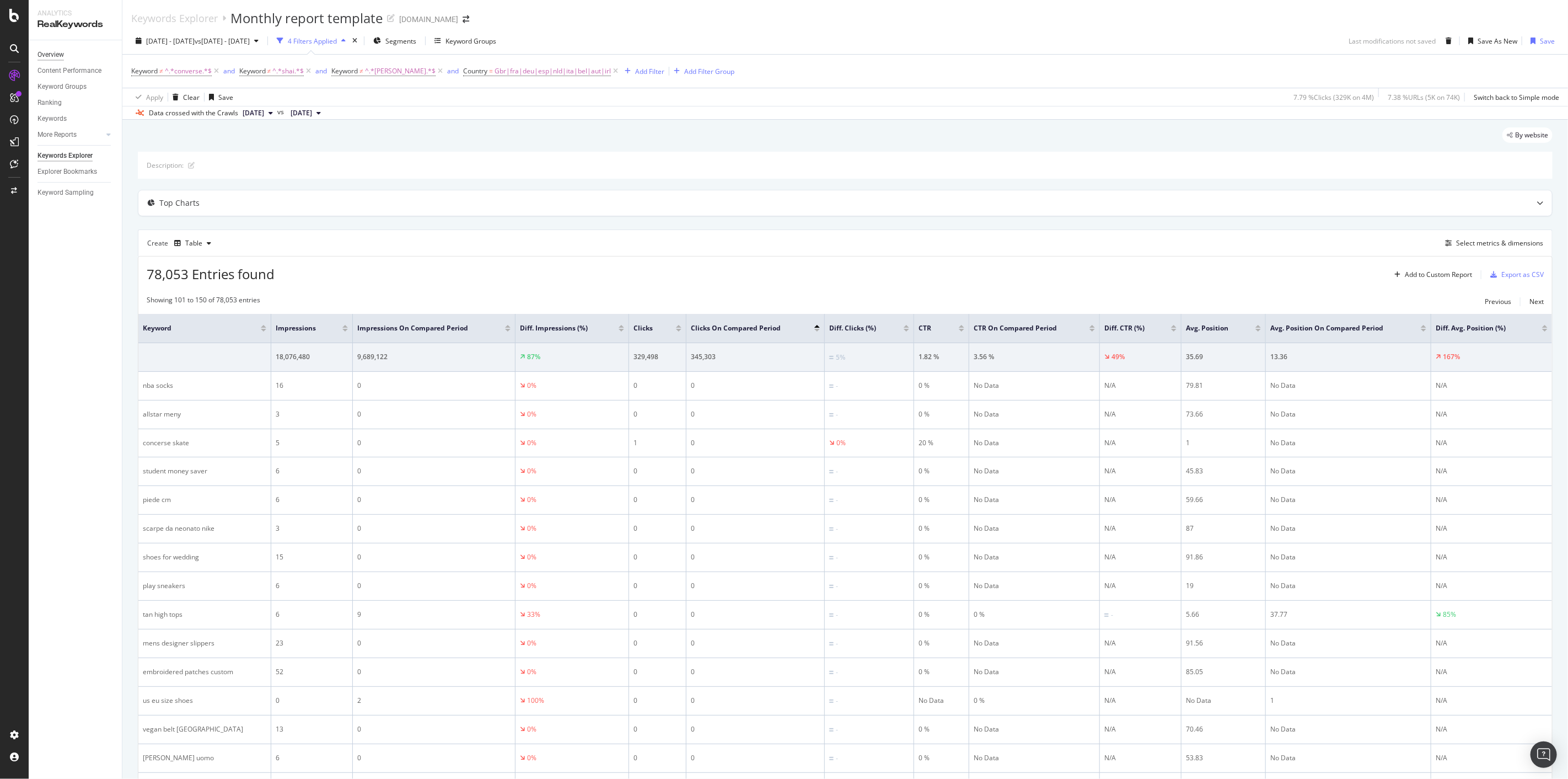
click at [50, 56] on div "Overview" at bounding box center [50, 55] width 26 height 12
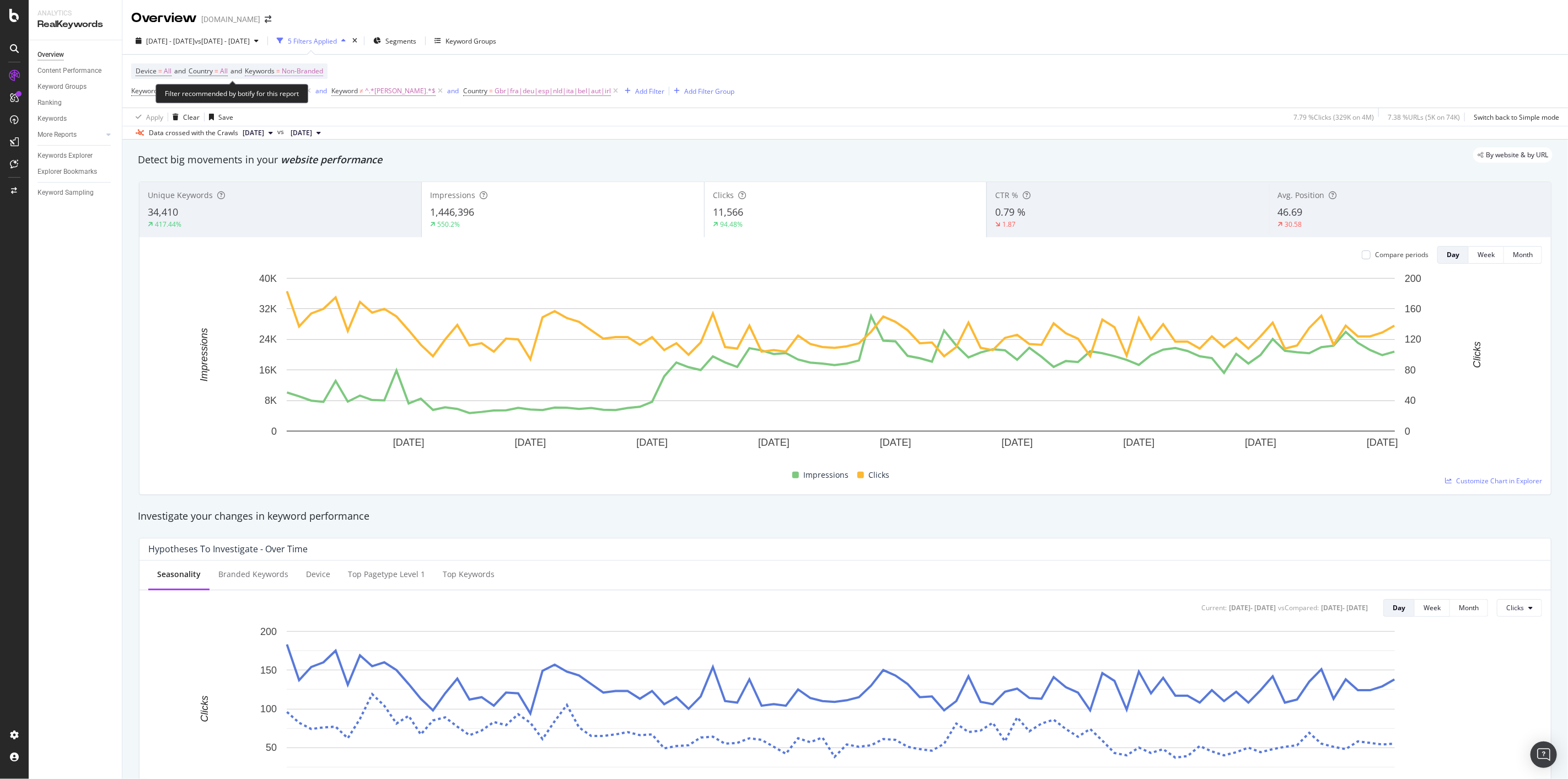
click at [318, 75] on span "Non-Branded" at bounding box center [302, 70] width 41 height 15
click at [302, 96] on span "Non-Branded" at bounding box center [284, 97] width 41 height 9
click at [303, 196] on span "All" at bounding box center [326, 201] width 113 height 10
click at [371, 122] on div "Apply" at bounding box center [374, 121] width 17 height 9
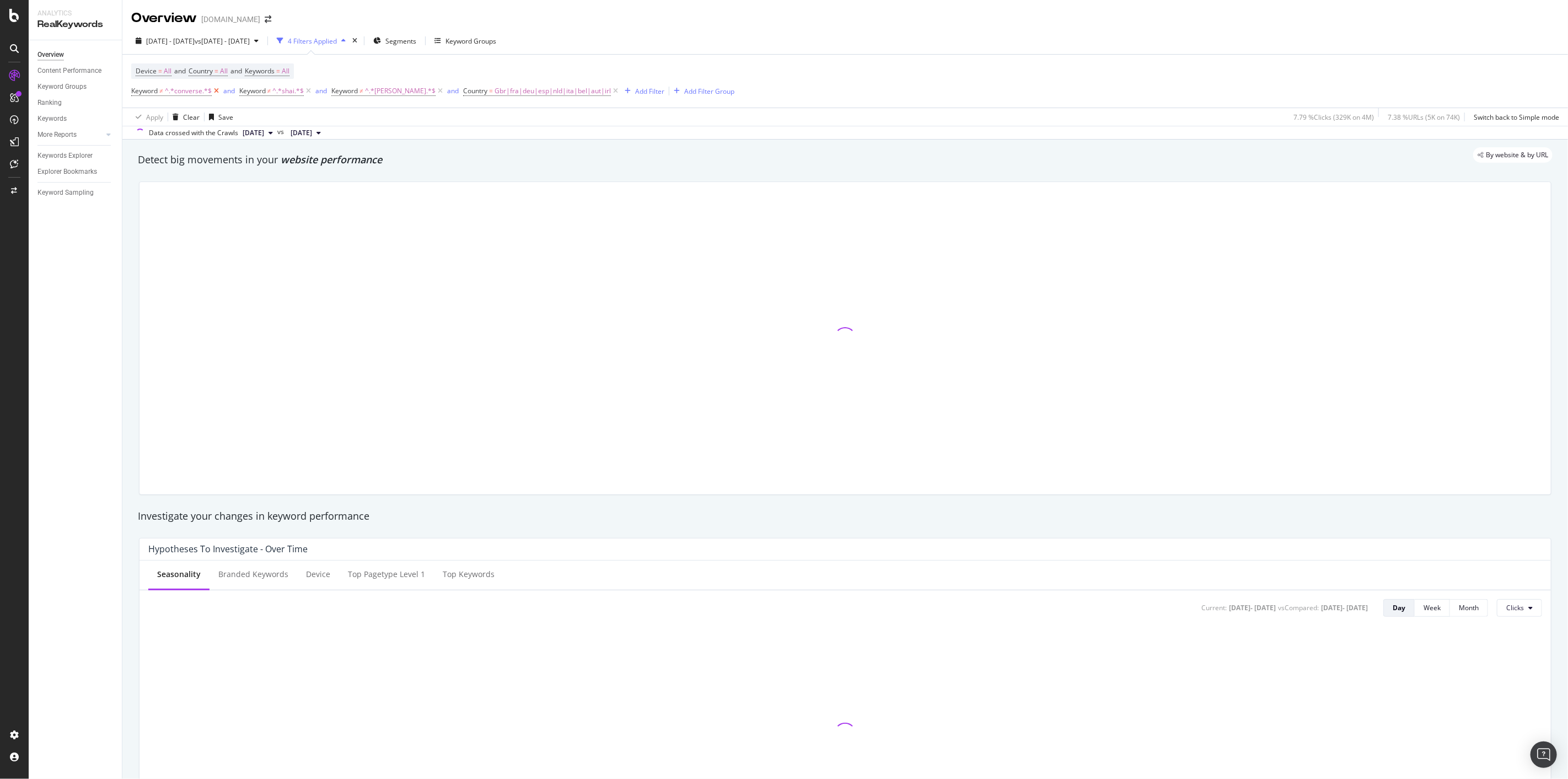
click at [212, 90] on icon at bounding box center [216, 91] width 9 height 11
click at [212, 90] on div "and" at bounding box center [213, 91] width 12 height 9
click at [196, 90] on icon at bounding box center [201, 91] width 9 height 11
click at [236, 90] on icon at bounding box center [240, 91] width 9 height 11
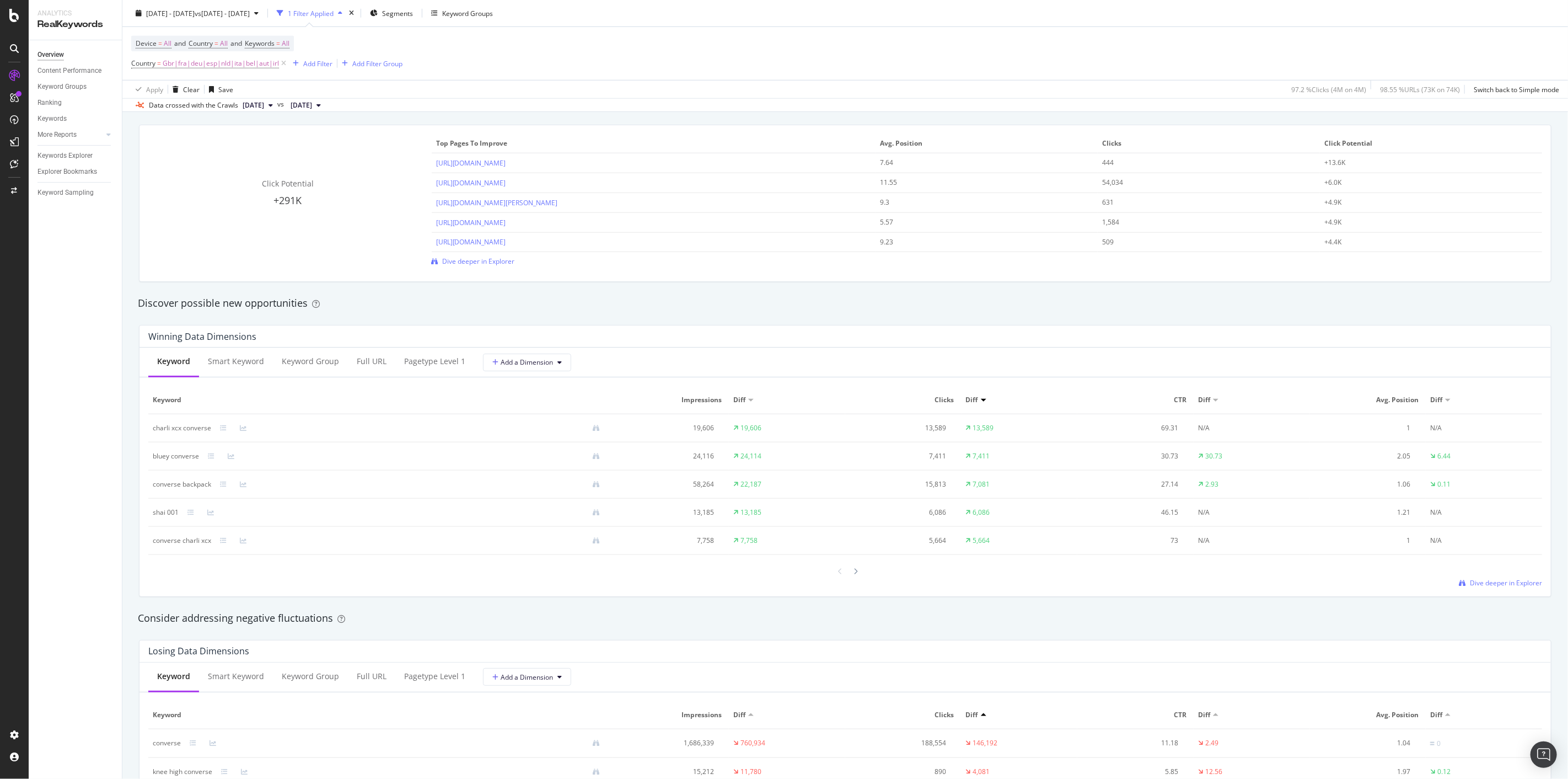
scroll to position [787, 0]
click at [748, 398] on div at bounding box center [751, 398] width 5 height 3
click at [853, 574] on icon at bounding box center [855, 569] width 5 height 6
click at [853, 568] on icon at bounding box center [855, 569] width 5 height 6
click at [838, 569] on icon at bounding box center [840, 569] width 5 height 6
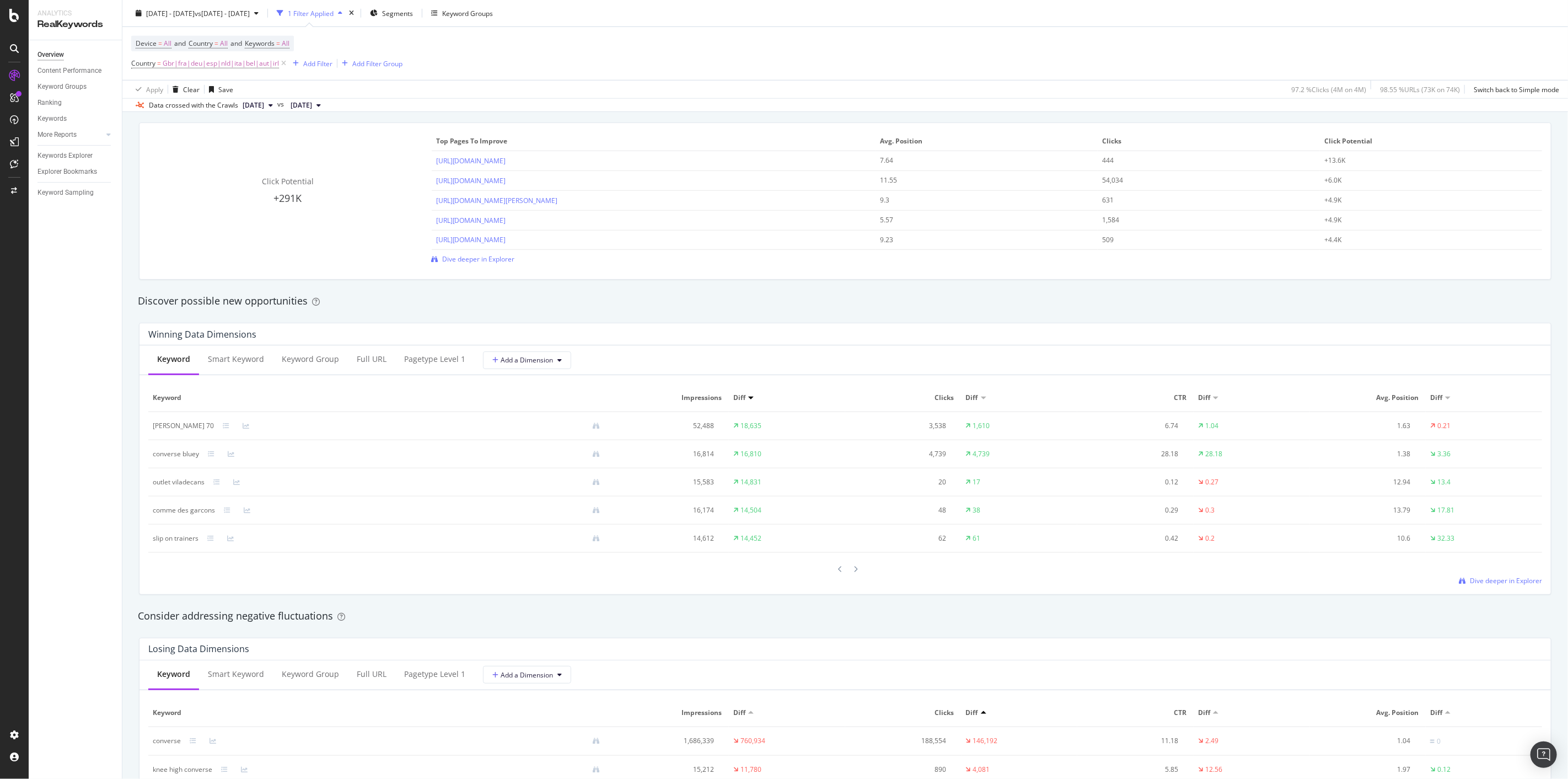
click at [838, 569] on icon at bounding box center [840, 569] width 5 height 6
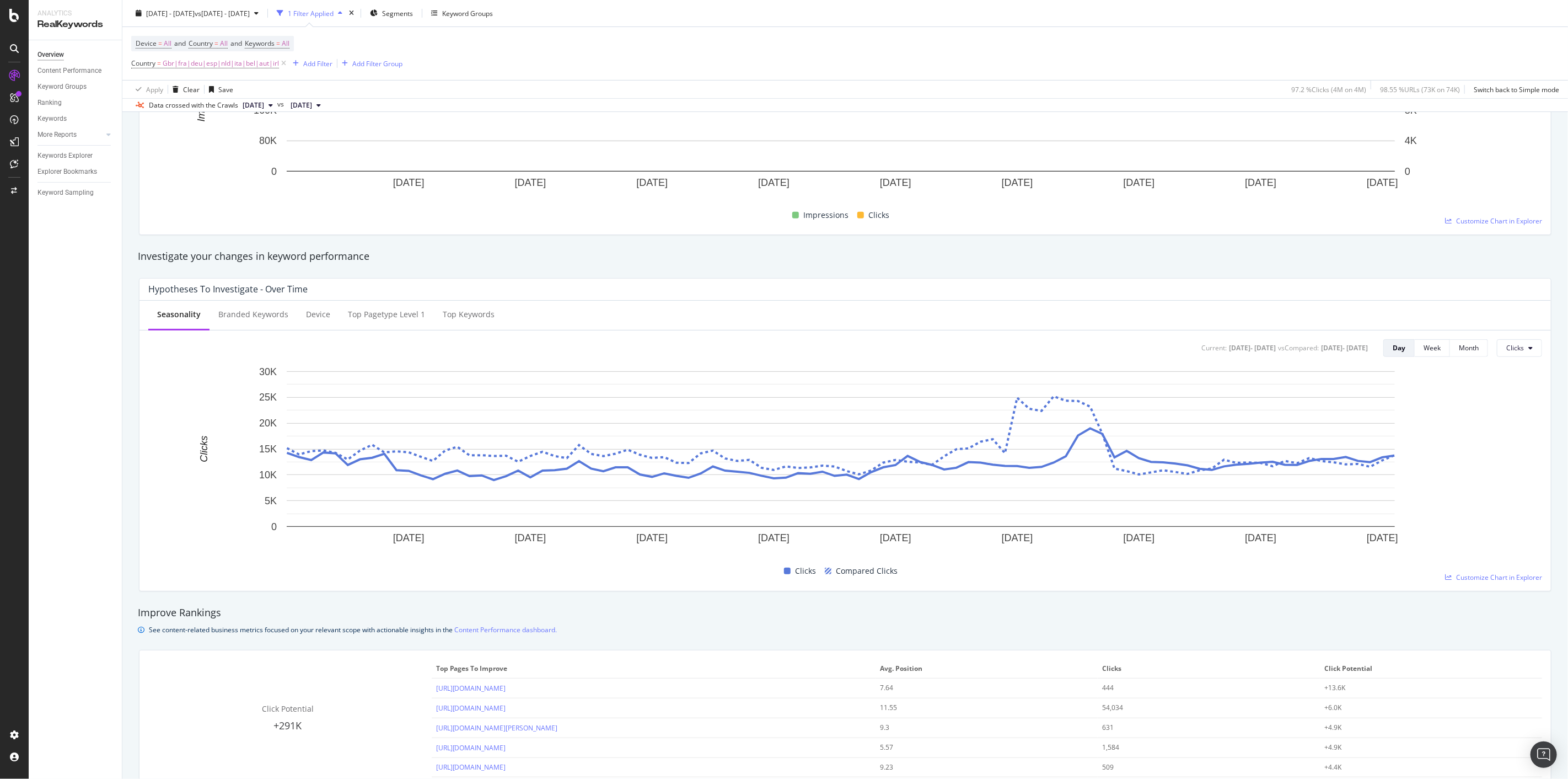
scroll to position [260, 0]
click at [287, 45] on span "Keywords = All" at bounding box center [267, 43] width 45 height 10
click at [275, 67] on div "button" at bounding box center [276, 69] width 14 height 6
click at [295, 128] on span "Anonymized queries" at bounding box center [326, 132] width 113 height 10
click at [375, 97] on div "Apply" at bounding box center [374, 92] width 17 height 9
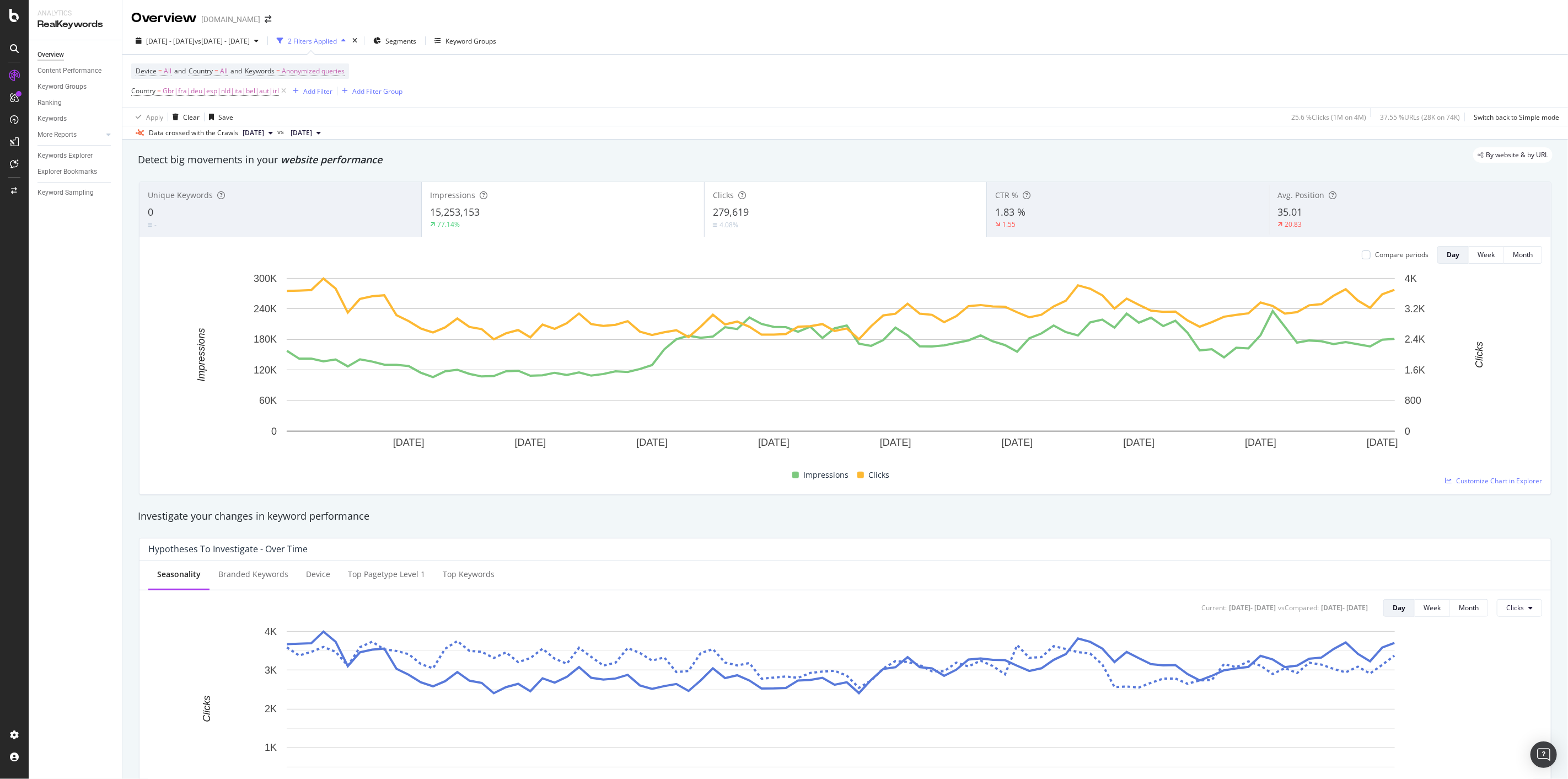
click at [798, 215] on div "279,619" at bounding box center [845, 213] width 266 height 14
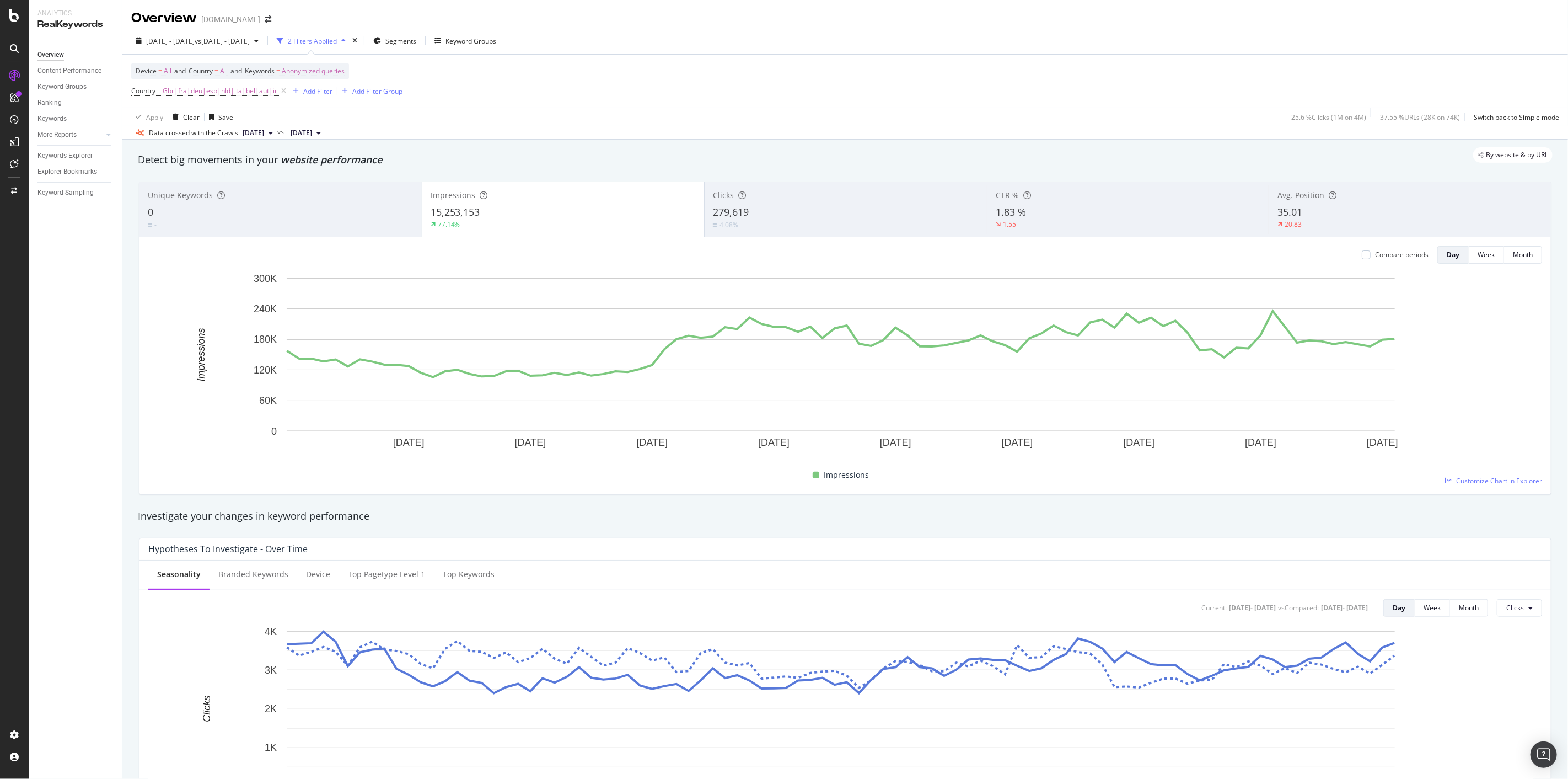
click at [798, 215] on div "279,619" at bounding box center [845, 213] width 266 height 14
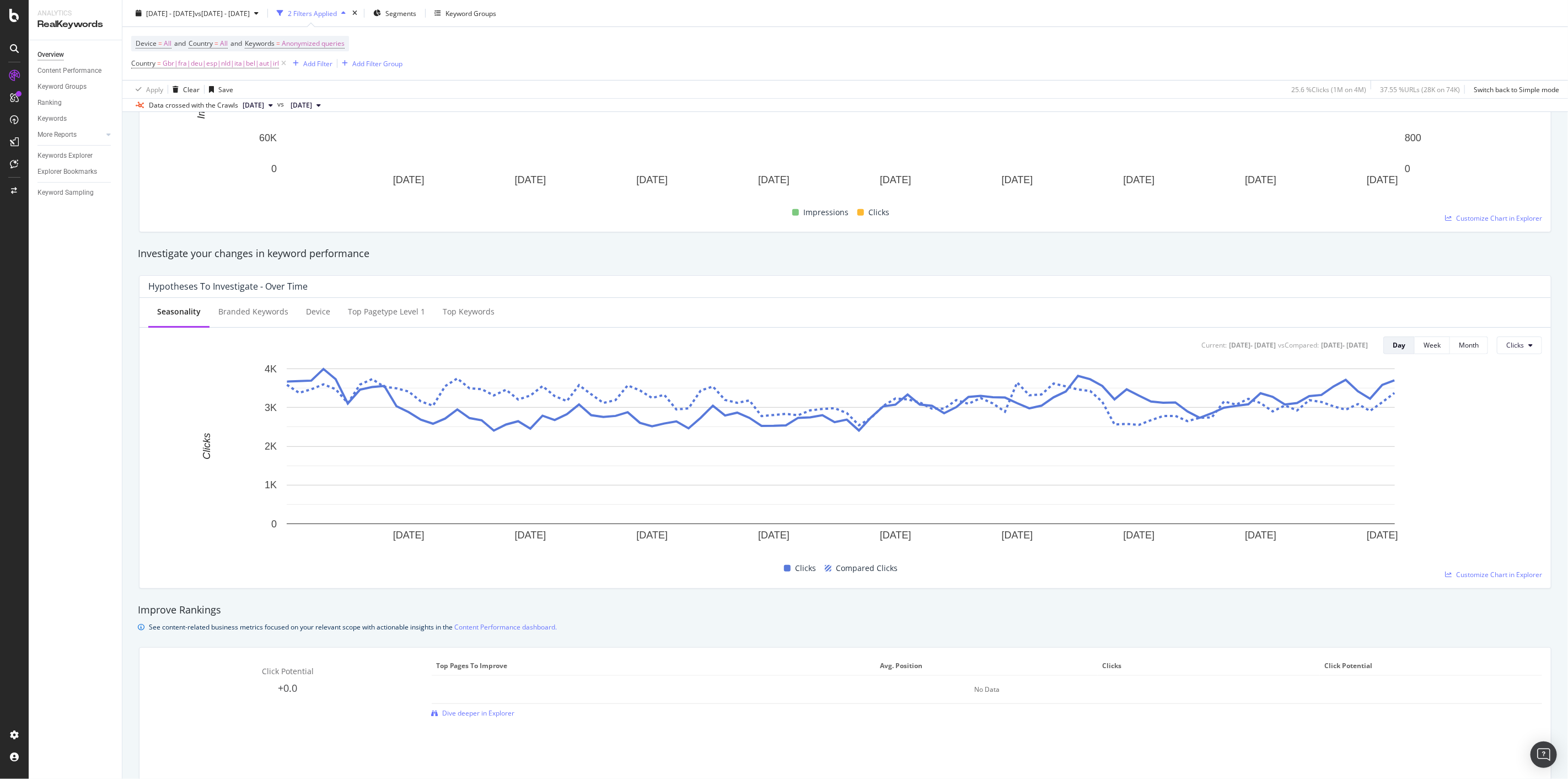
scroll to position [262, 0]
click at [1515, 344] on span "Clicks" at bounding box center [1516, 346] width 18 height 9
click at [1517, 385] on span "Impressions" at bounding box center [1525, 388] width 52 height 10
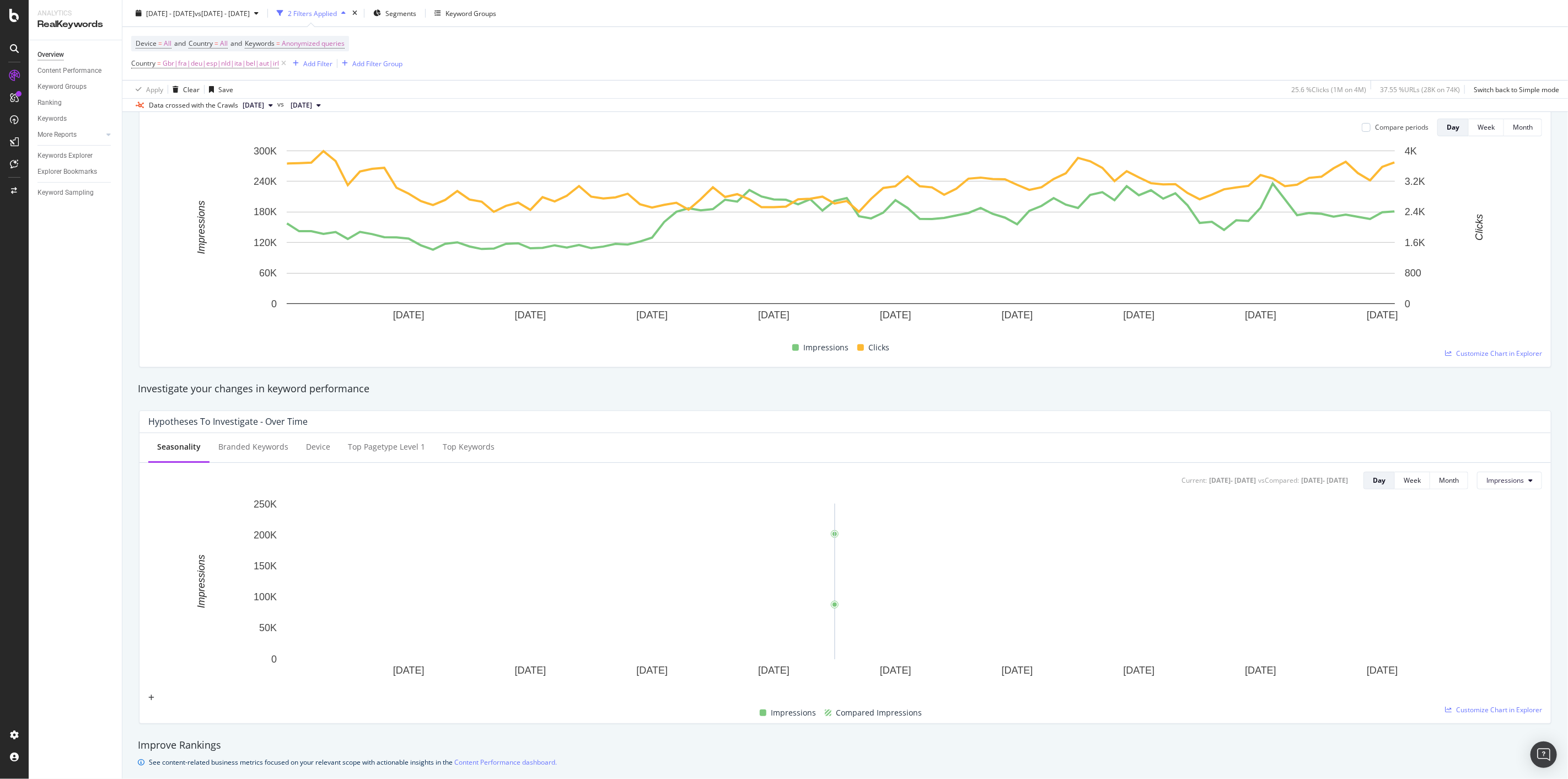
scroll to position [0, 0]
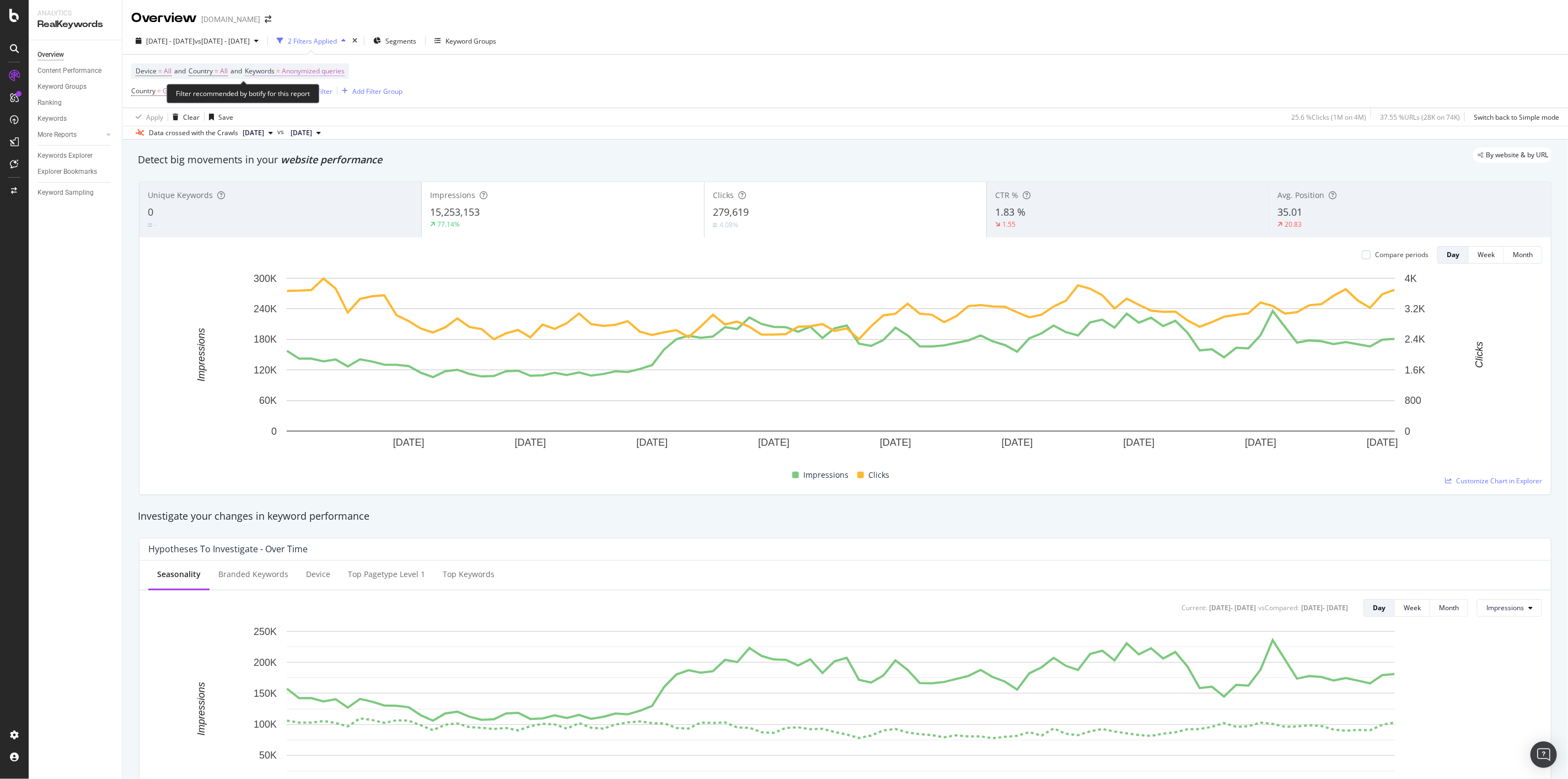
click at [303, 69] on span "Anonymized queries" at bounding box center [313, 70] width 63 height 15
click at [307, 93] on span "Anonymized queries" at bounding box center [294, 97] width 63 height 9
click at [300, 196] on span "All" at bounding box center [326, 201] width 113 height 10
click at [378, 123] on div "Apply" at bounding box center [374, 121] width 17 height 9
click at [378, 123] on div "Apply Clear Save 25.6 % Clicks ( 1M on 4M ) 37.55 % URLs ( 28K on 74K ) Switch …" at bounding box center [845, 116] width 1446 height 18
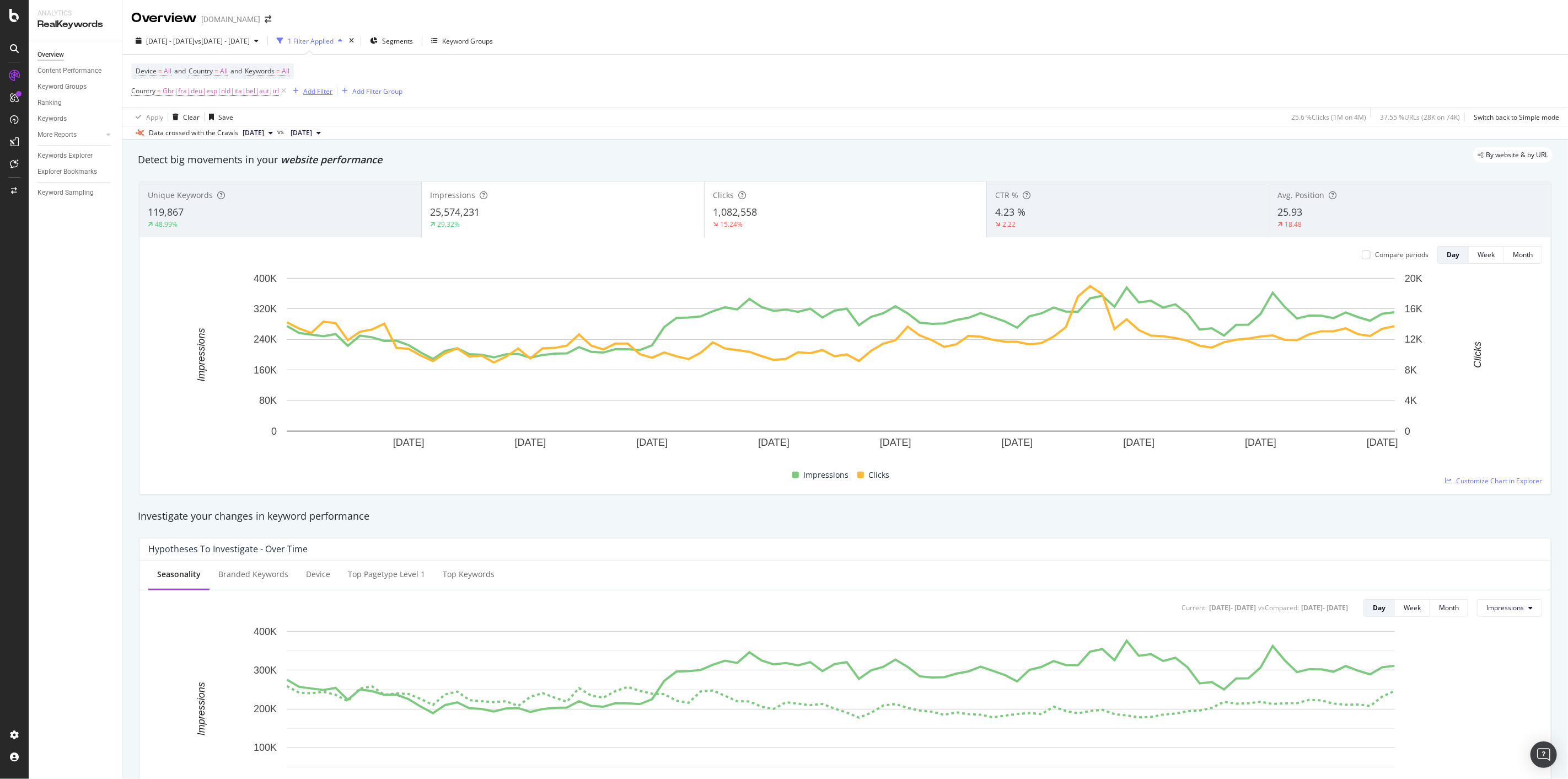
click at [314, 92] on div "Add Filter" at bounding box center [318, 91] width 29 height 9
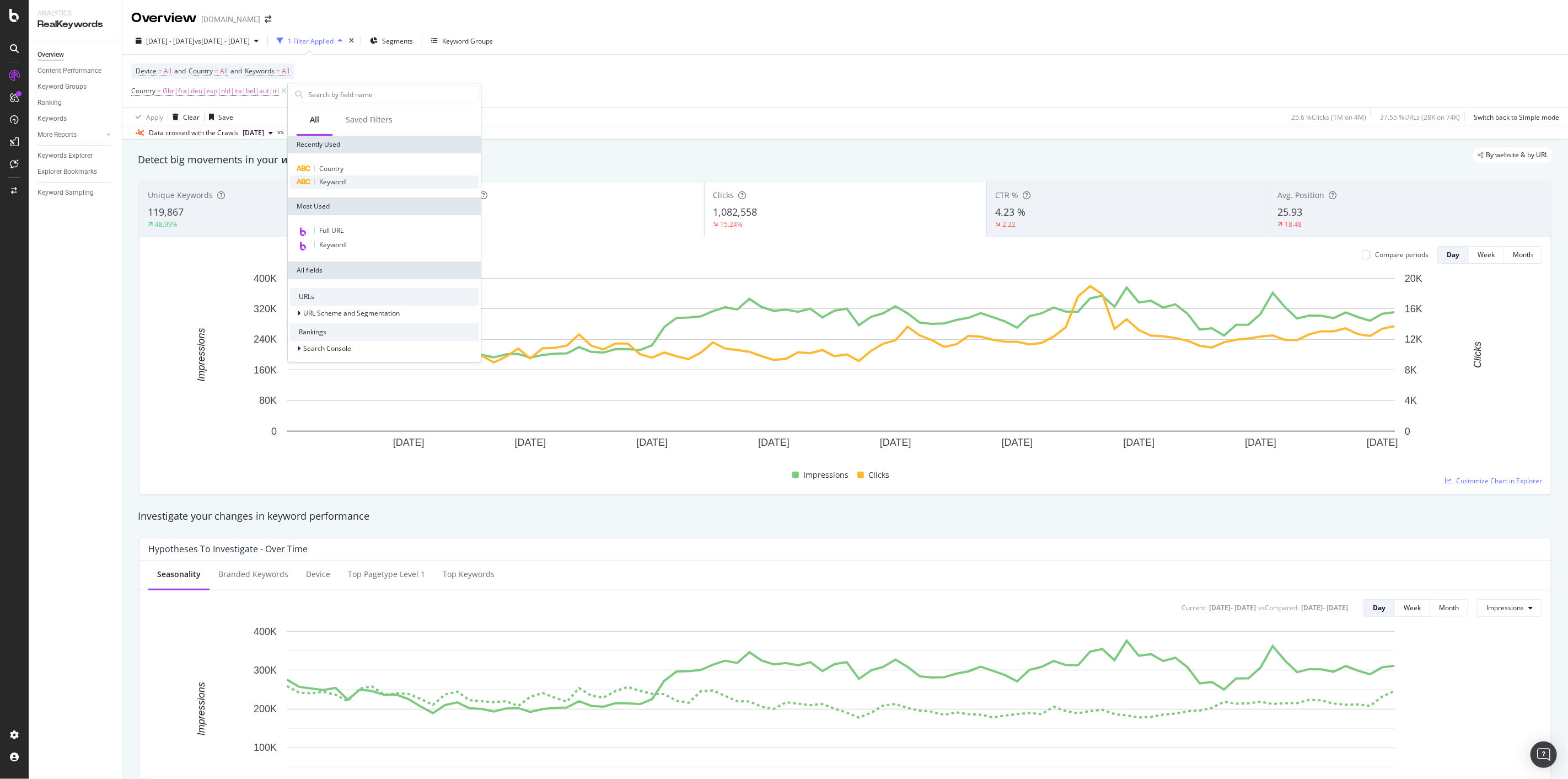
click at [354, 183] on div "Keyword" at bounding box center [384, 182] width 189 height 14
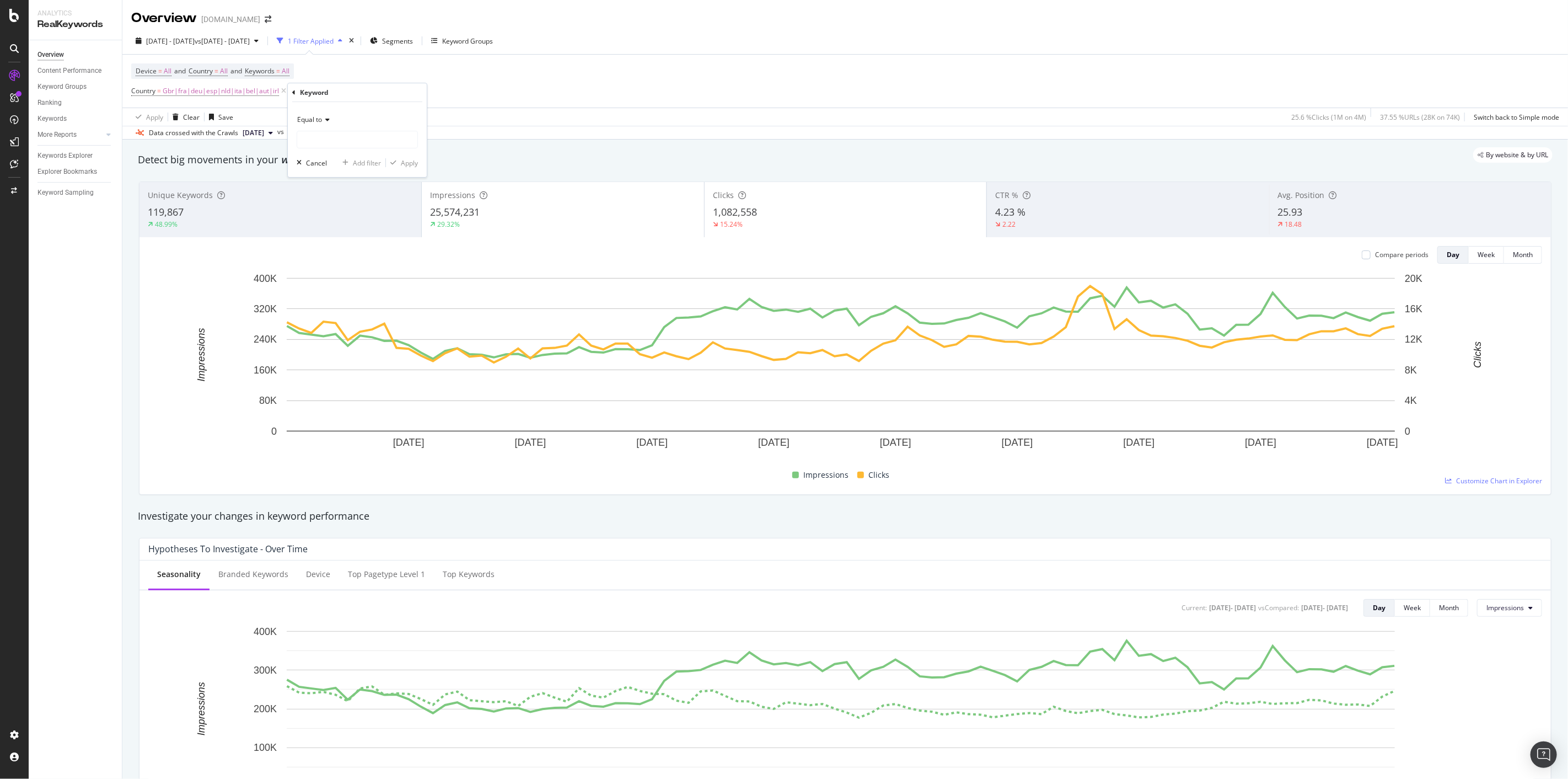
click at [316, 117] on span "Equal to" at bounding box center [310, 119] width 25 height 9
click at [338, 225] on div "Contains" at bounding box center [358, 229] width 118 height 14
click at [348, 141] on input "text" at bounding box center [357, 140] width 121 height 18
type input "bluey"
click at [417, 161] on div "Apply" at bounding box center [409, 163] width 17 height 9
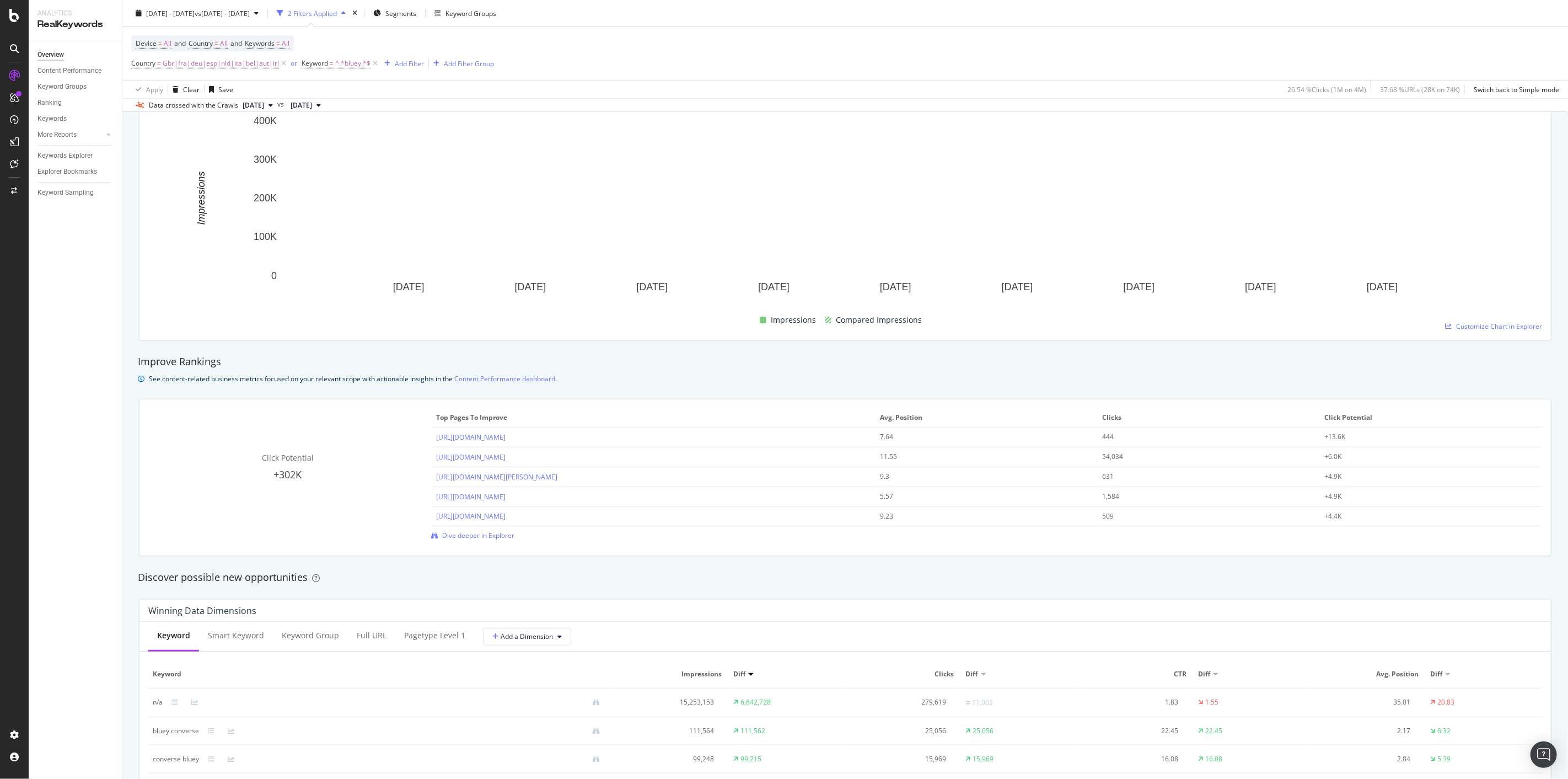
scroll to position [481, 0]
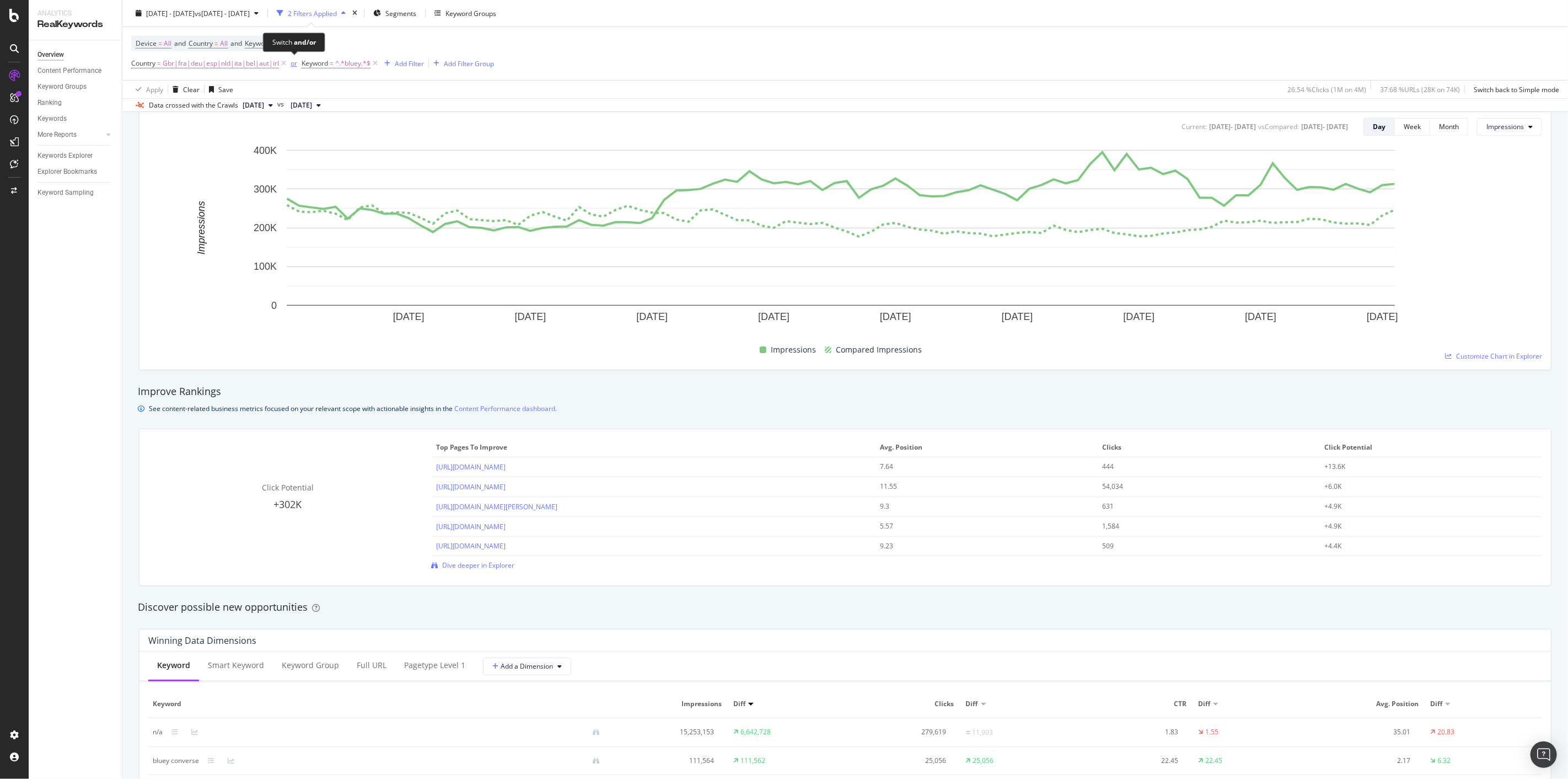
click at [295, 63] on div "or" at bounding box center [293, 63] width 6 height 9
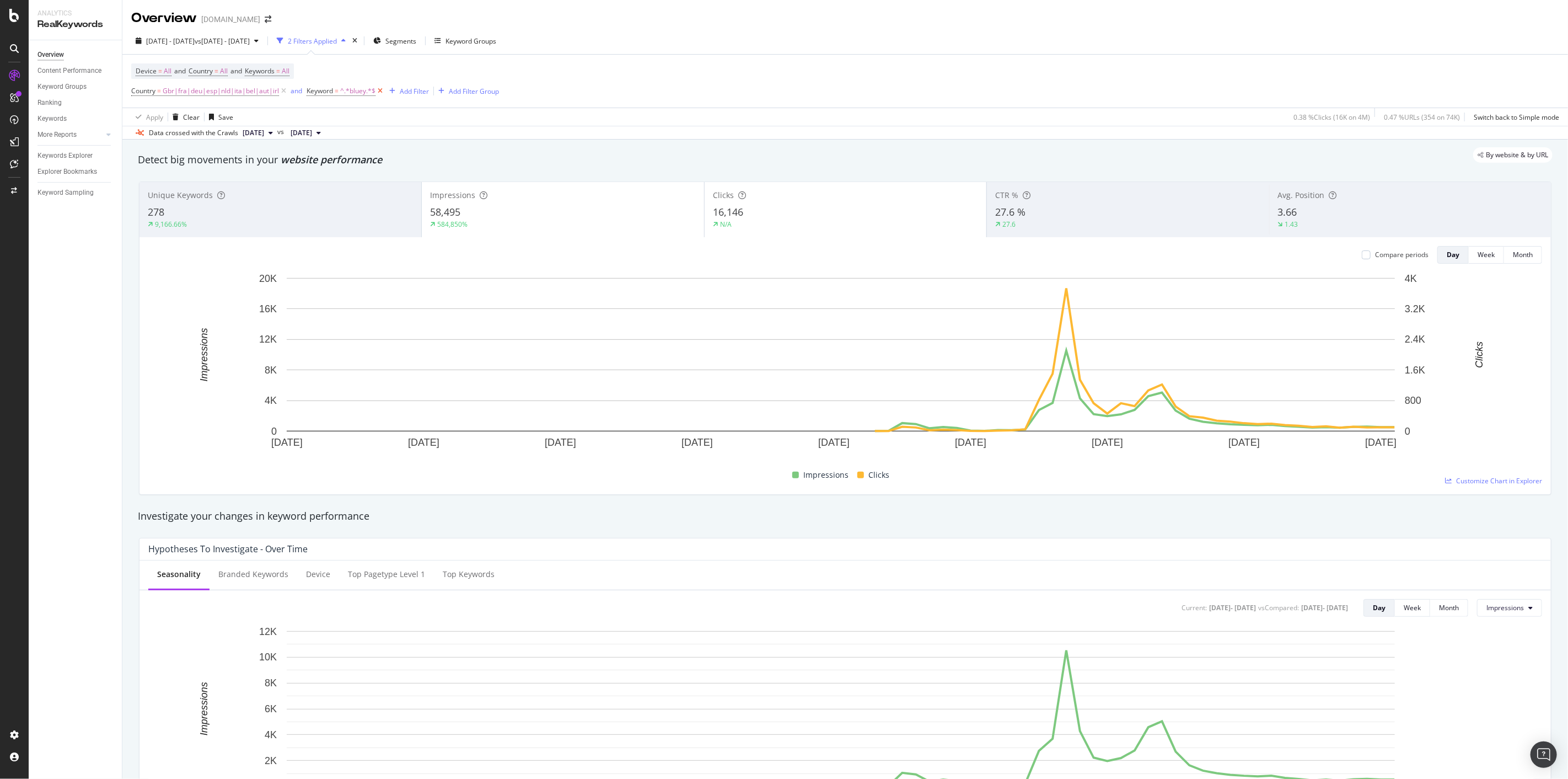
click at [378, 90] on icon at bounding box center [380, 91] width 9 height 11
